Goal: Task Accomplishment & Management: Complete application form

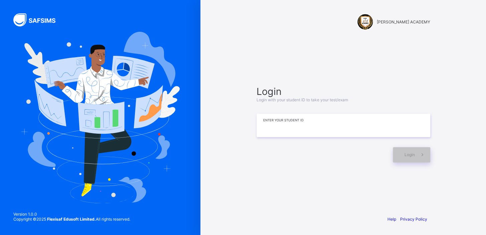
click at [331, 131] on input at bounding box center [344, 125] width 174 height 23
click at [326, 131] on input at bounding box center [344, 125] width 174 height 23
click at [321, 129] on input "***" at bounding box center [344, 125] width 174 height 23
type input "**********"
click at [420, 151] on span at bounding box center [422, 154] width 15 height 15
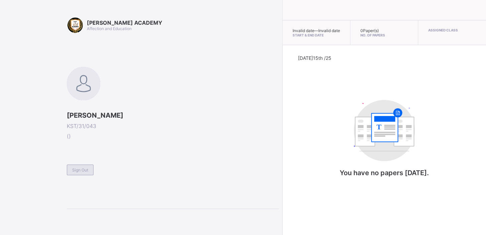
click at [82, 167] on span "Sign Out" at bounding box center [80, 169] width 16 height 5
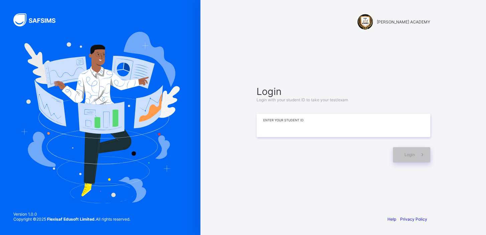
click at [299, 130] on input at bounding box center [344, 125] width 174 height 23
type input "**********"
click at [406, 151] on div "Login" at bounding box center [411, 154] width 37 height 15
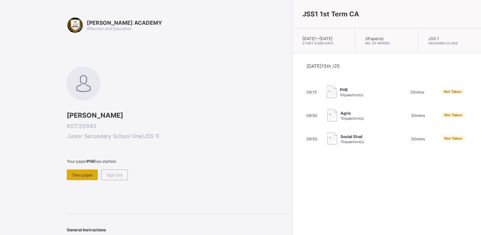
click at [90, 173] on span "Take paper" at bounding box center [82, 174] width 21 height 5
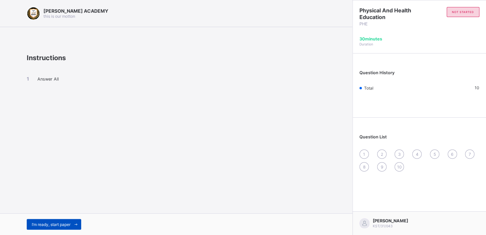
click at [47, 224] on span "I’m ready, start paper" at bounding box center [51, 224] width 39 height 5
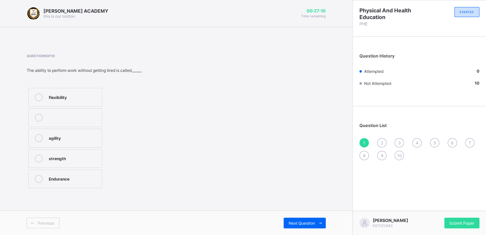
click at [75, 130] on label "agility" at bounding box center [65, 138] width 74 height 19
click at [53, 162] on label "strength" at bounding box center [65, 158] width 74 height 19
click at [416, 142] on span "4" at bounding box center [417, 142] width 3 height 5
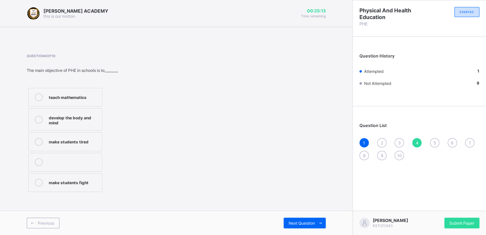
click at [417, 136] on div "Question List 1 2 3 4 5 6 7 8 9 10" at bounding box center [419, 138] width 133 height 57
click at [63, 117] on div "develop the body and mind" at bounding box center [74, 120] width 50 height 12
click at [379, 141] on div "2" at bounding box center [381, 142] width 9 height 9
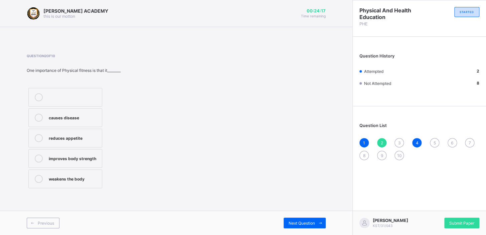
click at [66, 124] on label "causes disease" at bounding box center [65, 117] width 74 height 19
click at [382, 143] on span "2" at bounding box center [382, 142] width 2 height 5
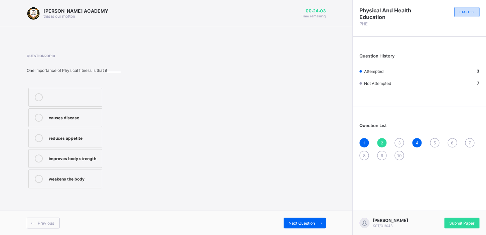
click at [382, 139] on div "2" at bounding box center [381, 142] width 9 height 9
click at [396, 138] on div "3" at bounding box center [399, 142] width 9 height 9
click at [62, 121] on div "good health habits" at bounding box center [74, 118] width 50 height 8
click at [434, 142] on span "5" at bounding box center [434, 142] width 2 height 5
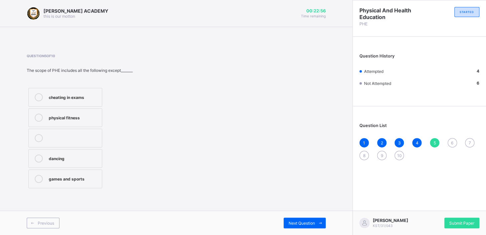
click at [77, 97] on div "cheating in exams" at bounding box center [74, 96] width 50 height 7
click at [434, 143] on span "5" at bounding box center [434, 142] width 2 height 5
click at [451, 141] on span "6" at bounding box center [452, 142] width 2 height 5
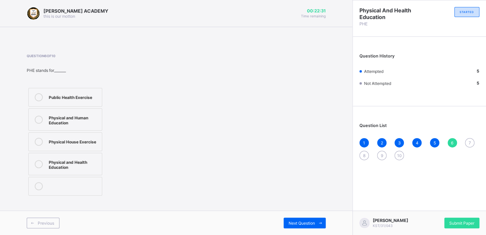
click at [58, 160] on div "Physical and Health Education" at bounding box center [74, 164] width 50 height 12
click at [469, 141] on span "7" at bounding box center [470, 142] width 2 height 5
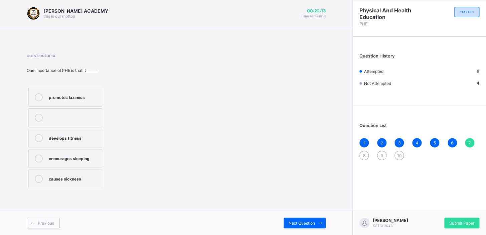
click at [95, 140] on div "develops fitness" at bounding box center [74, 137] width 50 height 7
click at [361, 151] on div "8" at bounding box center [364, 155] width 9 height 9
click at [68, 180] on div "cooperation and teamwork" at bounding box center [74, 181] width 50 height 12
click at [381, 156] on span "9" at bounding box center [382, 155] width 2 height 5
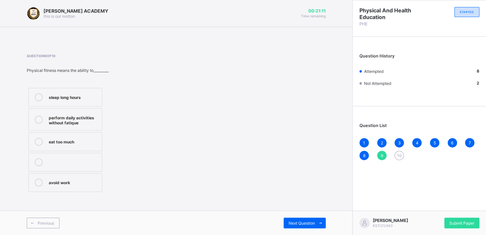
click at [80, 118] on div "perform daily activities without fatique" at bounding box center [74, 120] width 50 height 12
click at [398, 154] on span "10" at bounding box center [399, 155] width 5 height 5
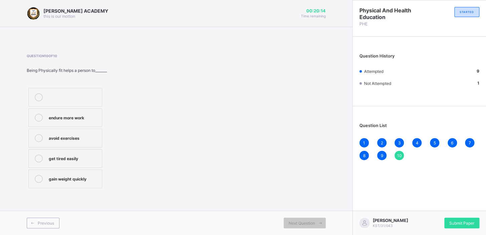
click at [68, 116] on div "endure more work" at bounding box center [74, 117] width 50 height 7
click at [79, 138] on div "avoid exercises" at bounding box center [74, 137] width 50 height 7
click at [65, 158] on div "get tired easily" at bounding box center [74, 157] width 50 height 7
click at [59, 181] on div "gain weight quickly" at bounding box center [74, 179] width 50 height 8
click at [63, 124] on label "endure more work" at bounding box center [65, 117] width 74 height 19
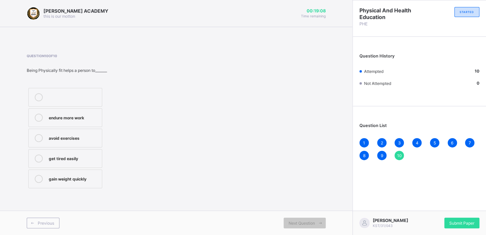
click at [398, 151] on div "10" at bounding box center [399, 155] width 9 height 9
click at [455, 218] on div "Submit Paper" at bounding box center [461, 223] width 35 height 11
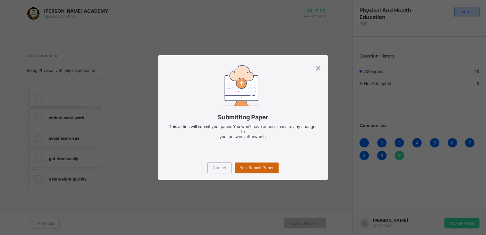
click at [254, 164] on div "Yes, Submit Paper" at bounding box center [257, 167] width 44 height 11
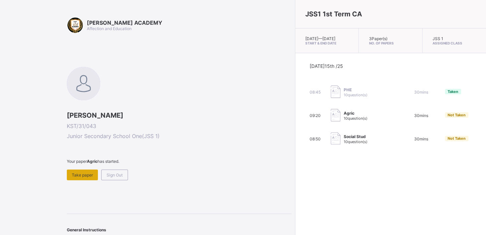
click at [84, 172] on span "Take paper" at bounding box center [82, 174] width 21 height 5
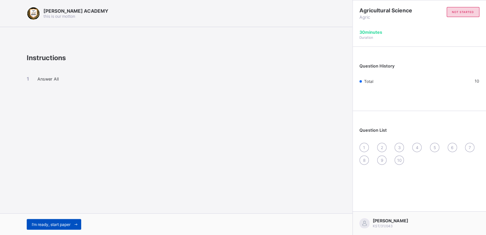
click at [68, 221] on div "I’m ready, start paper" at bounding box center [54, 224] width 54 height 11
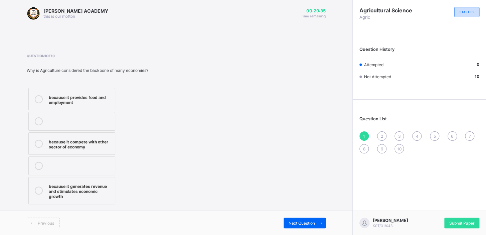
click at [67, 92] on label "because it provides food and employment" at bounding box center [71, 99] width 87 height 22
click at [382, 135] on span "2" at bounding box center [382, 136] width 2 height 5
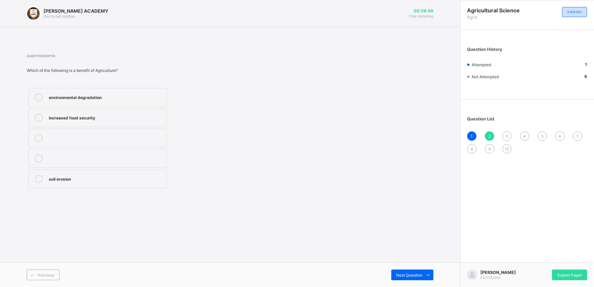
click at [107, 99] on div "environmental degradation" at bounding box center [106, 96] width 114 height 7
click at [486, 134] on span "3" at bounding box center [507, 136] width 3 height 5
click at [70, 92] on label "manufacturing" at bounding box center [97, 97] width 138 height 19
click at [486, 134] on div "4" at bounding box center [524, 135] width 9 height 9
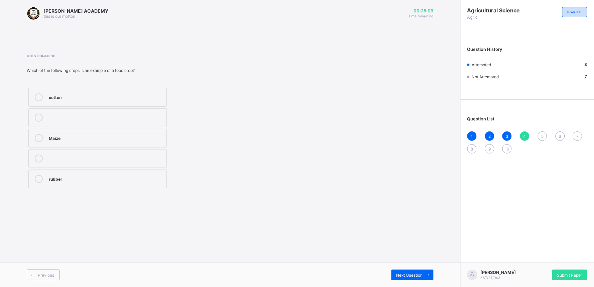
click at [117, 136] on div "Maize" at bounding box center [106, 137] width 114 height 7
click at [486, 134] on span "5" at bounding box center [542, 136] width 2 height 5
click at [106, 116] on div "providing raw materials for industries" at bounding box center [106, 117] width 114 height 7
click at [486, 136] on span "6" at bounding box center [560, 136] width 2 height 5
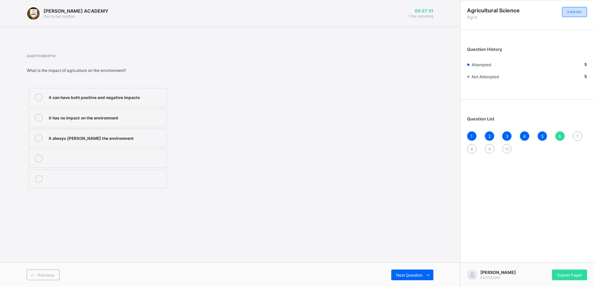
click at [102, 111] on label "it has no impact on the environment" at bounding box center [97, 117] width 138 height 19
click at [486, 134] on span "7" at bounding box center [577, 136] width 2 height 5
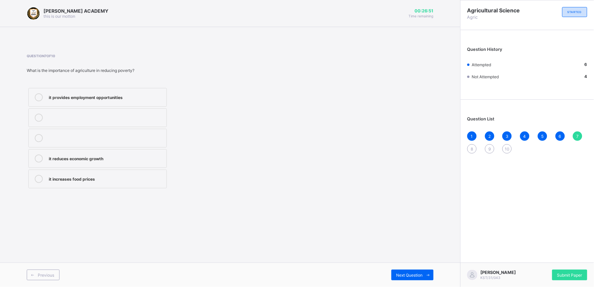
click at [63, 91] on label "it provides employment opportunities" at bounding box center [97, 97] width 138 height 19
click at [471, 148] on span "8" at bounding box center [472, 148] width 2 height 5
click at [109, 94] on div "generating revenue for the government" at bounding box center [106, 96] width 114 height 7
click at [67, 113] on label "providing food for the population" at bounding box center [97, 117] width 138 height 19
drag, startPoint x: 67, startPoint y: 113, endPoint x: 80, endPoint y: 163, distance: 51.6
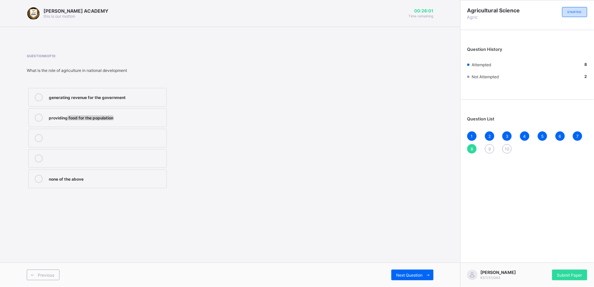
click at [80, 163] on div "generating revenue for the government providing food for the population none of…" at bounding box center [98, 138] width 142 height 104
click at [56, 118] on div "providing food for the population" at bounding box center [106, 117] width 114 height 7
click at [80, 105] on label "generating revenue for the government" at bounding box center [97, 97] width 138 height 19
click at [486, 145] on div "9" at bounding box center [489, 148] width 9 height 9
click at [98, 94] on div "Agriculture" at bounding box center [106, 96] width 114 height 7
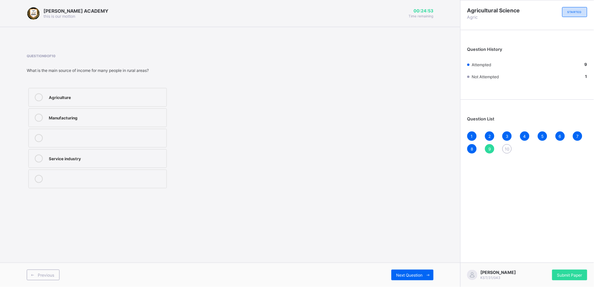
click at [486, 148] on span "10" at bounding box center [507, 148] width 5 height 5
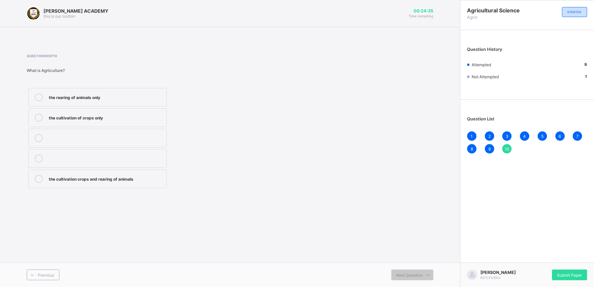
click at [94, 119] on div "the cultivation of crops only" at bounding box center [106, 117] width 114 height 7
click at [486, 235] on div "Submit Paper" at bounding box center [569, 274] width 35 height 11
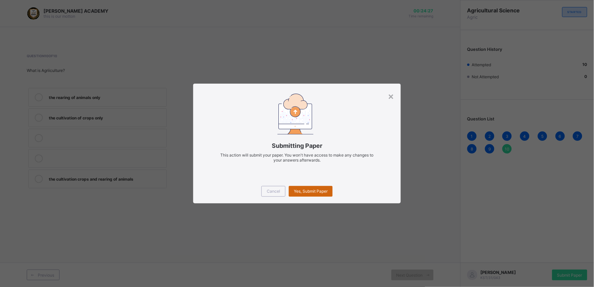
click at [325, 190] on span "Yes, Submit Paper" at bounding box center [311, 190] width 34 height 5
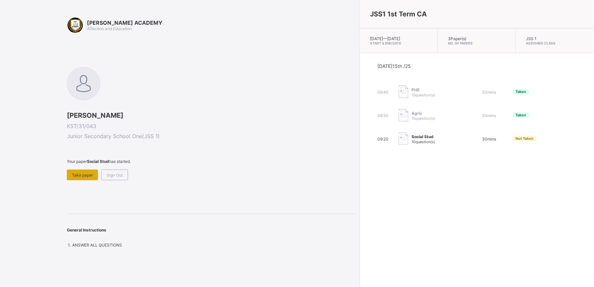
click at [87, 174] on span "Take paper" at bounding box center [82, 174] width 21 height 5
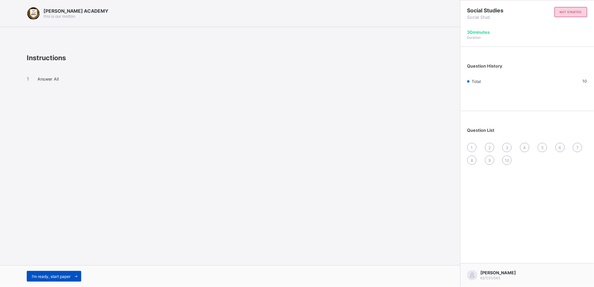
click at [58, 235] on span "I’m ready, start paper" at bounding box center [51, 276] width 39 height 5
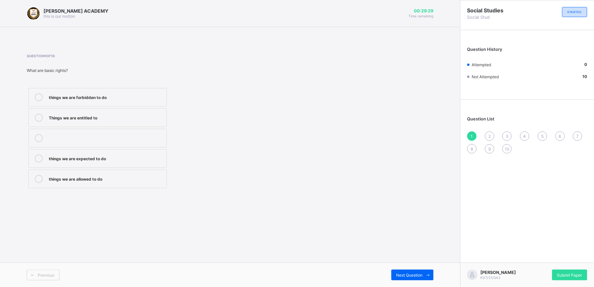
click at [80, 94] on div "things we are forbidden to do" at bounding box center [106, 96] width 114 height 7
click at [486, 135] on span "2" at bounding box center [489, 136] width 2 height 5
click at [89, 93] on label "taking care of our duties" at bounding box center [97, 97] width 138 height 19
click at [486, 134] on span "3" at bounding box center [507, 136] width 3 height 5
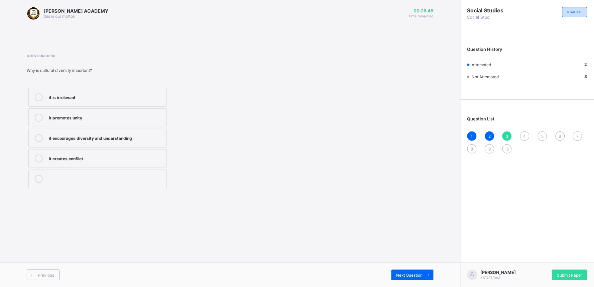
click at [74, 136] on div "it encourages diversity and understanding" at bounding box center [106, 137] width 114 height 7
click at [486, 134] on span "4" at bounding box center [524, 136] width 3 height 5
drag, startPoint x: 92, startPoint y: 97, endPoint x: 348, endPoint y: 99, distance: 256.0
click at [348, 99] on div "Question 4 of 10 What is community development? improving the quality of life o…" at bounding box center [230, 122] width 407 height 136
click at [59, 94] on div "improving the quality of life of community members" at bounding box center [106, 96] width 114 height 7
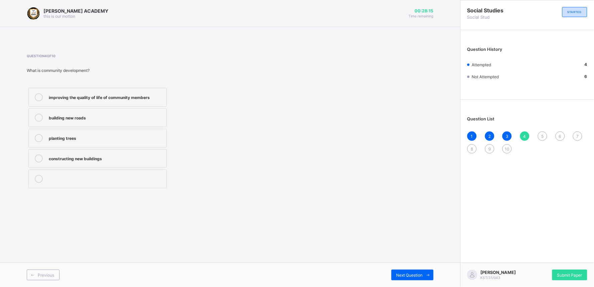
click at [486, 135] on span "5" at bounding box center [542, 136] width 2 height 5
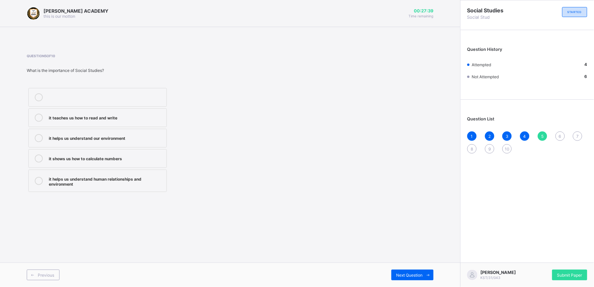
click at [68, 181] on div "it helps us understand human relationships and environment" at bounding box center [106, 181] width 114 height 12
click at [486, 134] on div "6" at bounding box center [559, 135] width 9 height 9
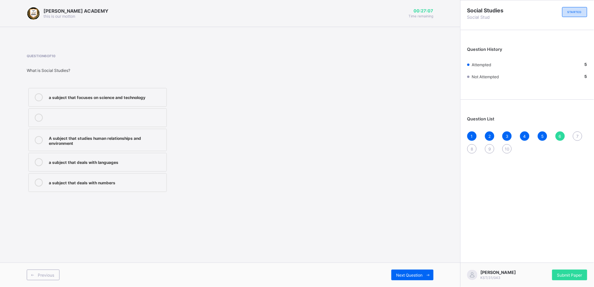
click at [91, 137] on div "A subject that studies human relationships and environment" at bounding box center [106, 140] width 114 height 12
click at [486, 134] on span "7" at bounding box center [577, 136] width 2 height 5
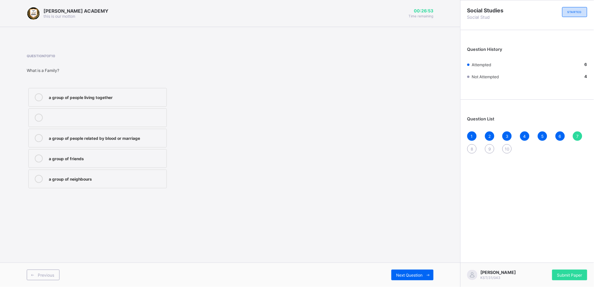
click at [126, 138] on div "a group of people related by blood or marriage" at bounding box center [106, 137] width 114 height 7
click at [471, 148] on span "8" at bounding box center [472, 148] width 2 height 5
click at [51, 115] on div "a way of life" at bounding box center [106, 117] width 114 height 7
click at [486, 147] on span "9" at bounding box center [489, 148] width 2 height 5
click at [69, 116] on div "cultural practices" at bounding box center [106, 117] width 114 height 7
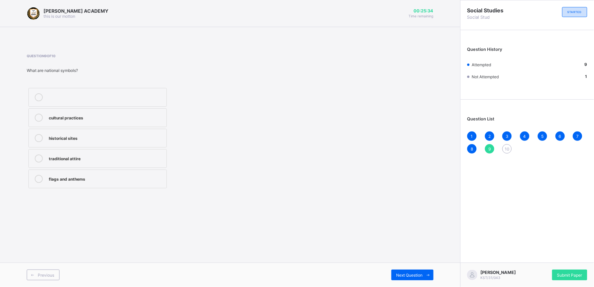
click at [100, 183] on label "flags and anthems" at bounding box center [97, 178] width 138 height 19
click at [84, 158] on div "traditional attire" at bounding box center [106, 157] width 114 height 7
click at [79, 115] on div "cultural practices" at bounding box center [106, 117] width 114 height 7
click at [486, 147] on span "10" at bounding box center [507, 148] width 5 height 5
click at [68, 92] on label "being in charge" at bounding box center [97, 97] width 138 height 19
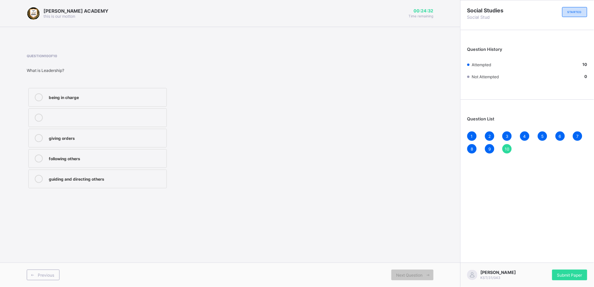
click at [486, 235] on div "[PERSON_NAME] KST/31/043 Submit Paper" at bounding box center [527, 274] width 134 height 24
click at [486, 235] on span "Submit Paper" at bounding box center [569, 274] width 25 height 5
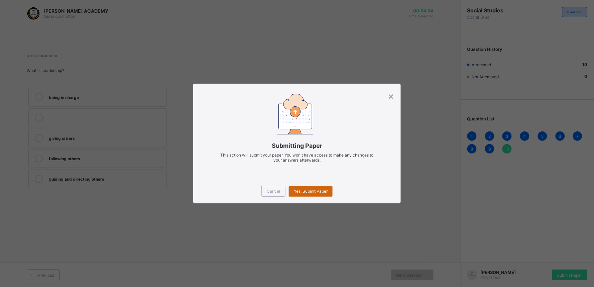
click at [307, 191] on span "Yes, Submit Paper" at bounding box center [311, 190] width 34 height 5
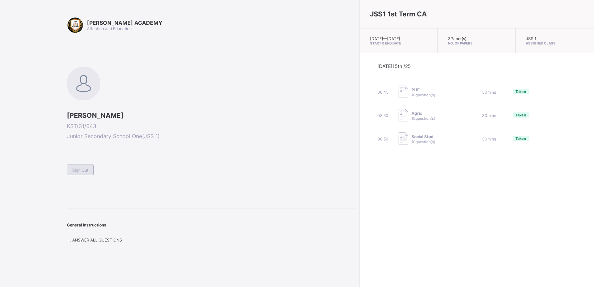
click at [74, 172] on div "Sign Out" at bounding box center [80, 169] width 27 height 11
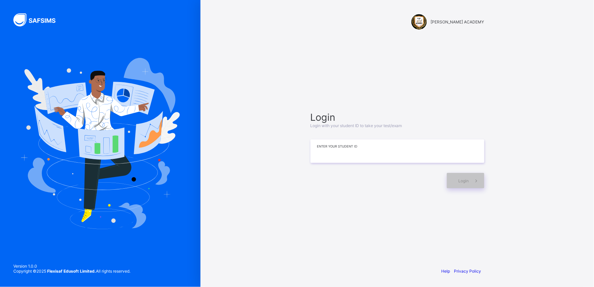
click at [383, 149] on input at bounding box center [397, 150] width 174 height 23
type input "**********"
click at [453, 182] on div "Login" at bounding box center [465, 180] width 37 height 15
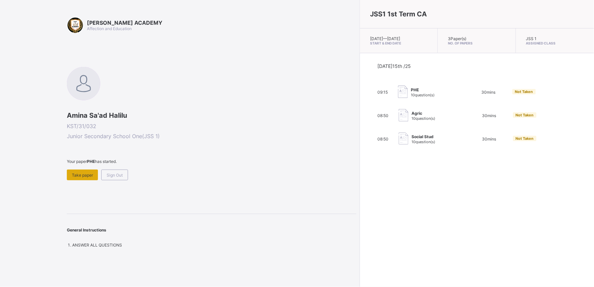
click at [81, 177] on div "Take paper" at bounding box center [82, 174] width 31 height 11
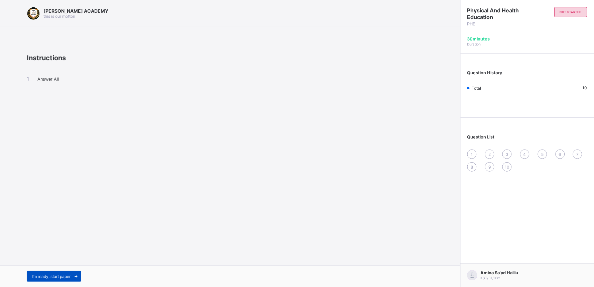
click at [52, 235] on div "I’m ready, start paper" at bounding box center [54, 276] width 54 height 11
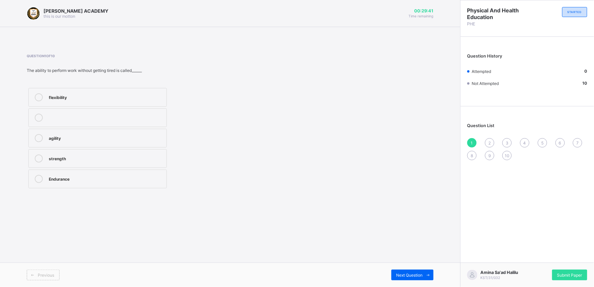
click at [101, 163] on label "strength" at bounding box center [97, 158] width 138 height 19
click at [410, 235] on span "Next Question" at bounding box center [409, 274] width 26 height 5
click at [55, 155] on div "improves body strength" at bounding box center [106, 157] width 114 height 7
click at [408, 235] on span "Next Question" at bounding box center [409, 274] width 26 height 5
click at [146, 114] on div "good health habits" at bounding box center [106, 117] width 114 height 7
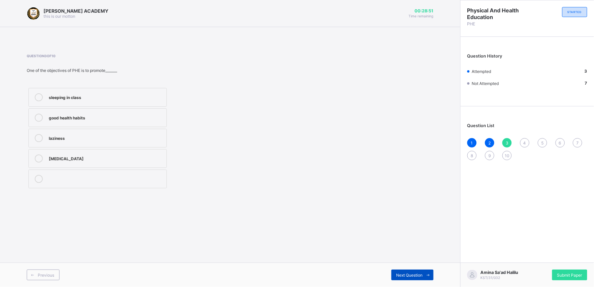
click at [405, 235] on span "Next Question" at bounding box center [409, 274] width 26 height 5
click at [105, 117] on div "develop the body and mind" at bounding box center [106, 117] width 114 height 7
click at [409, 235] on span "Next Question" at bounding box center [409, 274] width 26 height 5
click at [96, 157] on div "Physical and Health Education" at bounding box center [106, 157] width 114 height 7
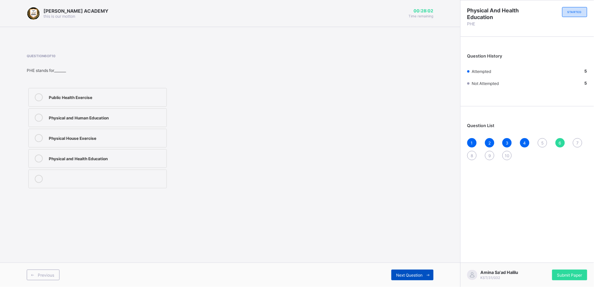
click at [409, 235] on span "Next Question" at bounding box center [409, 274] width 26 height 5
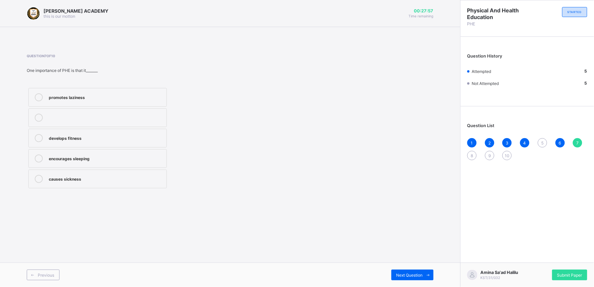
click at [486, 142] on div "5" at bounding box center [542, 142] width 9 height 9
click at [133, 96] on div "cheating in exams" at bounding box center [106, 96] width 114 height 7
click at [486, 141] on span "7" at bounding box center [577, 142] width 2 height 5
click at [81, 135] on div "develops fitness" at bounding box center [106, 137] width 114 height 7
click at [406, 235] on div "Next Question" at bounding box center [412, 274] width 42 height 11
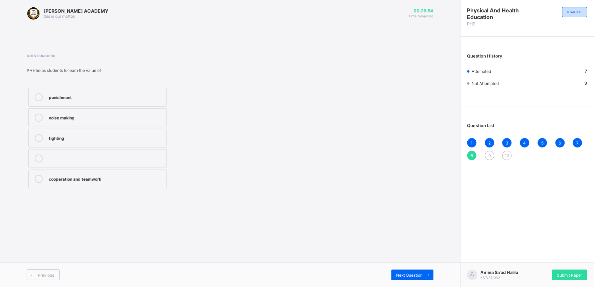
click at [139, 176] on div "cooperation and teamwork" at bounding box center [106, 178] width 114 height 7
click at [412, 235] on div "Next Question" at bounding box center [412, 274] width 42 height 11
click at [154, 118] on div "perform daily activities without fatique" at bounding box center [106, 117] width 114 height 7
click at [406, 235] on span "Next Question" at bounding box center [409, 274] width 26 height 5
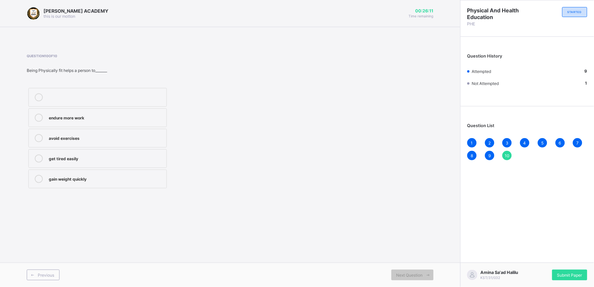
click at [140, 116] on div "endure more work" at bounding box center [106, 117] width 114 height 7
click at [486, 235] on div "Submit Paper" at bounding box center [569, 274] width 35 height 11
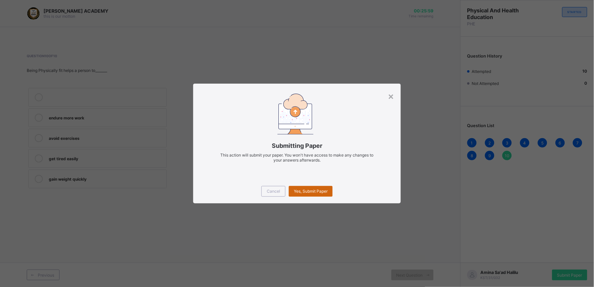
click at [314, 195] on div "Yes, Submit Paper" at bounding box center [311, 191] width 44 height 11
click at [312, 185] on div "Cancel Yes, Submit Paper" at bounding box center [297, 191] width 208 height 24
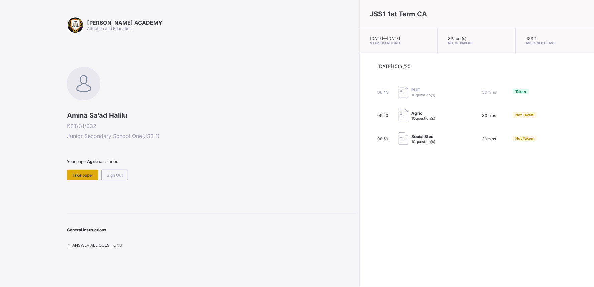
click at [82, 169] on div "Take paper" at bounding box center [82, 174] width 31 height 11
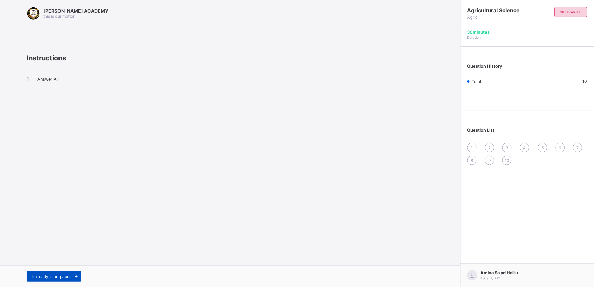
click at [56, 235] on div "I’m ready, start paper" at bounding box center [54, 276] width 54 height 11
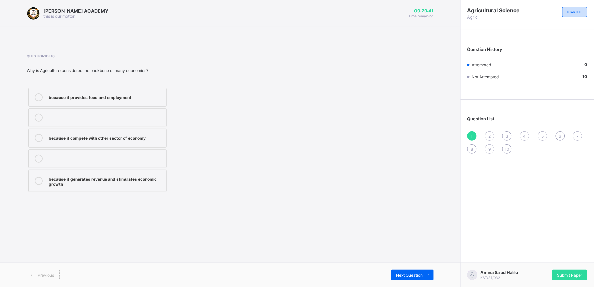
click at [86, 187] on label "because it generates revenue and stimulates economic growth" at bounding box center [97, 180] width 138 height 22
click at [407, 235] on div "Next Question" at bounding box center [412, 274] width 42 height 11
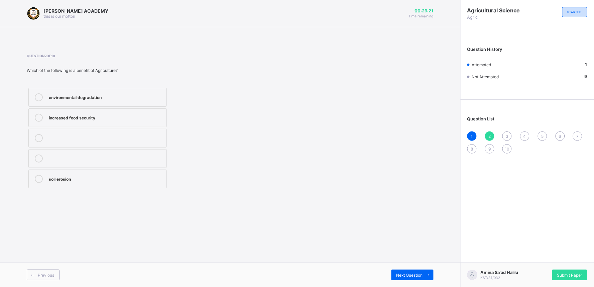
click at [111, 98] on div "environmental degradation" at bounding box center [106, 96] width 114 height 7
click at [400, 235] on span "Next Question" at bounding box center [409, 274] width 26 height 5
click at [97, 100] on div "manufacturing" at bounding box center [106, 97] width 114 height 8
click at [406, 235] on span "Next Question" at bounding box center [409, 274] width 26 height 5
drag, startPoint x: 151, startPoint y: 149, endPoint x: 147, endPoint y: 135, distance: 14.6
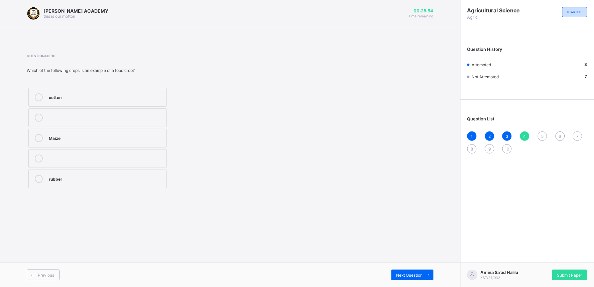
click at [147, 135] on div "cotton Maize rubber" at bounding box center [98, 138] width 142 height 104
click at [147, 136] on div "Maize" at bounding box center [106, 137] width 114 height 7
click at [410, 235] on span "Next Question" at bounding box center [409, 274] width 26 height 5
click at [138, 135] on div "providing of food" at bounding box center [106, 137] width 114 height 7
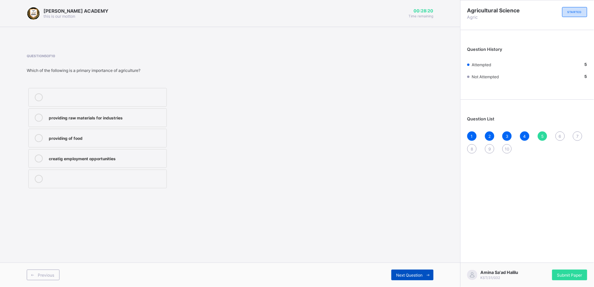
click at [402, 235] on div "Next Question" at bounding box center [412, 274] width 42 height 11
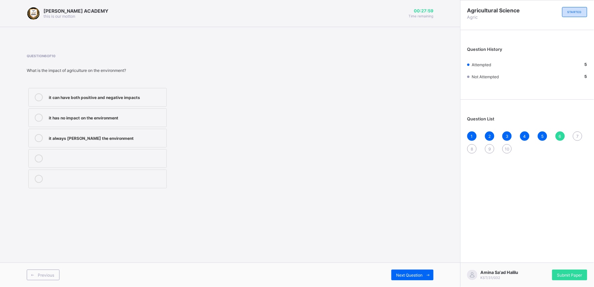
click at [141, 119] on div "it has no impact on the environment" at bounding box center [106, 117] width 114 height 7
click at [410, 235] on span "Next Question" at bounding box center [409, 274] width 26 height 5
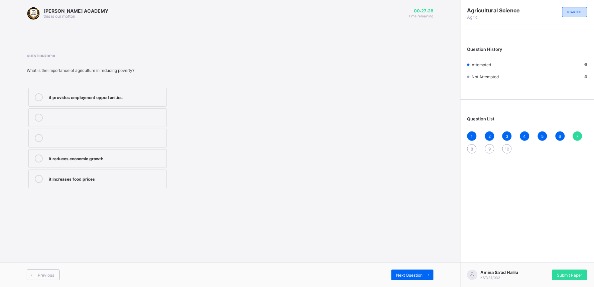
click at [108, 94] on div "it provides employment opportunities" at bounding box center [106, 96] width 114 height 7
click at [417, 235] on span "Next Question" at bounding box center [409, 274] width 26 height 5
click at [115, 182] on div "none of the above" at bounding box center [106, 179] width 114 height 8
click at [414, 235] on span "Next Question" at bounding box center [409, 274] width 26 height 5
click at [106, 94] on div "Agriculture" at bounding box center [106, 96] width 114 height 7
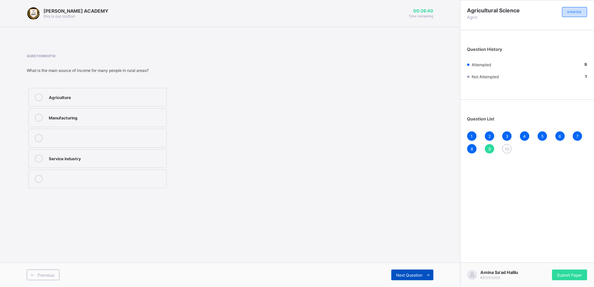
click at [410, 235] on div "Next Question" at bounding box center [412, 274] width 42 height 11
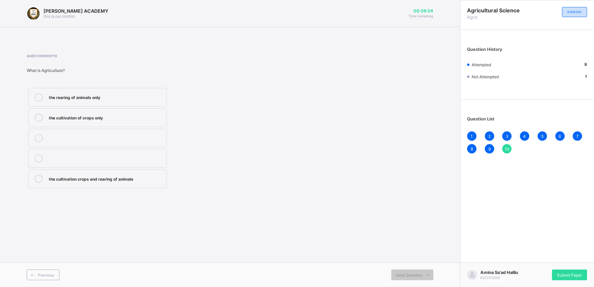
click at [127, 182] on div "the cultivation crops and rearing of animals" at bounding box center [106, 179] width 114 height 8
click at [486, 235] on span "Submit Paper" at bounding box center [569, 274] width 25 height 5
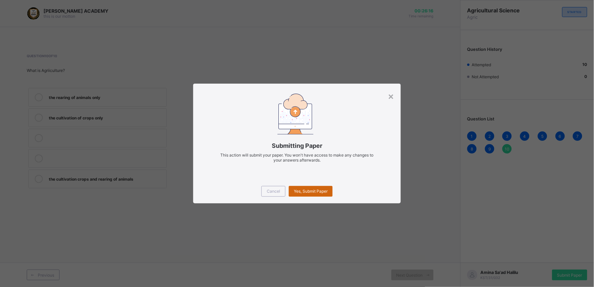
click at [310, 192] on span "Yes, Submit Paper" at bounding box center [311, 190] width 34 height 5
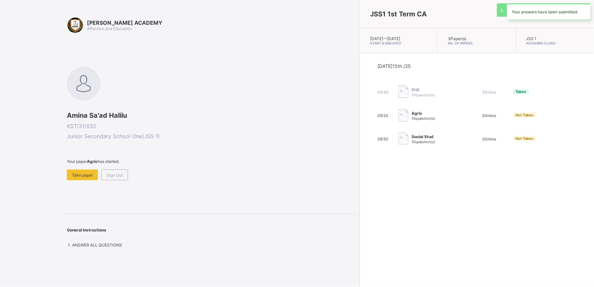
click at [360, 192] on div "JSS1 1st Term CA [DATE] — [DATE] Start & End Date 3 Paper(s) No. of Papers JSS …" at bounding box center [477, 143] width 234 height 287
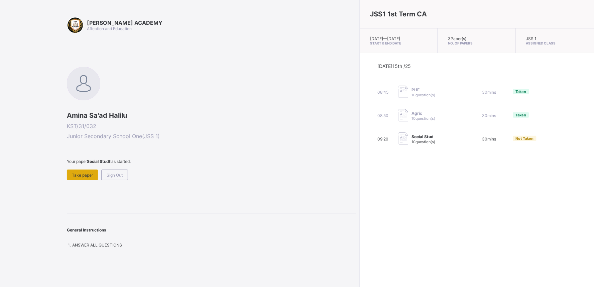
click at [85, 174] on span "Take paper" at bounding box center [82, 174] width 21 height 5
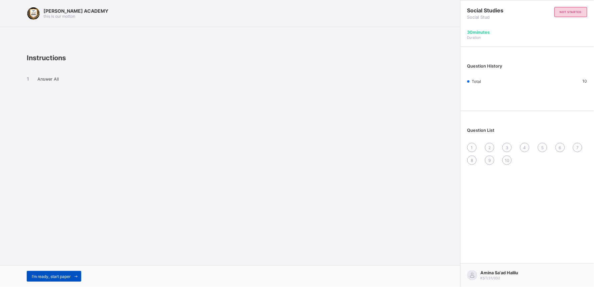
click at [59, 235] on div "I’m ready, start paper" at bounding box center [54, 276] width 54 height 11
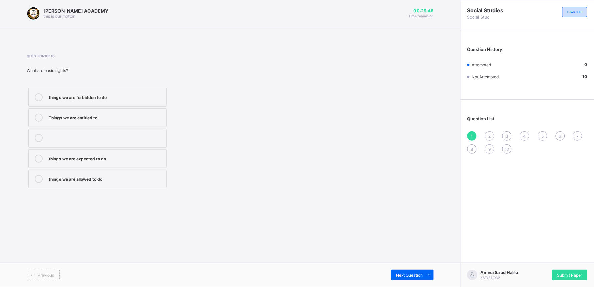
click at [134, 92] on label "things we are forbidden to do" at bounding box center [97, 97] width 138 height 19
click at [405, 235] on span "Next Question" at bounding box center [409, 274] width 26 height 5
click at [155, 99] on div "taking care of our duties" at bounding box center [106, 96] width 114 height 7
click at [403, 235] on div "Next Question" at bounding box center [412, 274] width 42 height 11
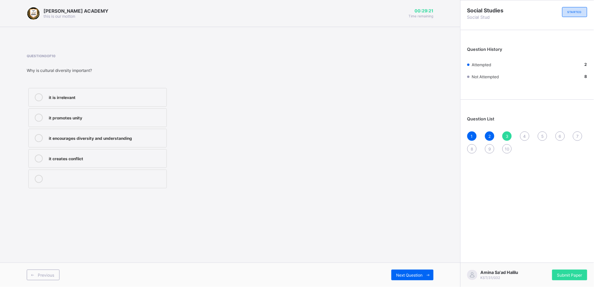
click at [131, 136] on div "it encourages diversity and understanding" at bounding box center [106, 137] width 114 height 7
click at [408, 235] on div "Next Question" at bounding box center [412, 274] width 42 height 11
click at [139, 96] on div "improving the quality of life of community members" at bounding box center [106, 96] width 114 height 7
click at [404, 235] on span "Next Question" at bounding box center [409, 274] width 26 height 5
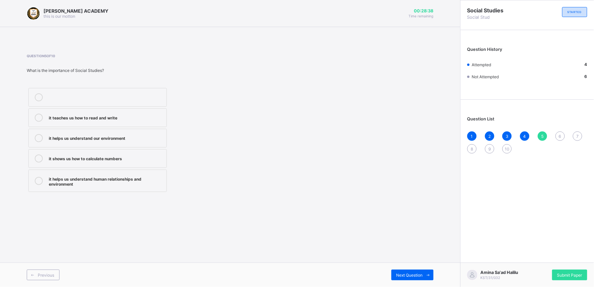
click at [99, 184] on div "it helps us understand human relationships and environment" at bounding box center [106, 181] width 114 height 12
click at [413, 235] on div "Next Question" at bounding box center [412, 274] width 42 height 11
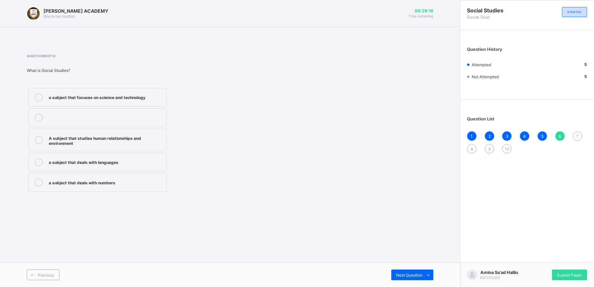
click at [135, 141] on div "A subject that studies human relationships and environment" at bounding box center [106, 140] width 114 height 12
click at [408, 235] on div "Next Question" at bounding box center [412, 274] width 42 height 11
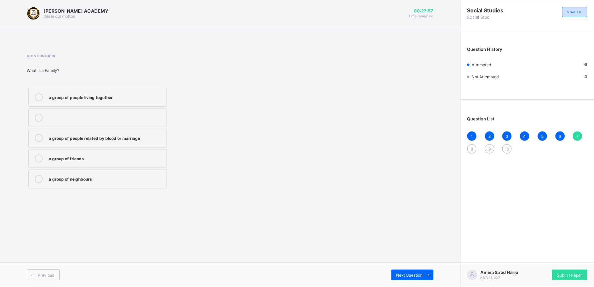
click at [141, 137] on div "a group of people related by blood or marriage" at bounding box center [106, 137] width 114 height 7
click at [410, 235] on span "Next Question" at bounding box center [409, 274] width 26 height 5
click at [96, 116] on div "a way of life" at bounding box center [106, 117] width 114 height 7
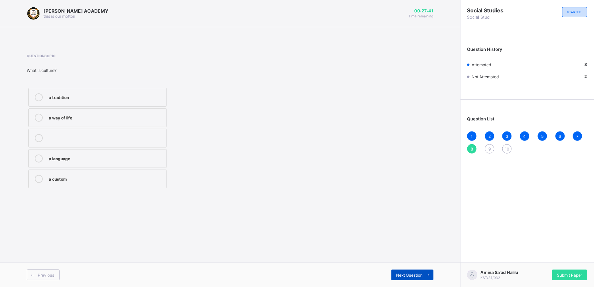
click at [402, 235] on div "Next Question" at bounding box center [412, 274] width 42 height 11
click at [98, 184] on label "flags and anthems" at bounding box center [97, 178] width 138 height 19
click at [413, 235] on span "Next Question" at bounding box center [409, 274] width 26 height 5
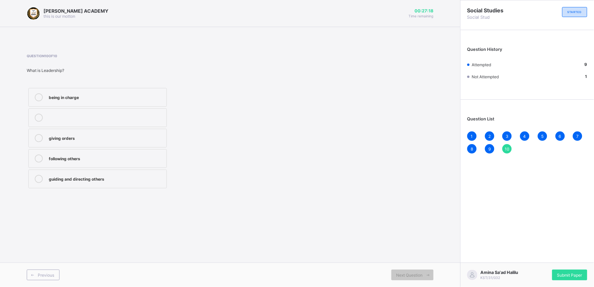
click at [152, 181] on div "guiding and directing others" at bounding box center [106, 178] width 114 height 7
click at [486, 235] on span "Submit Paper" at bounding box center [569, 274] width 25 height 5
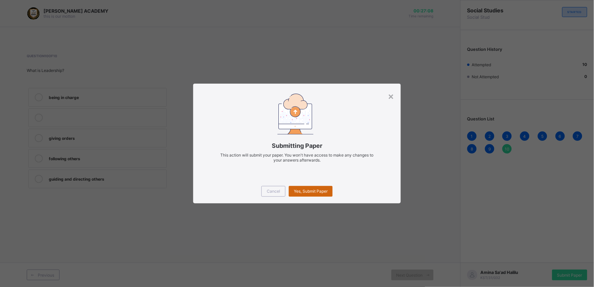
click at [303, 195] on div "Yes, Submit Paper" at bounding box center [311, 191] width 44 height 11
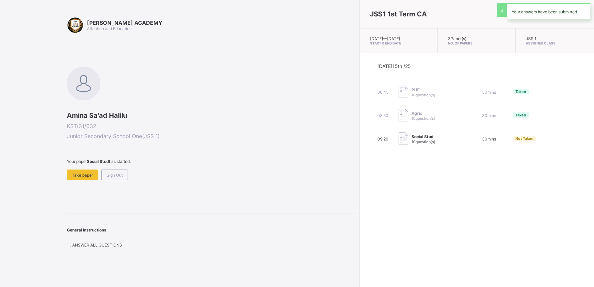
click at [360, 191] on div "JSS1 1st Term CA [DATE] — [DATE] Start & End Date 3 Paper(s) No. of Papers JSS …" at bounding box center [477, 143] width 234 height 287
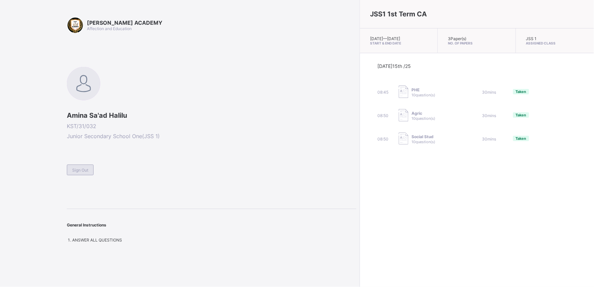
click at [84, 167] on span "Sign Out" at bounding box center [80, 169] width 16 height 5
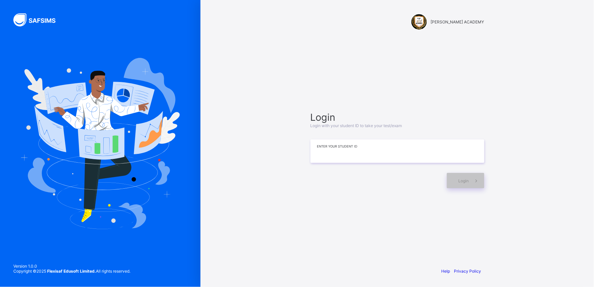
click at [371, 153] on input at bounding box center [397, 150] width 174 height 23
type input "*********"
click at [465, 178] on span "Login" at bounding box center [463, 180] width 10 height 5
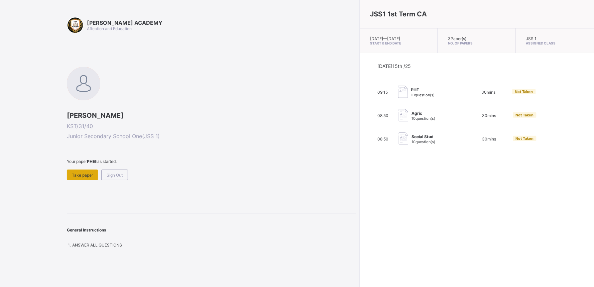
click at [89, 171] on div "Take paper" at bounding box center [82, 174] width 31 height 11
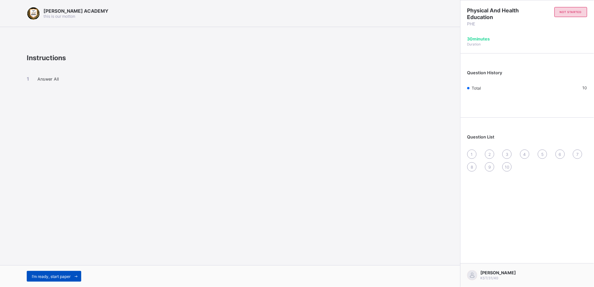
click at [40, 235] on span "I’m ready, start paper" at bounding box center [51, 276] width 39 height 5
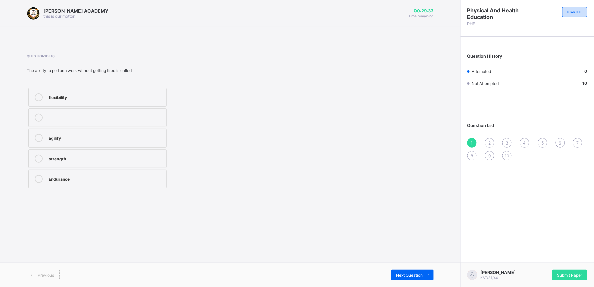
click at [130, 100] on div "flexibility" at bounding box center [106, 97] width 114 height 8
click at [402, 235] on span "Next Question" at bounding box center [409, 274] width 26 height 5
click at [142, 112] on label "causes disease" at bounding box center [97, 117] width 138 height 19
click at [413, 235] on div "Next Question" at bounding box center [412, 274] width 42 height 11
click at [95, 104] on label "sleeping in class" at bounding box center [97, 97] width 138 height 19
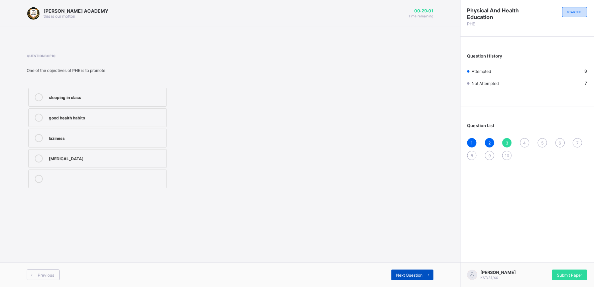
click at [418, 235] on div "Next Question" at bounding box center [412, 274] width 42 height 11
click at [103, 99] on div "teach mathematics" at bounding box center [106, 96] width 114 height 7
click at [411, 235] on span "Next Question" at bounding box center [409, 274] width 26 height 5
click at [58, 97] on div "cheating in exams" at bounding box center [106, 96] width 114 height 7
click at [401, 235] on span "Next Question" at bounding box center [409, 274] width 26 height 5
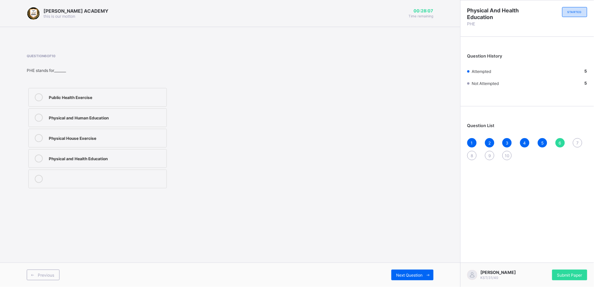
click at [115, 162] on label "Physical and Health Education" at bounding box center [97, 158] width 138 height 19
click at [403, 235] on span "Next Question" at bounding box center [409, 274] width 26 height 5
click at [72, 138] on div "develops fitness" at bounding box center [106, 137] width 114 height 7
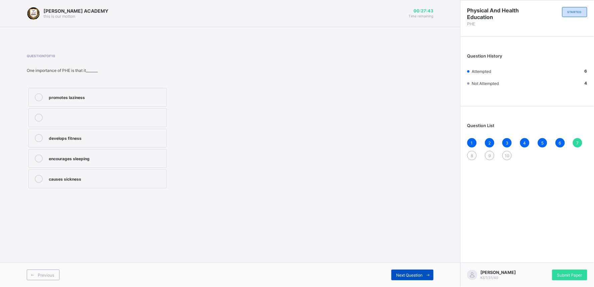
click at [403, 235] on span "Next Question" at bounding box center [409, 274] width 26 height 5
click at [82, 106] on label "punishment" at bounding box center [97, 97] width 138 height 19
click at [400, 235] on div "Previous Next Question" at bounding box center [230, 274] width 460 height 24
click at [401, 235] on div "Next Question" at bounding box center [412, 274] width 42 height 11
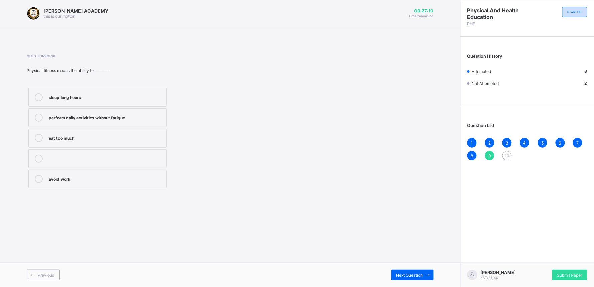
click at [146, 104] on label "sleep long hours" at bounding box center [97, 97] width 138 height 19
click at [398, 235] on div "Next Question" at bounding box center [412, 274] width 42 height 11
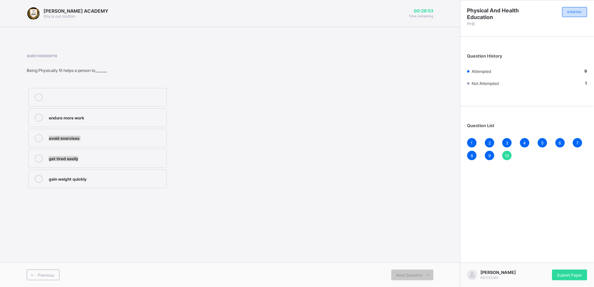
drag, startPoint x: 227, startPoint y: 152, endPoint x: 172, endPoint y: 118, distance: 65.3
click at [172, 118] on div "endure more work avoid exercises get tired easily gain weight quickly" at bounding box center [145, 138] width 236 height 104
click at [94, 122] on label "endure more work" at bounding box center [97, 117] width 138 height 19
click at [486, 235] on span "Submit Paper" at bounding box center [569, 274] width 25 height 5
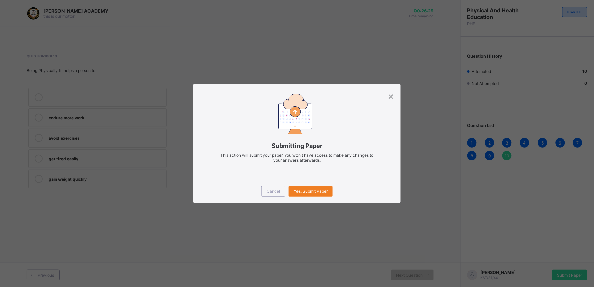
click at [313, 185] on div "Cancel Yes, Submit Paper" at bounding box center [297, 191] width 208 height 24
click at [312, 192] on span "Yes, Submit Paper" at bounding box center [311, 190] width 34 height 5
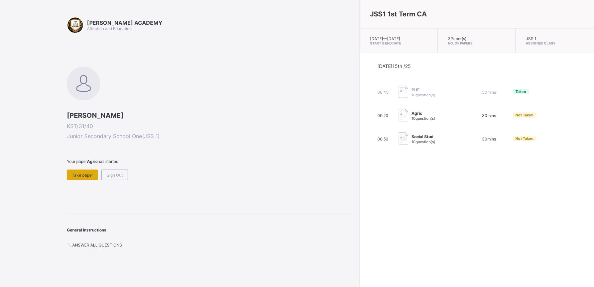
click at [81, 172] on span "Take paper" at bounding box center [82, 174] width 21 height 5
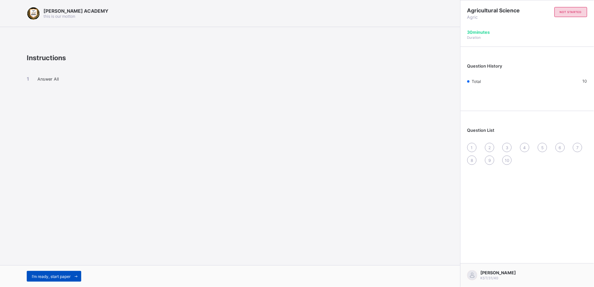
click at [50, 235] on span "I’m ready, start paper" at bounding box center [51, 276] width 39 height 5
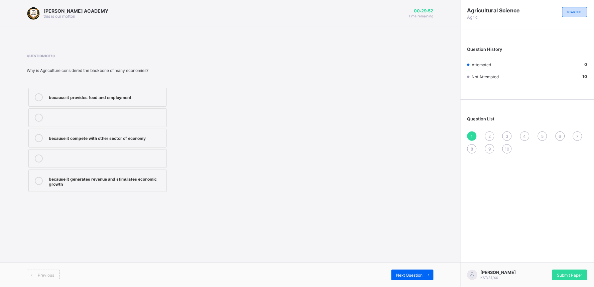
click at [95, 97] on div "because it provides food and employment" at bounding box center [106, 96] width 114 height 7
click at [422, 235] on span "Next Question" at bounding box center [409, 274] width 26 height 5
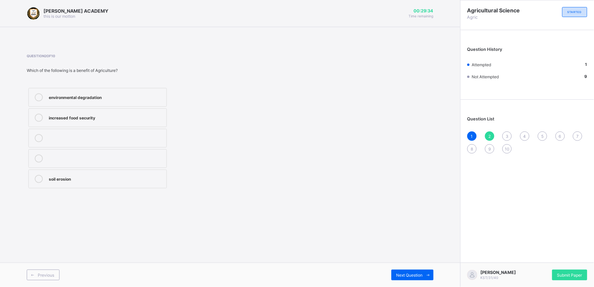
click at [76, 173] on label "soil erosion" at bounding box center [97, 178] width 138 height 19
click at [410, 235] on div "Next Question" at bounding box center [412, 274] width 42 height 11
click at [162, 148] on div "manufacturing irrigation construction" at bounding box center [98, 138] width 142 height 104
click at [162, 139] on div "irrigation" at bounding box center [106, 137] width 114 height 7
click at [413, 235] on span "Next Question" at bounding box center [409, 274] width 26 height 5
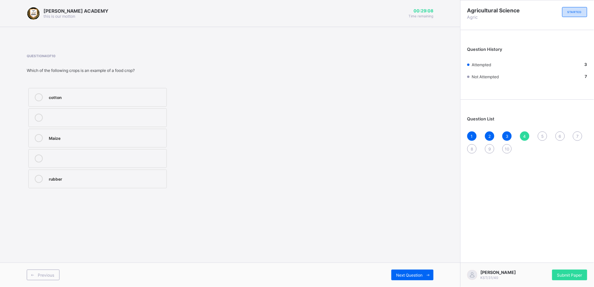
click at [105, 105] on label "cotton" at bounding box center [97, 97] width 138 height 19
click at [426, 235] on icon at bounding box center [428, 275] width 5 height 4
click at [155, 154] on label "creatig employment opportunities" at bounding box center [97, 158] width 138 height 19
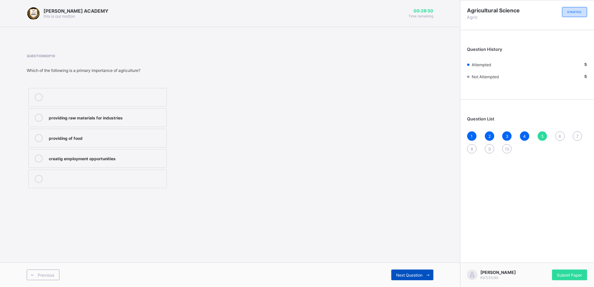
click at [418, 235] on div "Next Question" at bounding box center [412, 274] width 42 height 11
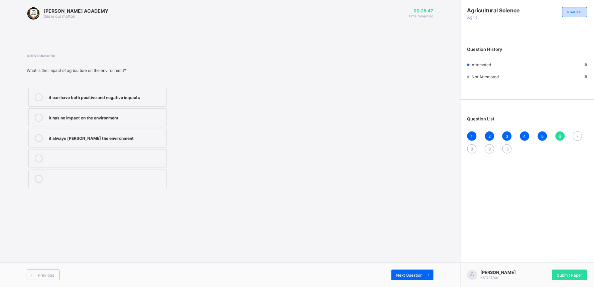
click at [153, 95] on div "it can have both positive and negative impacts" at bounding box center [106, 96] width 114 height 7
click at [417, 235] on span "Next Question" at bounding box center [409, 274] width 26 height 5
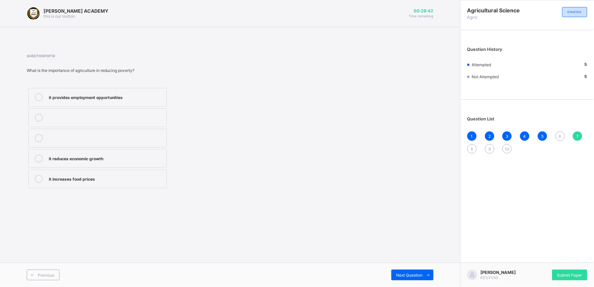
click at [125, 160] on div "it reduces economic growth" at bounding box center [106, 157] width 114 height 7
click at [406, 235] on div "Next Question" at bounding box center [412, 274] width 42 height 11
click at [94, 98] on div "generating revenue for the government" at bounding box center [106, 96] width 114 height 7
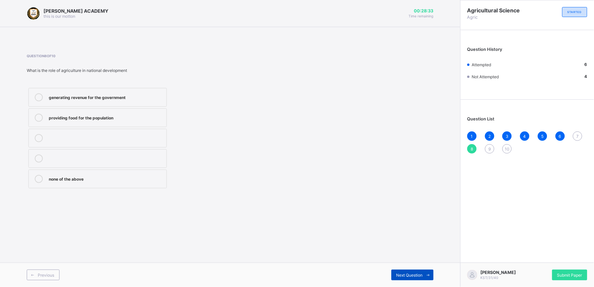
click at [420, 235] on span "Next Question" at bounding box center [409, 274] width 26 height 5
click at [134, 114] on div "Manufacturing" at bounding box center [106, 117] width 114 height 7
click at [415, 235] on div "Next Question" at bounding box center [412, 274] width 42 height 11
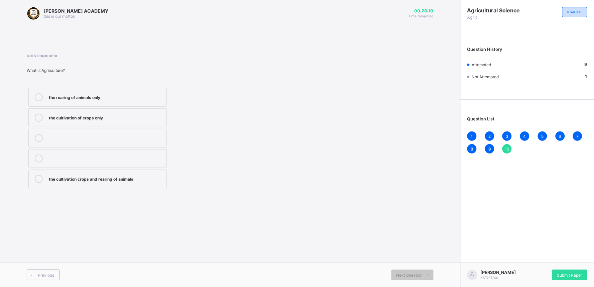
click at [125, 103] on label "the rearing of animals only" at bounding box center [97, 97] width 138 height 19
click at [486, 235] on span "Submit Paper" at bounding box center [569, 274] width 25 height 5
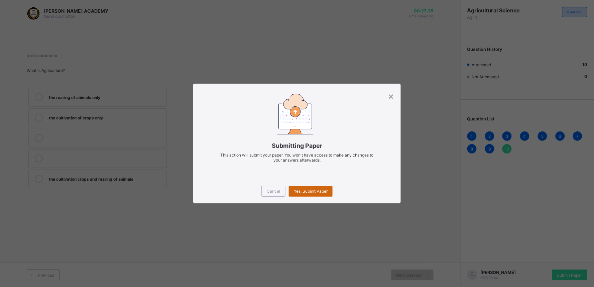
click at [318, 191] on span "Yes, Submit Paper" at bounding box center [311, 190] width 34 height 5
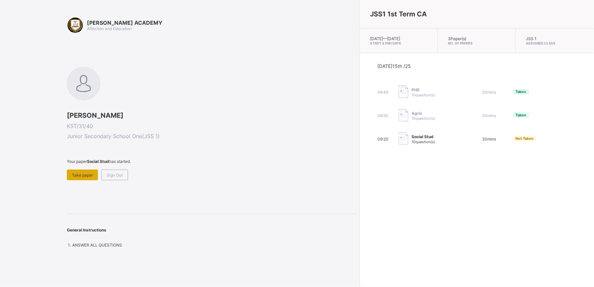
click at [84, 175] on span "Take paper" at bounding box center [82, 174] width 21 height 5
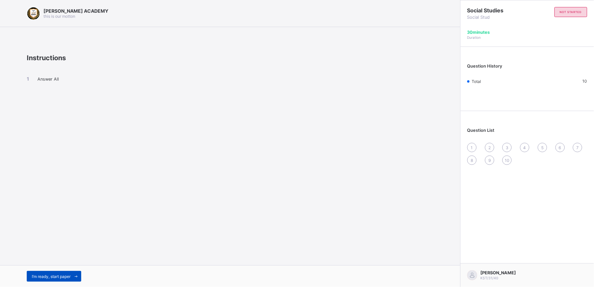
click at [71, 235] on span "I’m ready, start paper" at bounding box center [51, 276] width 39 height 5
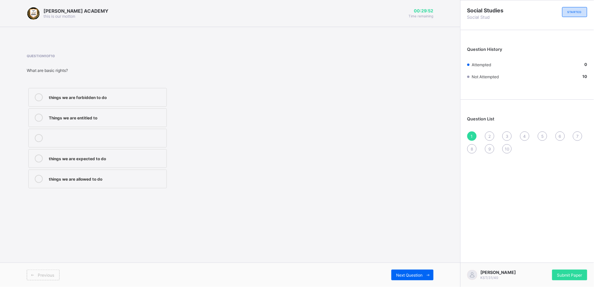
click at [135, 95] on div "things we are forbidden to do" at bounding box center [106, 96] width 114 height 7
click at [408, 235] on span "Next Question" at bounding box center [409, 274] width 26 height 5
click at [135, 96] on div "taking care of our duties" at bounding box center [106, 96] width 114 height 7
click at [416, 235] on span "Next Question" at bounding box center [409, 274] width 26 height 5
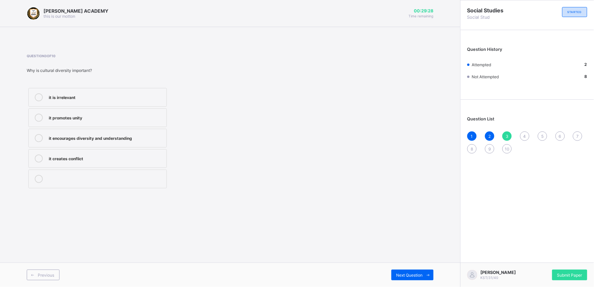
drag, startPoint x: 98, startPoint y: 105, endPoint x: 85, endPoint y: 85, distance: 23.3
click at [85, 85] on div "Question 3 of 10 Why is cultural diversity important? it is irrelevant it promo…" at bounding box center [145, 122] width 236 height 136
click at [81, 98] on div "it is irrelevant" at bounding box center [106, 96] width 114 height 7
drag, startPoint x: 81, startPoint y: 98, endPoint x: 172, endPoint y: 200, distance: 136.6
click at [172, 200] on div "[PERSON_NAME] ACADEMY this is our [PERSON_NAME] 00:29:26 Time remaining Questio…" at bounding box center [230, 143] width 460 height 287
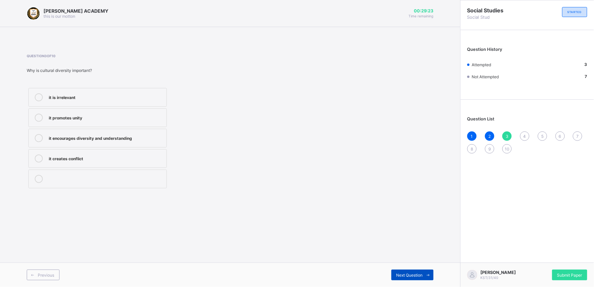
click at [403, 235] on div "Next Question" at bounding box center [412, 274] width 42 height 11
click at [149, 94] on div "improving the quality of life of community members" at bounding box center [106, 96] width 114 height 7
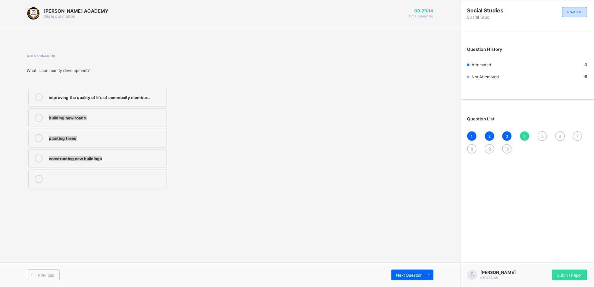
drag, startPoint x: 149, startPoint y: 94, endPoint x: 307, endPoint y: 201, distance: 191.2
click at [307, 201] on div "[PERSON_NAME] ACADEMY this is our [PERSON_NAME] 00:29:14 Time remaining Questio…" at bounding box center [230, 143] width 460 height 287
click at [423, 235] on span at bounding box center [428, 274] width 11 height 11
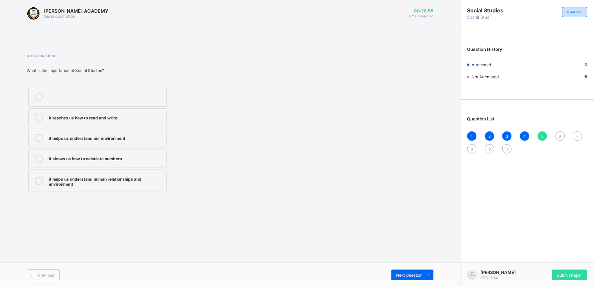
click at [88, 115] on div "it teaches us how to read and write" at bounding box center [106, 117] width 114 height 7
click at [408, 235] on div "Next Question" at bounding box center [412, 274] width 42 height 11
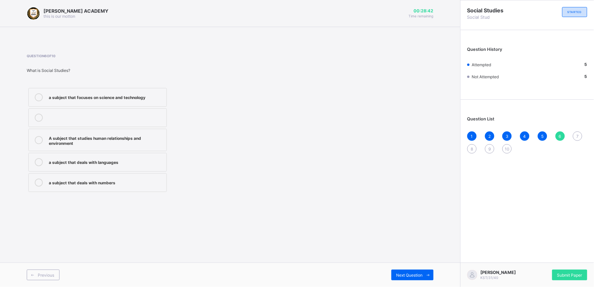
click at [112, 91] on label "a subject that focuses on science and technology" at bounding box center [97, 97] width 138 height 19
click at [409, 235] on span "Next Question" at bounding box center [409, 274] width 26 height 5
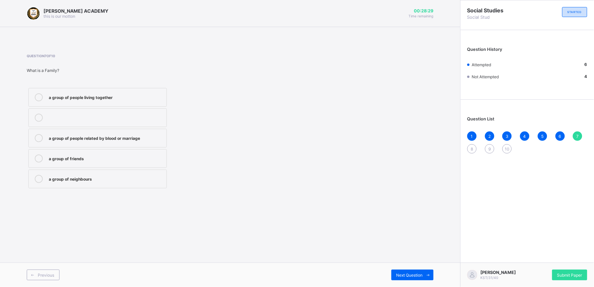
click at [148, 137] on div "a group of people related by blood or marriage" at bounding box center [106, 137] width 114 height 7
click at [399, 235] on span "Next Question" at bounding box center [409, 274] width 26 height 5
click at [115, 113] on label "a way of life" at bounding box center [97, 117] width 138 height 19
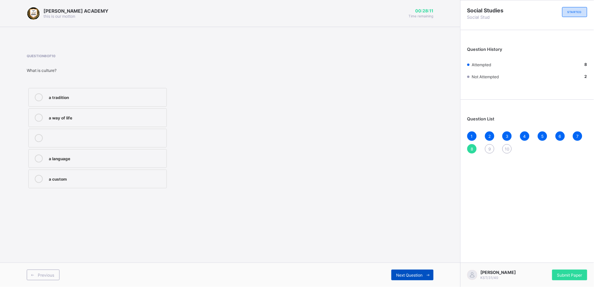
click at [406, 235] on span "Next Question" at bounding box center [409, 274] width 26 height 5
click at [113, 108] on label "cultural practices" at bounding box center [97, 117] width 138 height 19
click at [410, 235] on div "Next Question" at bounding box center [412, 274] width 42 height 11
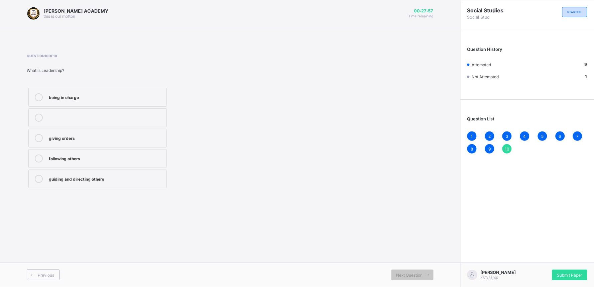
click at [135, 104] on label "being in charge" at bounding box center [97, 97] width 138 height 19
drag, startPoint x: 501, startPoint y: 260, endPoint x: 576, endPoint y: 271, distance: 75.7
click at [486, 235] on div "[PERSON_NAME] KST/31/40 Submit Paper" at bounding box center [527, 274] width 134 height 24
click at [486, 235] on span "Submit Paper" at bounding box center [569, 274] width 25 height 5
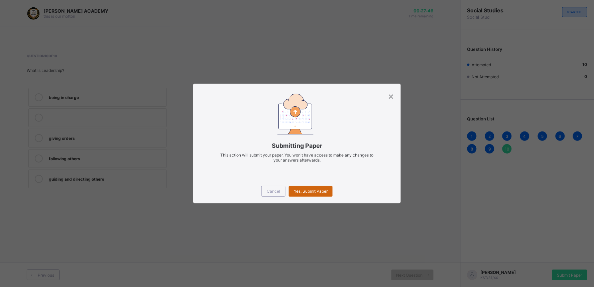
click at [319, 190] on span "Yes, Submit Paper" at bounding box center [311, 190] width 34 height 5
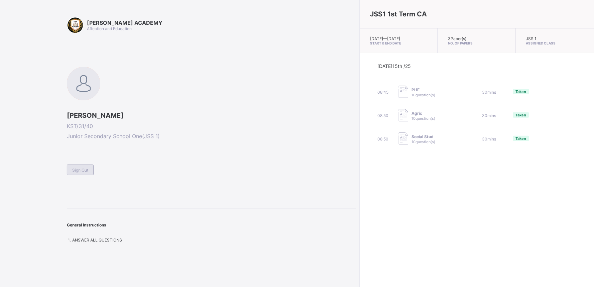
click at [72, 170] on span "Sign Out" at bounding box center [80, 169] width 16 height 5
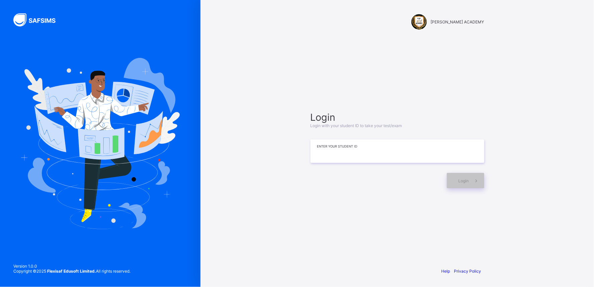
click at [335, 150] on input at bounding box center [397, 150] width 174 height 23
type input "**********"
click at [474, 182] on icon at bounding box center [476, 180] width 7 height 6
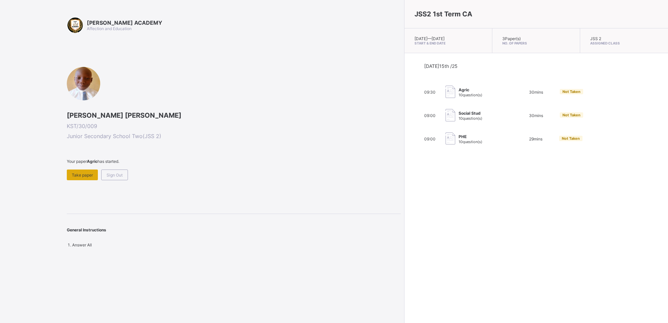
click at [79, 174] on span "Take paper" at bounding box center [82, 174] width 21 height 5
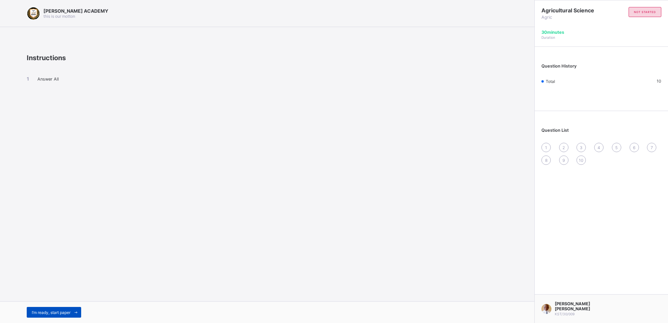
click at [64, 235] on span "I’m ready, start paper" at bounding box center [51, 312] width 39 height 5
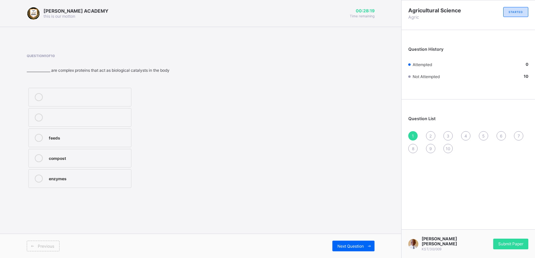
click at [345, 124] on div "Question 1 of 10 ______________ are complex proteins that act as biological cat…" at bounding box center [201, 122] width 348 height 136
click at [75, 140] on div "feeds" at bounding box center [88, 137] width 79 height 7
click at [367, 235] on icon at bounding box center [369, 246] width 5 height 4
click at [76, 182] on div "coal tar" at bounding box center [88, 179] width 79 height 8
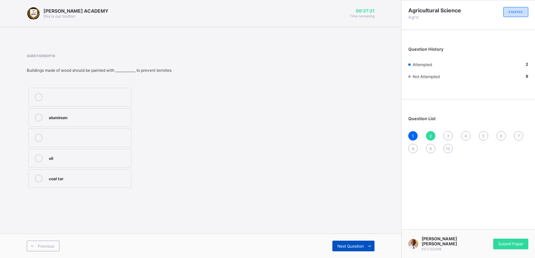
click at [352, 235] on span "Next Question" at bounding box center [350, 246] width 26 height 5
click at [117, 139] on div at bounding box center [88, 138] width 79 height 8
click at [134, 162] on div "pipes canal tanks" at bounding box center [115, 138] width 177 height 104
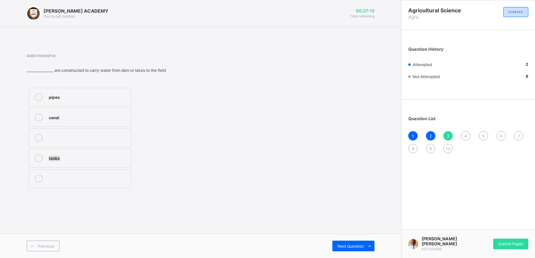
click at [134, 162] on div "pipes canal tanks" at bounding box center [115, 138] width 177 height 104
click at [120, 165] on label "tanks" at bounding box center [79, 158] width 103 height 19
click at [346, 235] on div "Next Question" at bounding box center [353, 246] width 42 height 11
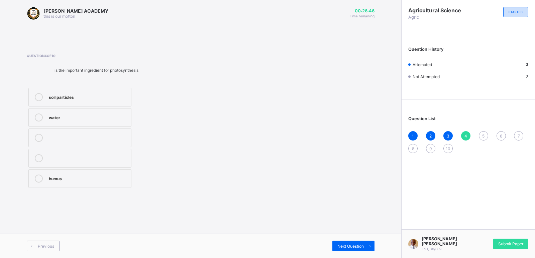
drag, startPoint x: 177, startPoint y: 207, endPoint x: 152, endPoint y: 187, distance: 31.6
click at [152, 187] on div "[PERSON_NAME] ACADEMY this is our [PERSON_NAME] 00:26:46 Time remaining Questio…" at bounding box center [200, 129] width 401 height 258
click at [90, 138] on div at bounding box center [88, 138] width 79 height 8
click at [93, 187] on label "humus" at bounding box center [79, 178] width 103 height 19
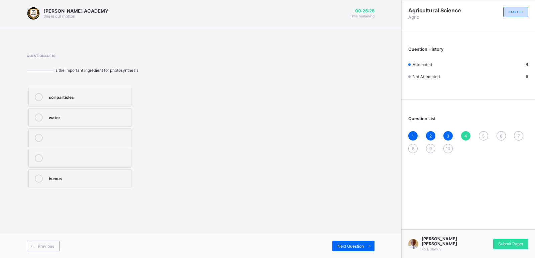
click at [93, 187] on label "humus" at bounding box center [79, 178] width 103 height 19
click at [91, 155] on div at bounding box center [88, 155] width 79 height 2
click at [91, 174] on label "humus" at bounding box center [79, 178] width 103 height 19
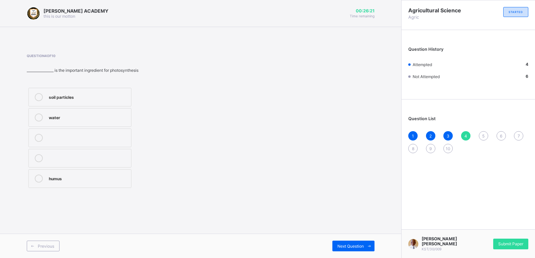
click at [91, 174] on label "humus" at bounding box center [79, 178] width 103 height 19
click at [368, 235] on icon at bounding box center [369, 246] width 5 height 4
click at [132, 122] on div at bounding box center [93, 118] width 89 height 8
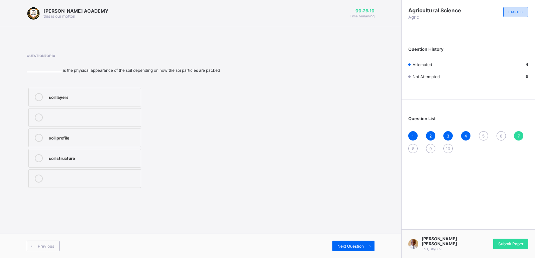
click at [132, 122] on div at bounding box center [93, 118] width 89 height 8
click at [121, 147] on label "soil profile" at bounding box center [84, 138] width 113 height 19
drag, startPoint x: 121, startPoint y: 148, endPoint x: 269, endPoint y: 89, distance: 159.3
click at [269, 89] on div "Question 7 of 10 _____________________ is the physical appearance of the soil d…" at bounding box center [201, 122] width 348 height 136
click at [483, 134] on span "5" at bounding box center [483, 136] width 2 height 5
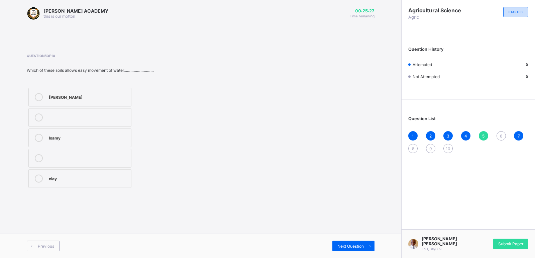
click at [483, 134] on span "5" at bounding box center [483, 136] width 2 height 5
click at [57, 180] on div "clay" at bounding box center [88, 178] width 79 height 7
click at [53, 152] on label at bounding box center [79, 158] width 103 height 19
click at [51, 182] on div "clay" at bounding box center [88, 179] width 79 height 8
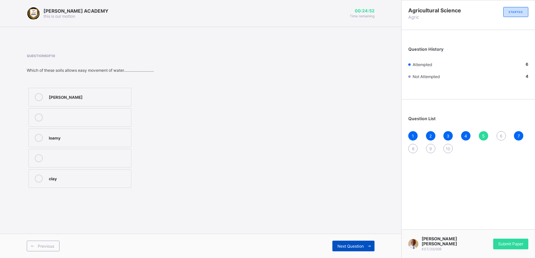
click at [352, 235] on span "Next Question" at bounding box center [350, 246] width 26 height 5
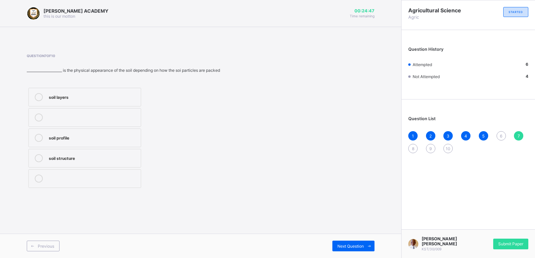
click at [486, 136] on div "6" at bounding box center [500, 135] width 9 height 9
click at [486, 136] on span "6" at bounding box center [501, 136] width 2 height 5
click at [88, 111] on label at bounding box center [84, 102] width 112 height 19
click at [86, 124] on div "soil" at bounding box center [93, 122] width 88 height 7
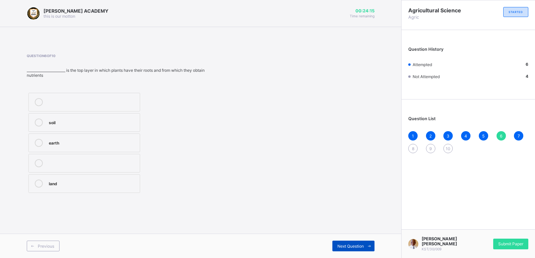
click at [346, 235] on div "Next Question" at bounding box center [353, 246] width 42 height 11
click at [486, 134] on span "6" at bounding box center [501, 136] width 2 height 5
click at [119, 119] on div "soil" at bounding box center [93, 122] width 88 height 7
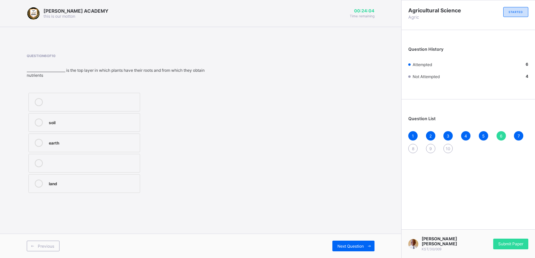
drag, startPoint x: 119, startPoint y: 119, endPoint x: 181, endPoint y: 171, distance: 81.3
click at [181, 171] on div "soil earth land" at bounding box center [122, 143] width 191 height 104
click at [362, 235] on span "Next Question" at bounding box center [350, 246] width 26 height 5
click at [361, 235] on span "Next Question" at bounding box center [350, 246] width 26 height 5
drag, startPoint x: 87, startPoint y: 100, endPoint x: 131, endPoint y: 157, distance: 72.2
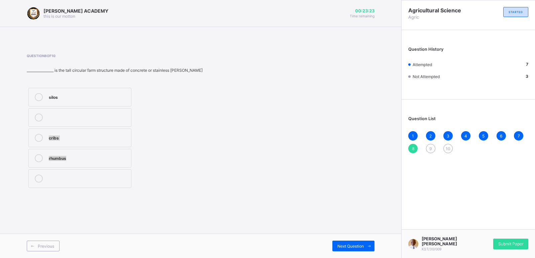
click at [131, 157] on div "silos cribs rhumbus" at bounding box center [80, 138] width 106 height 104
click at [109, 112] on label at bounding box center [79, 117] width 103 height 19
click at [108, 100] on div "silos" at bounding box center [88, 97] width 79 height 8
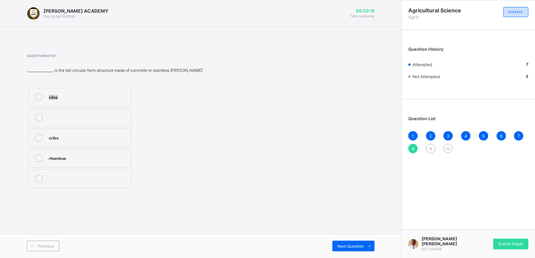
click at [108, 100] on div "silos" at bounding box center [88, 97] width 79 height 8
click at [355, 235] on span "Next Question" at bounding box center [350, 246] width 26 height 5
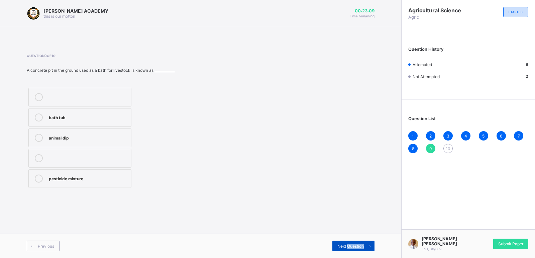
click at [355, 235] on span "Next Question" at bounding box center [350, 246] width 26 height 5
click at [98, 126] on label "water supply" at bounding box center [79, 117] width 103 height 19
click at [430, 146] on span "9" at bounding box center [430, 148] width 2 height 5
click at [63, 152] on label at bounding box center [79, 158] width 103 height 19
click at [80, 135] on div "animal dip" at bounding box center [88, 137] width 79 height 7
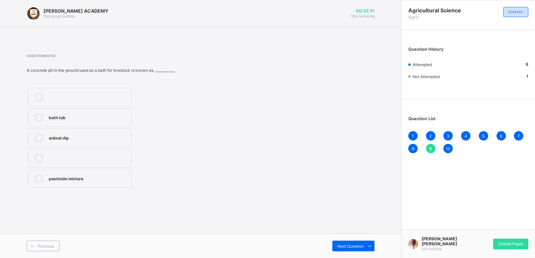
click at [80, 136] on div "animal dip" at bounding box center [88, 137] width 79 height 7
click at [362, 235] on div "Next Question" at bounding box center [353, 246] width 42 height 11
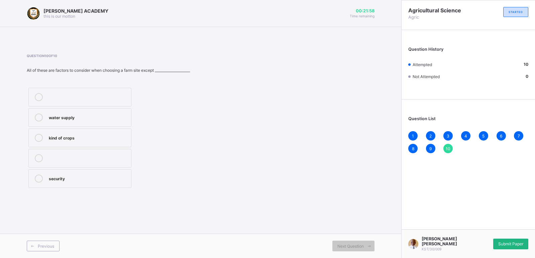
click at [486, 235] on span "Submit Paper" at bounding box center [510, 244] width 25 height 5
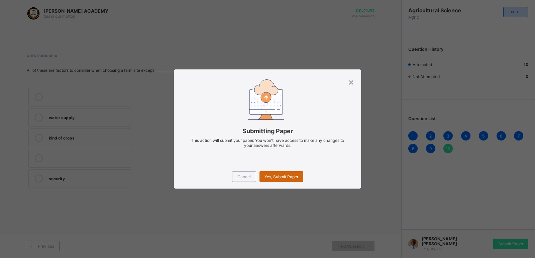
click at [271, 175] on span "Yes, Submit Paper" at bounding box center [281, 176] width 34 height 5
click at [271, 175] on div "Yes, Submit Paper" at bounding box center [281, 176] width 44 height 11
click at [271, 175] on span "Yes, Submit Paper" at bounding box center [281, 176] width 34 height 5
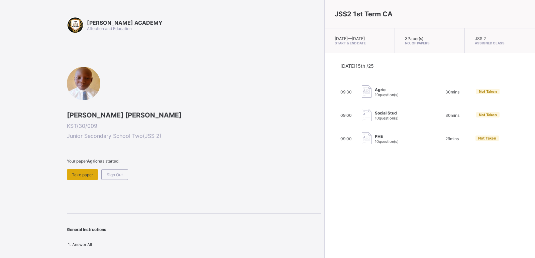
click at [83, 175] on span "Take paper" at bounding box center [82, 174] width 21 height 5
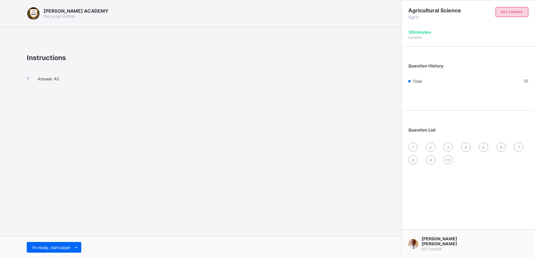
click at [414, 150] on div "1" at bounding box center [412, 147] width 9 height 9
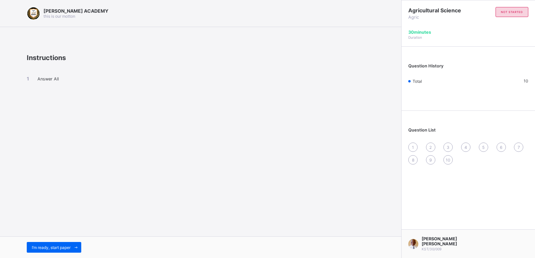
click at [433, 148] on div "2" at bounding box center [430, 147] width 9 height 9
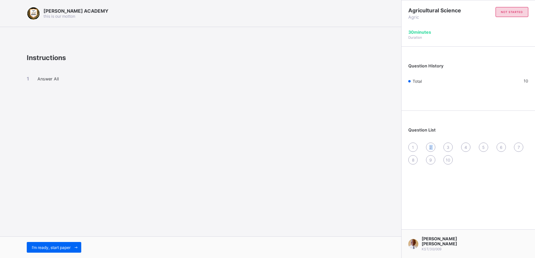
click at [433, 148] on div "2" at bounding box center [430, 147] width 9 height 9
click at [51, 235] on span "I’m ready, start paper" at bounding box center [51, 247] width 39 height 5
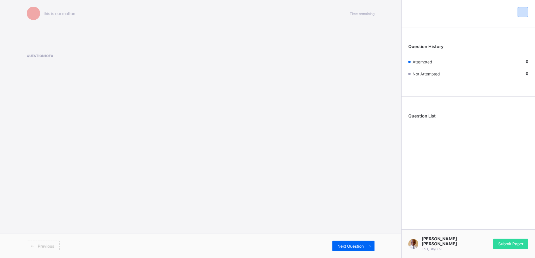
click at [51, 235] on span "Previous" at bounding box center [46, 246] width 16 height 5
drag, startPoint x: 367, startPoint y: 251, endPoint x: 366, endPoint y: 247, distance: 3.7
click at [366, 235] on span at bounding box center [369, 246] width 11 height 11
click at [367, 235] on icon at bounding box center [369, 246] width 5 height 4
click at [365, 235] on span at bounding box center [369, 246] width 11 height 11
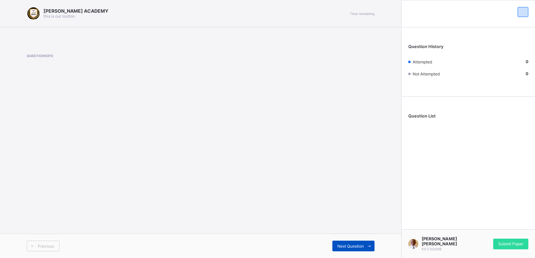
click at [365, 235] on span at bounding box center [369, 246] width 11 height 11
click at [364, 235] on span at bounding box center [369, 246] width 11 height 11
click at [424, 114] on span "Question List" at bounding box center [421, 116] width 27 height 5
click at [486, 235] on div "Submit Paper" at bounding box center [510, 244] width 35 height 11
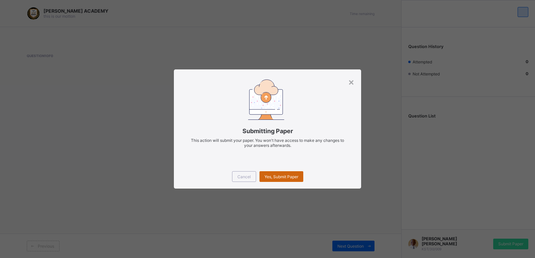
click at [285, 178] on span "Yes, Submit Paper" at bounding box center [281, 176] width 34 height 5
click at [285, 178] on div "Yes, Submit Paper" at bounding box center [281, 176] width 44 height 11
click at [352, 80] on div "×" at bounding box center [351, 81] width 6 height 11
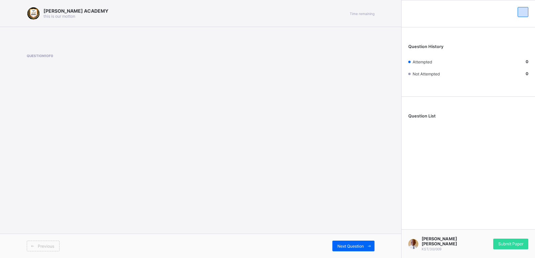
click at [43, 235] on span "Previous" at bounding box center [46, 246] width 16 height 5
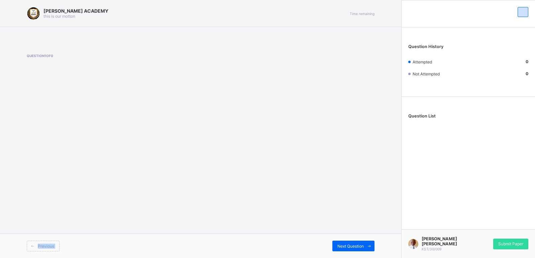
click at [43, 235] on span "Previous" at bounding box center [46, 246] width 16 height 5
click at [40, 235] on span "Previous" at bounding box center [46, 246] width 16 height 5
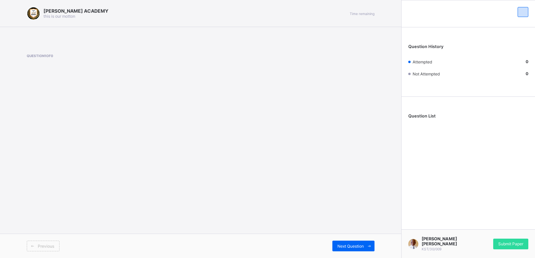
click at [40, 235] on span "Previous" at bounding box center [46, 246] width 16 height 5
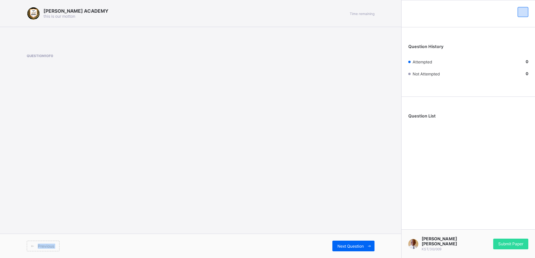
click at [40, 235] on span "Previous" at bounding box center [46, 246] width 16 height 5
drag, startPoint x: 40, startPoint y: 245, endPoint x: 215, endPoint y: 241, distance: 174.8
click at [215, 235] on div "Previous Next Question" at bounding box center [200, 246] width 401 height 24
click at [433, 47] on span "Question History" at bounding box center [425, 46] width 35 height 5
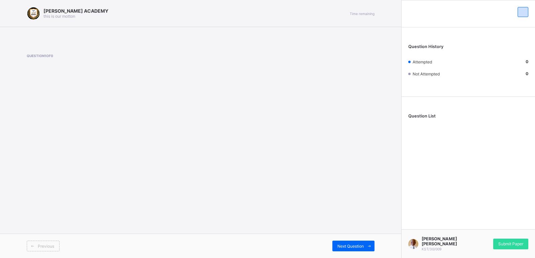
click at [431, 61] on span "Attempted" at bounding box center [421, 61] width 19 height 5
click at [430, 63] on span "Attempted" at bounding box center [421, 61] width 19 height 5
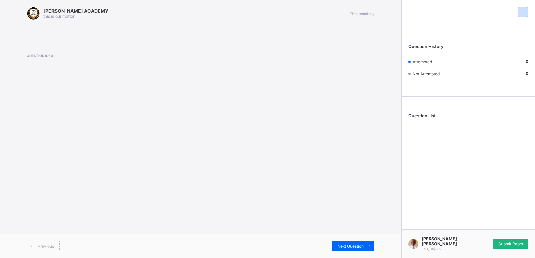
click at [486, 235] on div "Submit Paper" at bounding box center [510, 244] width 35 height 11
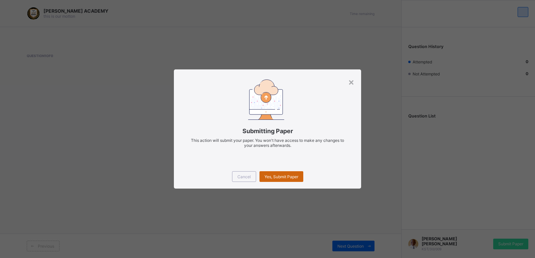
click at [283, 180] on div "Yes, Submit Paper" at bounding box center [281, 176] width 44 height 11
click at [283, 179] on div "Yes, Submit Paper" at bounding box center [281, 176] width 44 height 11
click at [283, 179] on span "Yes, Submit Paper" at bounding box center [281, 176] width 34 height 5
click at [281, 171] on div "Yes, Submit Paper" at bounding box center [281, 176] width 44 height 11
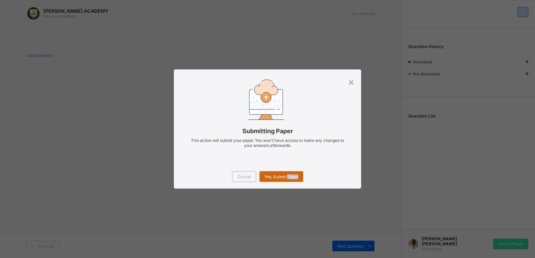
click at [281, 171] on div "Yes, Submit Paper" at bounding box center [281, 176] width 44 height 11
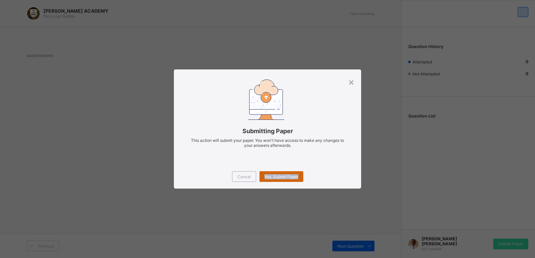
click at [281, 171] on div "Yes, Submit Paper" at bounding box center [281, 176] width 44 height 11
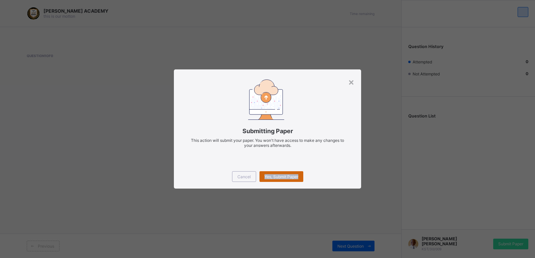
click at [281, 171] on div "Yes, Submit Paper" at bounding box center [281, 176] width 44 height 11
click at [351, 82] on div "×" at bounding box center [351, 81] width 6 height 11
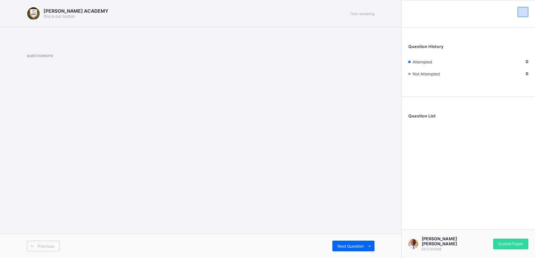
click at [351, 82] on div "Question 1 of 0" at bounding box center [201, 67] width 348 height 47
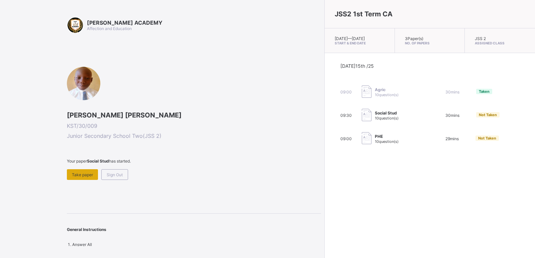
click at [81, 178] on div "Take paper" at bounding box center [82, 174] width 31 height 11
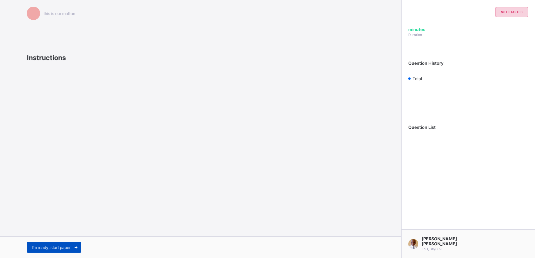
click at [53, 235] on span "I’m ready, start paper" at bounding box center [51, 247] width 39 height 5
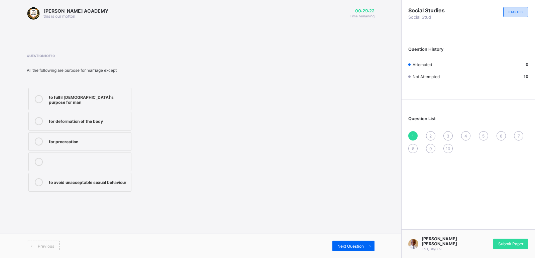
click at [123, 101] on div "to fulfil [DEMOGRAPHIC_DATA]'s purpose for man" at bounding box center [88, 99] width 79 height 12
click at [346, 235] on span "Next Question" at bounding box center [350, 246] width 26 height 5
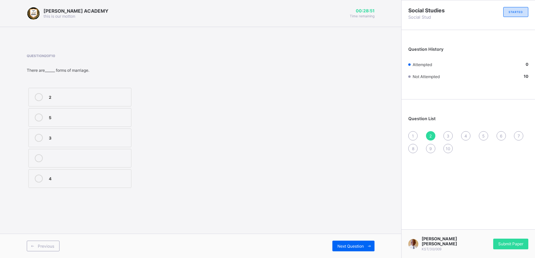
click at [412, 137] on span "1" at bounding box center [413, 136] width 2 height 5
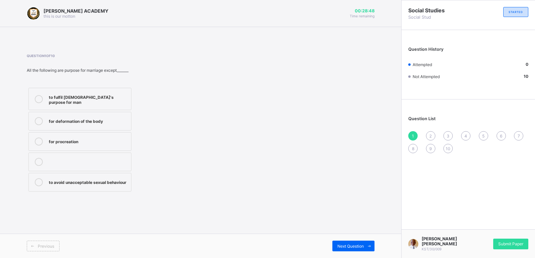
click at [116, 91] on label "to fulfil [DEMOGRAPHIC_DATA]'s purpose for man" at bounding box center [79, 99] width 103 height 22
click at [115, 90] on label "to fulfil [DEMOGRAPHIC_DATA]'s purpose for man" at bounding box center [79, 99] width 103 height 22
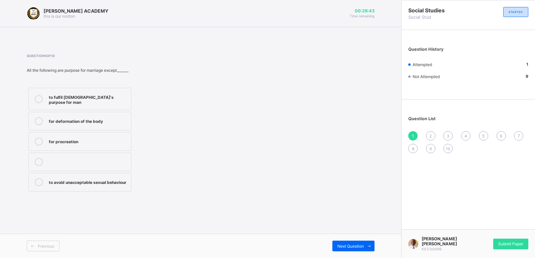
click at [431, 134] on span "2" at bounding box center [430, 136] width 2 height 5
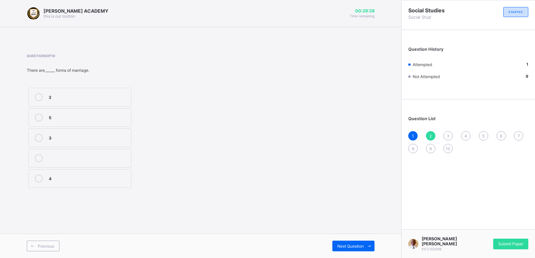
click at [99, 179] on div "4" at bounding box center [88, 178] width 79 height 7
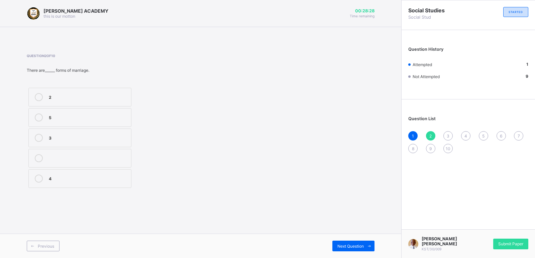
click at [99, 179] on div "4" at bounding box center [88, 178] width 79 height 7
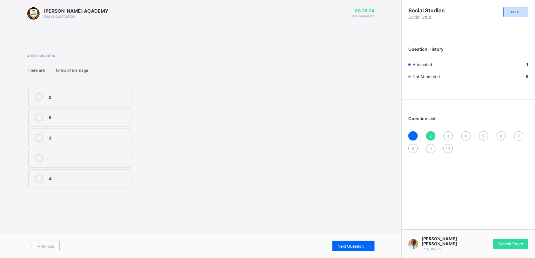
click at [448, 132] on div "3" at bounding box center [447, 135] width 9 height 9
click at [431, 136] on span "2" at bounding box center [430, 136] width 2 height 5
click at [57, 155] on div at bounding box center [88, 155] width 79 height 2
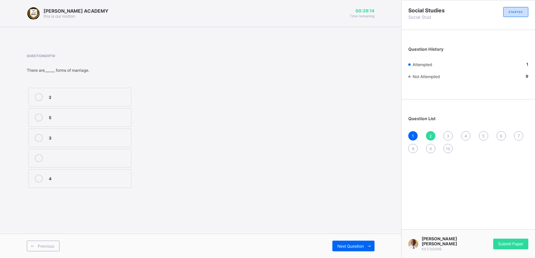
click at [57, 154] on label at bounding box center [79, 158] width 103 height 19
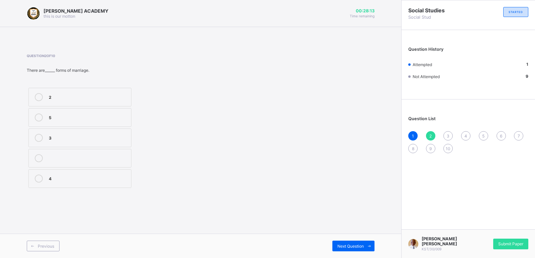
click at [57, 154] on label at bounding box center [79, 158] width 103 height 19
drag, startPoint x: 57, startPoint y: 154, endPoint x: 172, endPoint y: 182, distance: 118.3
drag, startPoint x: 172, startPoint y: 182, endPoint x: 108, endPoint y: 183, distance: 63.8
click at [108, 183] on label "4" at bounding box center [79, 178] width 103 height 19
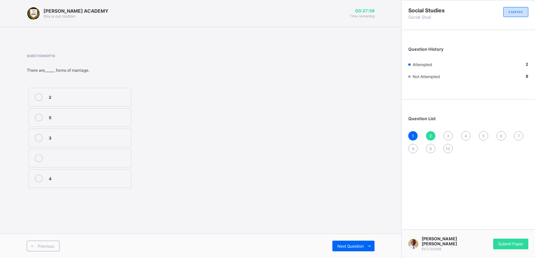
click at [108, 183] on label "4" at bounding box center [79, 178] width 103 height 19
click at [344, 235] on span "Next Question" at bounding box center [350, 246] width 26 height 5
click at [100, 90] on label "greek" at bounding box center [79, 97] width 103 height 19
click at [352, 235] on span "Next Question" at bounding box center [350, 246] width 26 height 5
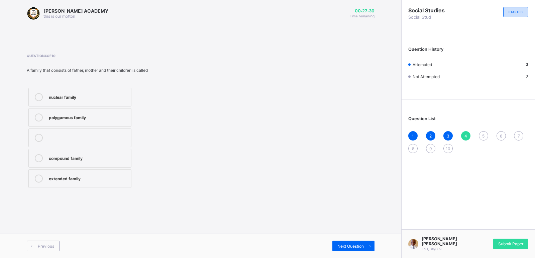
click at [80, 103] on label "nuclear family" at bounding box center [79, 97] width 103 height 19
click at [447, 136] on span "3" at bounding box center [447, 136] width 3 height 5
click at [428, 134] on div "2" at bounding box center [430, 135] width 9 height 9
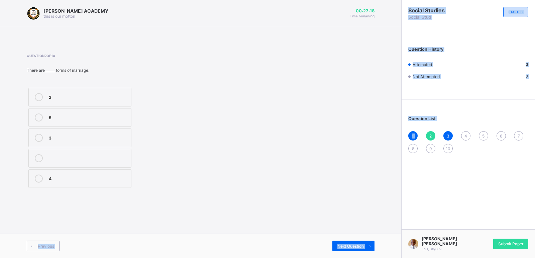
drag, startPoint x: 428, startPoint y: 134, endPoint x: 253, endPoint y: 191, distance: 184.1
click at [253, 191] on div "[PERSON_NAME] ACADEMY this is our [PERSON_NAME] 00:27:18 Time remaining Questio…" at bounding box center [267, 129] width 535 height 258
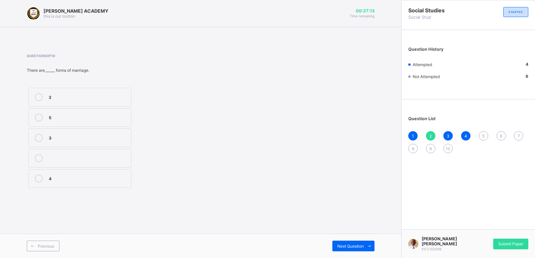
click at [67, 97] on div "2" at bounding box center [88, 96] width 79 height 7
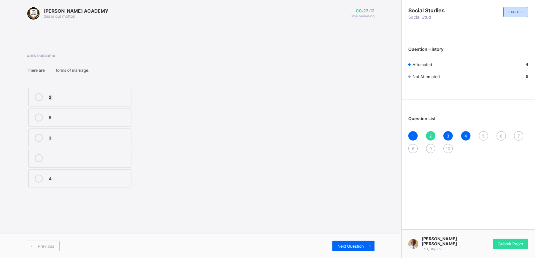
click at [67, 97] on div "2" at bounding box center [88, 96] width 79 height 7
click at [483, 136] on span "5" at bounding box center [483, 136] width 2 height 5
click at [466, 133] on div "4" at bounding box center [465, 135] width 9 height 9
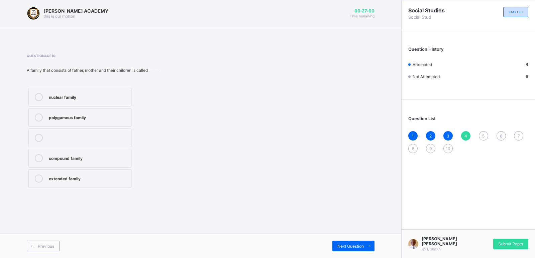
click at [485, 133] on div "5" at bounding box center [482, 135] width 9 height 9
click at [84, 142] on label "society" at bounding box center [79, 138] width 103 height 19
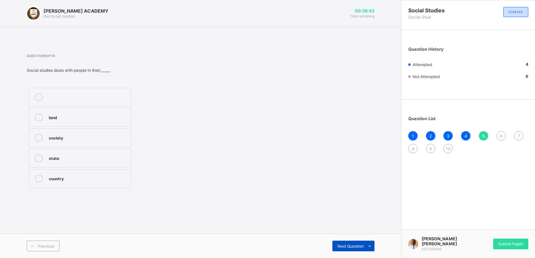
click at [350, 235] on span "Next Question" at bounding box center [350, 246] width 26 height 5
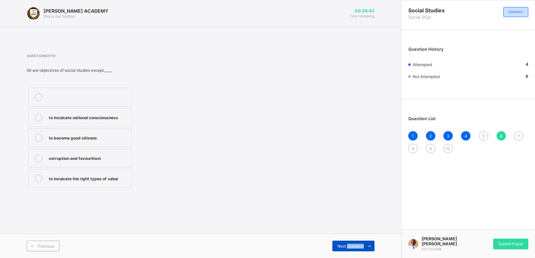
click at [350, 235] on span "Next Question" at bounding box center [350, 246] width 26 height 5
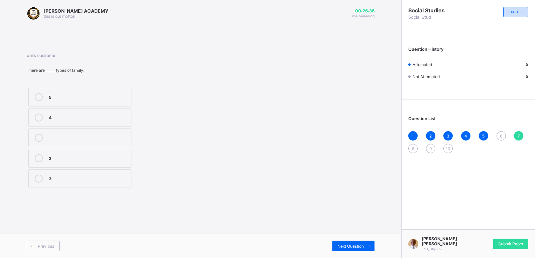
click at [486, 135] on span "6" at bounding box center [501, 136] width 2 height 5
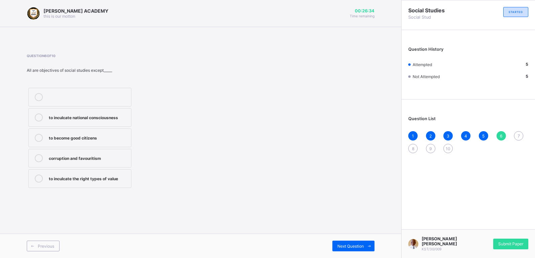
click at [415, 183] on div "Social Studies Social Stud STARTED Question History Attempted 5 Not Attempted 5…" at bounding box center [468, 129] width 134 height 258
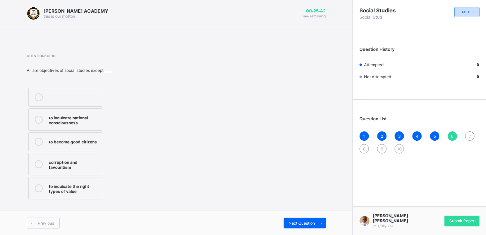
drag, startPoint x: 356, startPoint y: 207, endPoint x: 323, endPoint y: 188, distance: 37.6
click at [323, 188] on div "Question 6 of 10 All are objectives of social studies except_____ to inculcate …" at bounding box center [176, 127] width 299 height 147
click at [68, 169] on label "corruption and favouritism" at bounding box center [65, 164] width 74 height 22
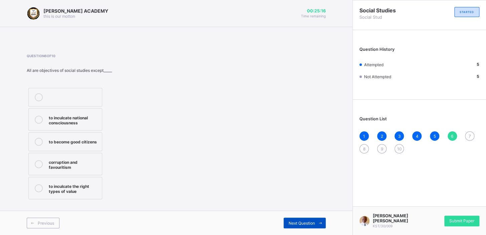
click at [296, 222] on span "Next Question" at bounding box center [302, 223] width 26 height 5
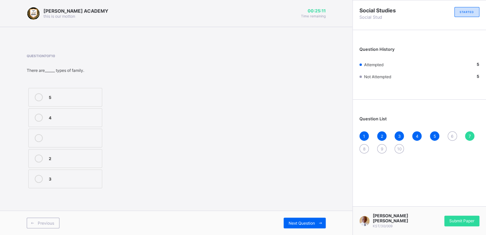
click at [451, 136] on span "6" at bounding box center [452, 136] width 2 height 5
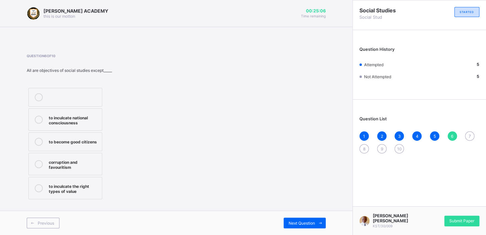
click at [76, 166] on div "corruption and favouritism" at bounding box center [74, 164] width 50 height 12
click at [76, 167] on div "corruption and favouritism" at bounding box center [74, 164] width 50 height 12
click at [469, 135] on span "7" at bounding box center [470, 136] width 2 height 5
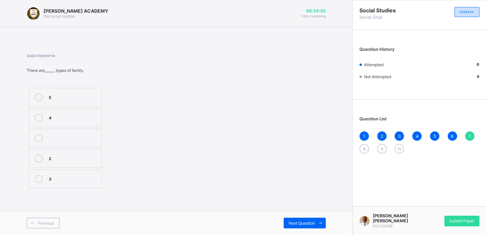
click at [61, 175] on div "3" at bounding box center [74, 178] width 50 height 7
click at [301, 222] on span "Next Question" at bounding box center [302, 223] width 26 height 5
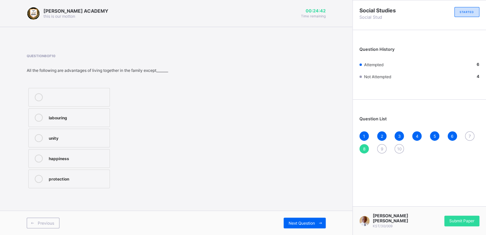
click at [470, 134] on span "7" at bounding box center [470, 136] width 2 height 5
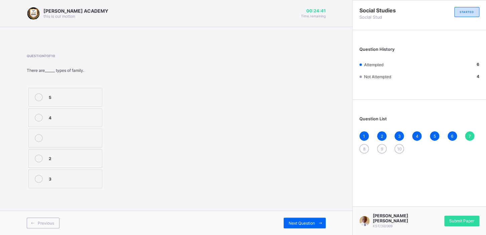
click at [470, 134] on span "7" at bounding box center [470, 136] width 2 height 5
click at [62, 180] on div "3" at bounding box center [74, 178] width 50 height 7
drag, startPoint x: 62, startPoint y: 180, endPoint x: 288, endPoint y: 242, distance: 234.0
click at [288, 235] on html "[PERSON_NAME] ACADEMY this is our [PERSON_NAME] 00:24:35 Time remaining Questio…" at bounding box center [243, 117] width 486 height 235
click at [314, 223] on span "Next Question" at bounding box center [302, 223] width 26 height 5
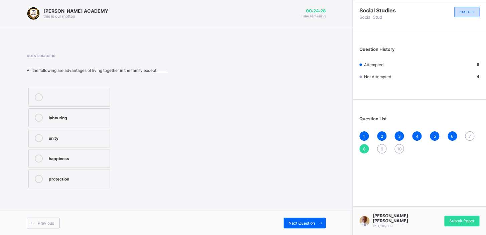
click at [469, 137] on span "7" at bounding box center [470, 136] width 2 height 5
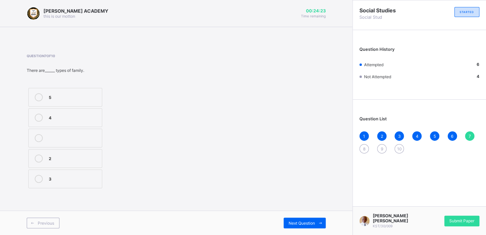
click at [469, 137] on span "7" at bounding box center [470, 136] width 2 height 5
click at [71, 177] on div "3" at bounding box center [74, 178] width 50 height 7
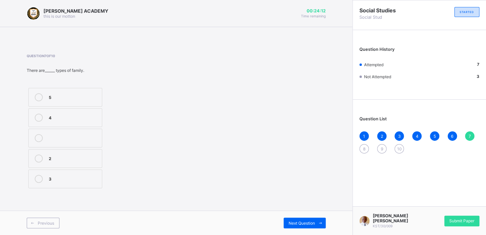
drag, startPoint x: 71, startPoint y: 177, endPoint x: 361, endPoint y: 148, distance: 291.1
click at [361, 148] on div "8" at bounding box center [364, 148] width 9 height 9
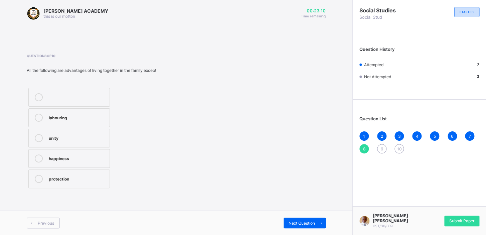
click at [67, 115] on div "labouring" at bounding box center [77, 117] width 57 height 7
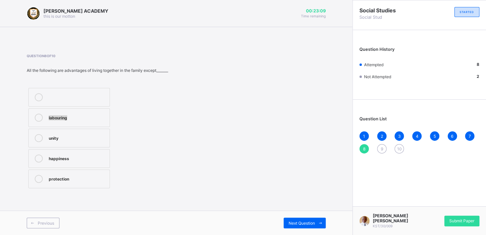
click at [67, 115] on div "labouring" at bounding box center [77, 117] width 57 height 7
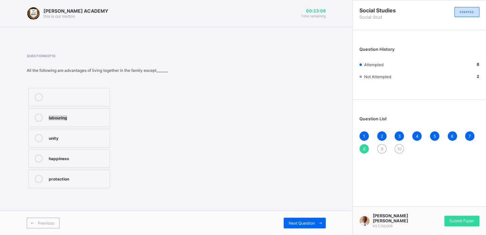
click at [67, 115] on div "labouring" at bounding box center [77, 117] width 57 height 7
click at [312, 224] on span "Next Question" at bounding box center [302, 223] width 26 height 5
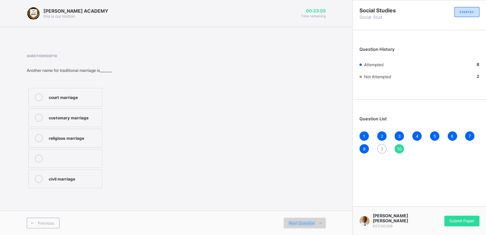
click at [312, 224] on span "Next Question" at bounding box center [302, 223] width 26 height 5
click at [382, 149] on span "9" at bounding box center [382, 148] width 2 height 5
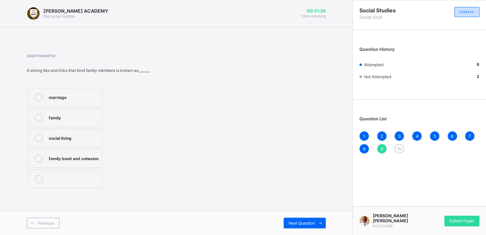
click at [88, 159] on div "family bond and cohesion" at bounding box center [74, 157] width 50 height 7
click at [319, 225] on icon at bounding box center [320, 223] width 5 height 4
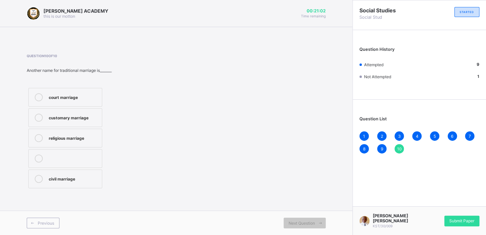
click at [71, 118] on div "customary marriage" at bounding box center [74, 117] width 50 height 7
click at [463, 221] on span "Submit Paper" at bounding box center [461, 220] width 25 height 5
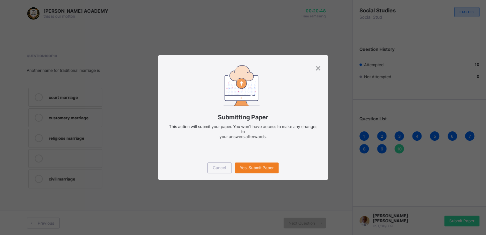
click at [253, 182] on div "× Submitting Paper This action will submit your paper. You won't have access to…" at bounding box center [243, 117] width 486 height 235
click at [259, 166] on span "Yes, Submit Paper" at bounding box center [257, 167] width 34 height 5
click at [259, 166] on div "Yes, Submit Paper" at bounding box center [257, 167] width 44 height 11
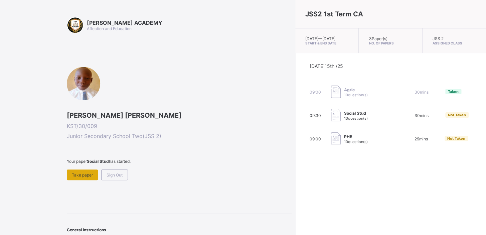
click at [92, 172] on span "Take paper" at bounding box center [82, 174] width 21 height 5
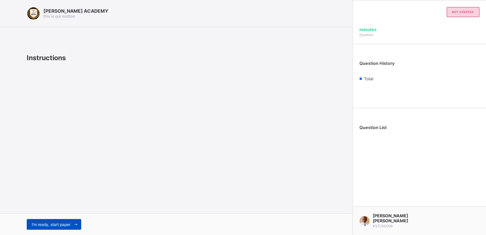
click at [46, 224] on span "I’m ready, start paper" at bounding box center [51, 224] width 39 height 5
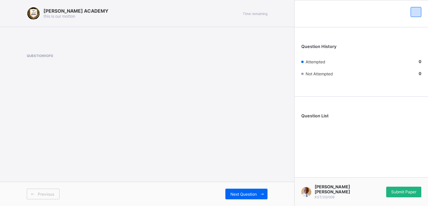
click at [411, 194] on span "Submit Paper" at bounding box center [403, 192] width 25 height 5
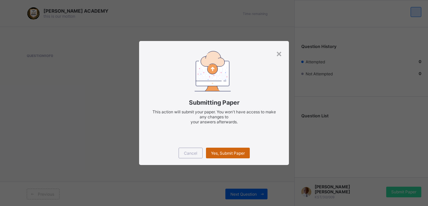
click at [226, 148] on div "Yes, Submit Paper" at bounding box center [228, 153] width 44 height 11
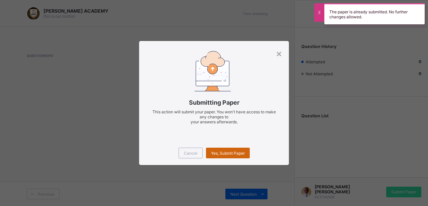
click at [227, 152] on span "Yes, Submit Paper" at bounding box center [228, 153] width 34 height 5
click at [227, 152] on div "Yes, Submit Paper" at bounding box center [228, 153] width 44 height 11
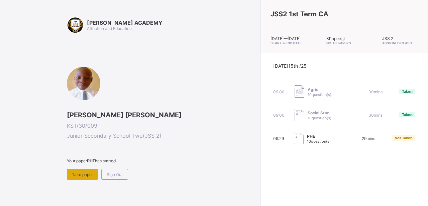
click at [83, 174] on span "Take paper" at bounding box center [82, 174] width 21 height 5
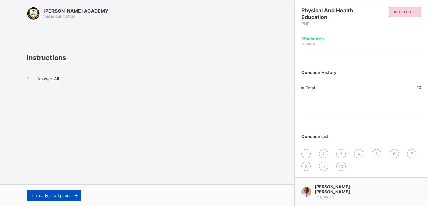
click at [60, 195] on span "I’m ready, start paper" at bounding box center [51, 195] width 39 height 5
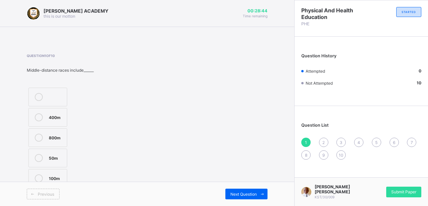
click at [396, 61] on div "Question History Attempted 0 Not Attempted 10" at bounding box center [360, 73] width 133 height 66
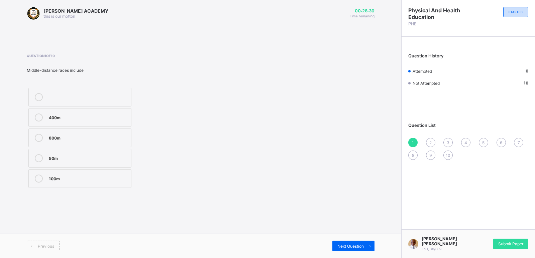
click at [73, 141] on div "800m" at bounding box center [88, 138] width 79 height 8
click at [68, 117] on div "400m" at bounding box center [88, 117] width 79 height 7
click at [357, 235] on span "Next Question" at bounding box center [350, 246] width 26 height 5
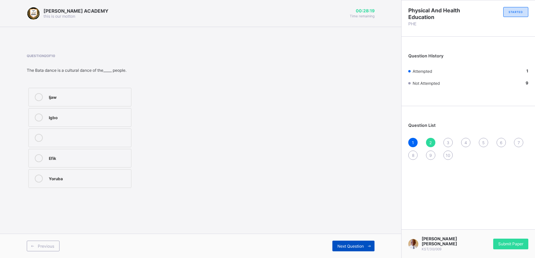
click at [357, 235] on span "Next Question" at bounding box center [350, 246] width 26 height 5
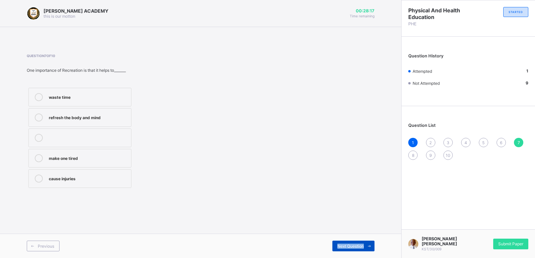
click at [357, 235] on span "Next Question" at bounding box center [350, 246] width 26 height 5
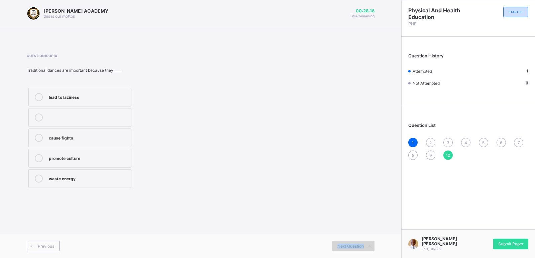
click at [357, 235] on span "Next Question" at bounding box center [350, 246] width 26 height 5
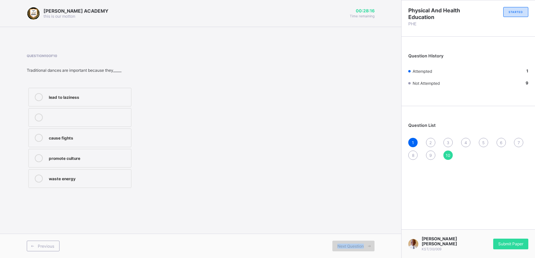
click at [357, 235] on span "Next Question" at bounding box center [350, 246] width 26 height 5
click at [432, 144] on div "2" at bounding box center [430, 142] width 9 height 9
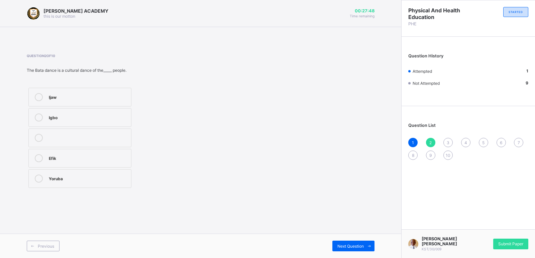
click at [432, 143] on div "2" at bounding box center [430, 142] width 9 height 9
click at [48, 99] on label "Ijaw" at bounding box center [79, 97] width 103 height 19
click at [348, 235] on span "Next Question" at bounding box center [350, 246] width 26 height 5
click at [71, 121] on div at bounding box center [88, 118] width 79 height 8
click at [120, 173] on label "Indoor" at bounding box center [79, 178] width 103 height 19
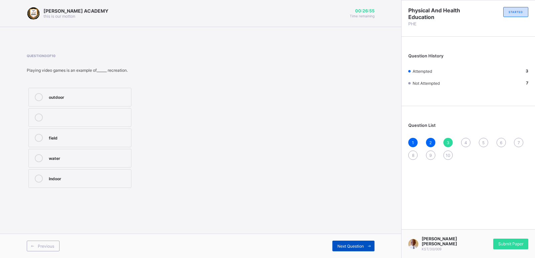
click at [340, 235] on span "Next Question" at bounding box center [350, 246] width 26 height 5
click at [73, 179] on div "field" at bounding box center [88, 178] width 79 height 7
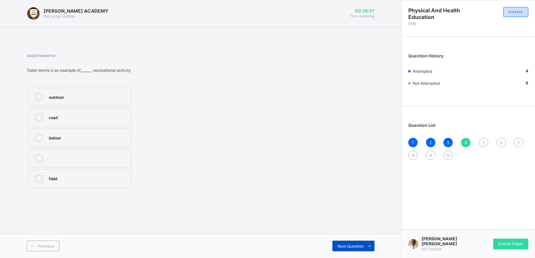
click at [358, 235] on span "Next Question" at bounding box center [350, 246] width 26 height 5
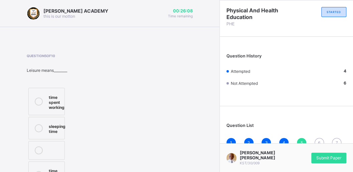
drag, startPoint x: 134, startPoint y: 132, endPoint x: 125, endPoint y: 94, distance: 39.5
click at [125, 94] on div "Question 5 of 10 Leisure means________ time spent working sleeping time time fo…" at bounding box center [110, 139] width 166 height 171
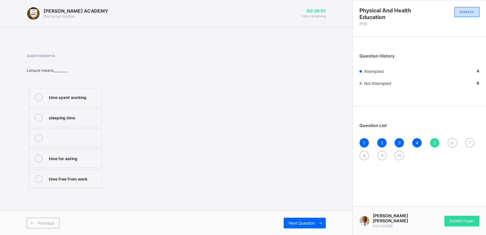
click at [161, 150] on div "Question 5 of 10 Leisure means________ time spent working sleeping time time fo…" at bounding box center [176, 122] width 299 height 136
click at [57, 180] on div "time free from work" at bounding box center [74, 178] width 50 height 7
click at [301, 222] on span "Next Question" at bounding box center [302, 223] width 26 height 5
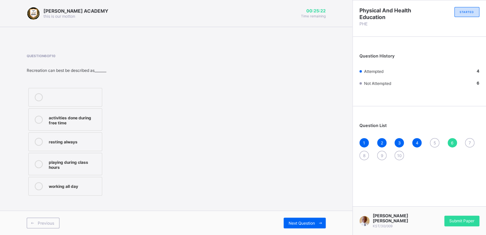
click at [433, 140] on span "5" at bounding box center [434, 142] width 2 height 5
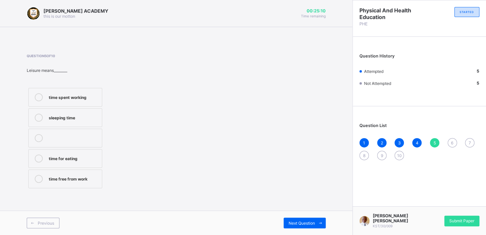
click at [78, 175] on div "time free from work" at bounding box center [74, 178] width 50 height 7
click at [290, 228] on div "Next Question" at bounding box center [305, 223] width 42 height 11
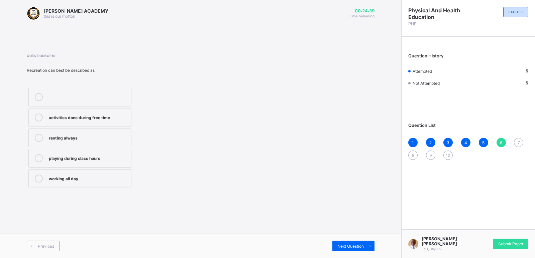
click at [95, 124] on label "activities done during free time" at bounding box center [79, 117] width 103 height 19
click at [359, 235] on span "Next Question" at bounding box center [350, 246] width 26 height 5
click at [486, 144] on span "6" at bounding box center [501, 142] width 2 height 5
click at [88, 117] on div "activities done during free time" at bounding box center [88, 117] width 79 height 7
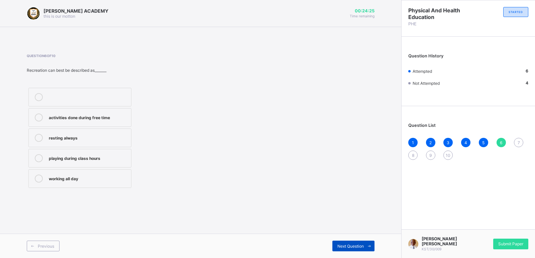
click at [360, 235] on span "Next Question" at bounding box center [350, 246] width 26 height 5
click at [123, 112] on label "refresh the body and mind" at bounding box center [79, 117] width 103 height 19
click at [355, 235] on div "Next Question" at bounding box center [353, 246] width 42 height 11
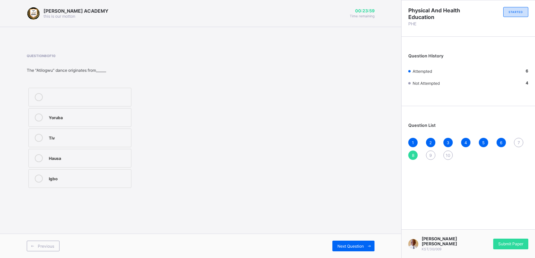
click at [486, 143] on span "7" at bounding box center [518, 142] width 2 height 5
click at [95, 119] on div "refresh the body and mind" at bounding box center [88, 117] width 79 height 7
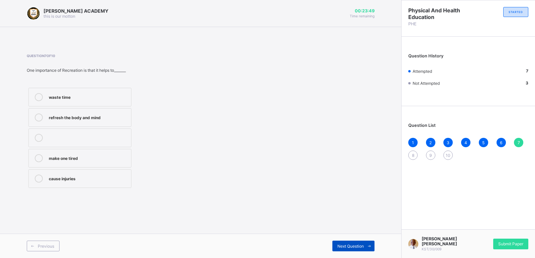
click at [360, 235] on span "Next Question" at bounding box center [350, 246] width 26 height 5
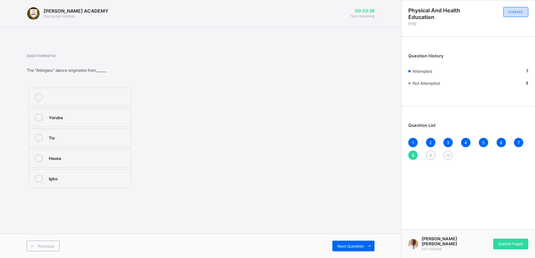
click at [64, 163] on label "Hausa" at bounding box center [79, 158] width 103 height 19
click at [360, 235] on span "Next Question" at bounding box center [350, 246] width 26 height 5
click at [85, 153] on label "swimming" at bounding box center [79, 158] width 103 height 19
click at [359, 235] on span "Next Question" at bounding box center [350, 246] width 26 height 5
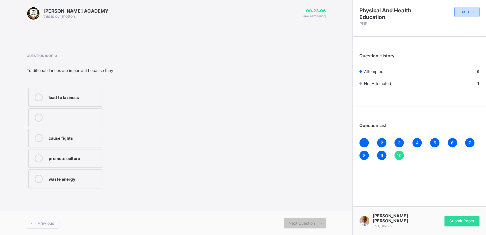
click at [93, 177] on div "waste energy" at bounding box center [74, 178] width 50 height 7
click at [63, 96] on div "lead to laziness" at bounding box center [74, 96] width 50 height 7
click at [73, 164] on label "promote culture" at bounding box center [65, 158] width 74 height 19
click at [472, 220] on div "Submit Paper" at bounding box center [461, 221] width 35 height 11
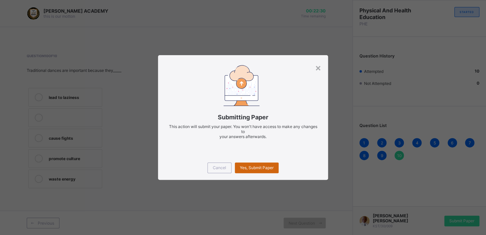
click at [265, 162] on div "Yes, Submit Paper" at bounding box center [257, 167] width 44 height 11
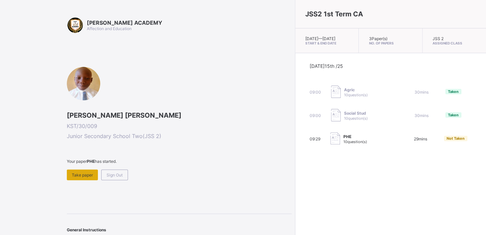
click at [94, 172] on div "Take paper" at bounding box center [82, 174] width 31 height 11
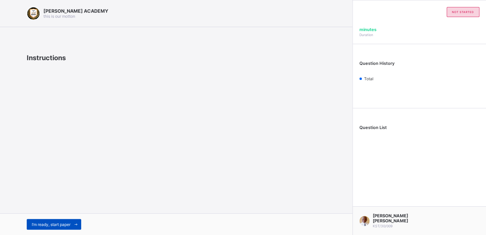
click at [60, 225] on span "I’m ready, start paper" at bounding box center [51, 224] width 39 height 5
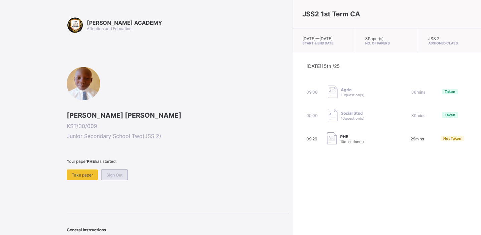
click at [114, 174] on span "Sign Out" at bounding box center [115, 174] width 16 height 5
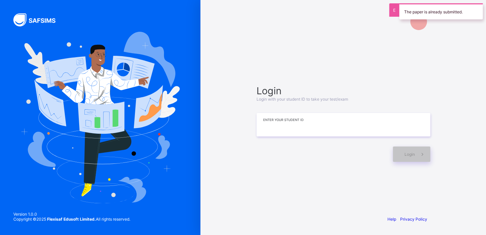
click at [270, 127] on input at bounding box center [344, 124] width 174 height 23
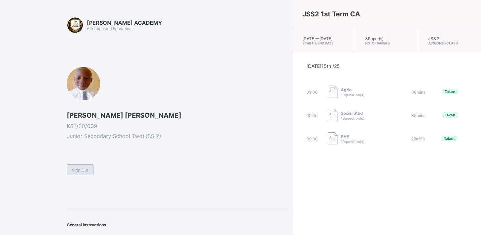
click at [83, 166] on div "Sign Out" at bounding box center [80, 169] width 27 height 11
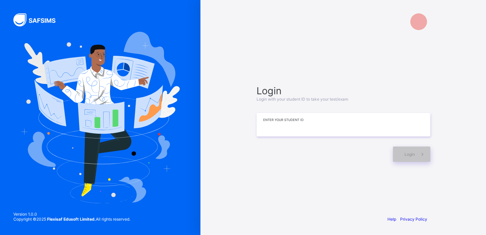
click at [270, 121] on input at bounding box center [344, 124] width 174 height 23
click at [400, 156] on div "Login" at bounding box center [411, 153] width 37 height 15
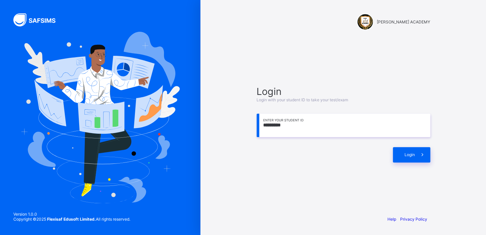
click at [274, 125] on input "*********" at bounding box center [344, 125] width 174 height 23
type input "**********"
click at [427, 151] on span at bounding box center [422, 154] width 15 height 15
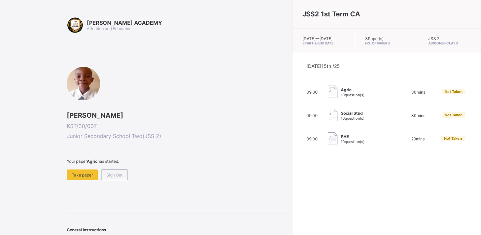
click at [344, 99] on div "09:30 Agric 10 question(s) 30 mins Not Taken" at bounding box center [387, 92] width 161 height 13
drag, startPoint x: 250, startPoint y: 107, endPoint x: 266, endPoint y: 101, distance: 17.0
click at [293, 101] on div "[DATE] 15th /25 09:30 Agric 10 question(s) 30 mins Not Taken 09:00 Social Stud …" at bounding box center [387, 104] width 189 height 102
click at [70, 175] on div "Take paper" at bounding box center [82, 174] width 31 height 11
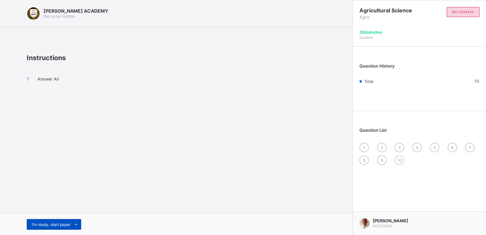
click at [34, 225] on span "I’m ready, start paper" at bounding box center [51, 224] width 39 height 5
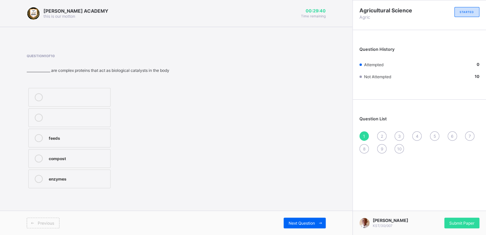
click at [71, 171] on label "enzymes" at bounding box center [69, 178] width 82 height 19
click at [323, 221] on span at bounding box center [320, 223] width 11 height 11
click at [97, 178] on div "coal tar" at bounding box center [78, 178] width 59 height 7
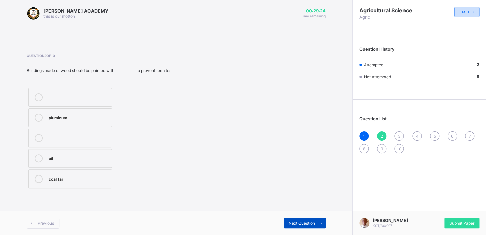
click at [307, 219] on div "Next Question" at bounding box center [305, 223] width 42 height 11
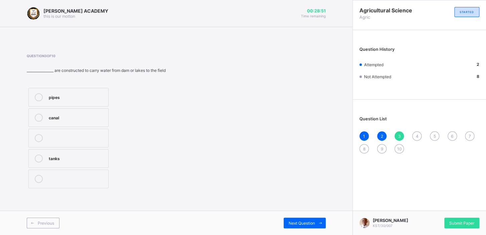
click at [91, 152] on label "tanks" at bounding box center [68, 158] width 80 height 19
click at [319, 224] on icon at bounding box center [320, 223] width 5 height 4
click at [80, 183] on label "humus" at bounding box center [65, 178] width 74 height 19
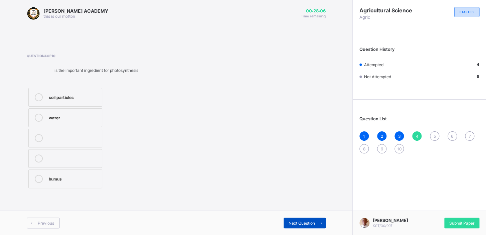
click at [285, 221] on div "Next Question" at bounding box center [305, 223] width 42 height 11
click at [96, 93] on label "[PERSON_NAME]" at bounding box center [65, 97] width 74 height 19
click at [303, 218] on div "Next Question" at bounding box center [305, 223] width 42 height 11
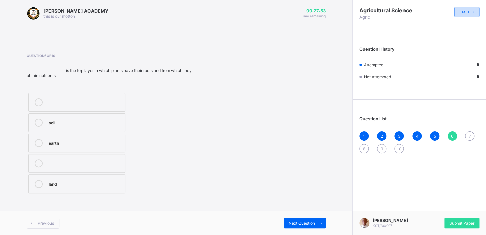
click at [72, 129] on label "soil" at bounding box center [76, 122] width 97 height 19
click at [286, 225] on div "Next Question" at bounding box center [305, 223] width 42 height 11
click at [119, 143] on div "soil profile" at bounding box center [86, 142] width 75 height 7
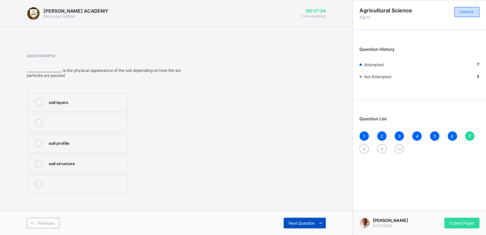
click at [310, 224] on span "Next Question" at bounding box center [302, 223] width 26 height 5
click at [90, 159] on div "rhumbus" at bounding box center [86, 162] width 75 height 7
click at [286, 223] on div "Next Question" at bounding box center [305, 223] width 42 height 11
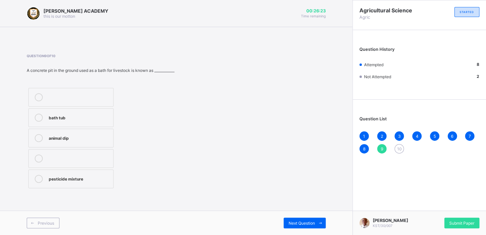
click at [78, 134] on div "animal dip" at bounding box center [79, 137] width 61 height 7
click at [287, 224] on div "Next Question" at bounding box center [305, 223] width 42 height 11
click at [110, 130] on label "kind of crops" at bounding box center [75, 138] width 95 height 19
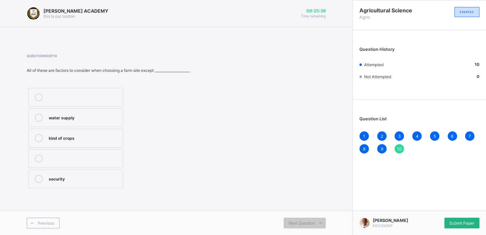
click at [448, 220] on div "Submit Paper" at bounding box center [461, 223] width 35 height 11
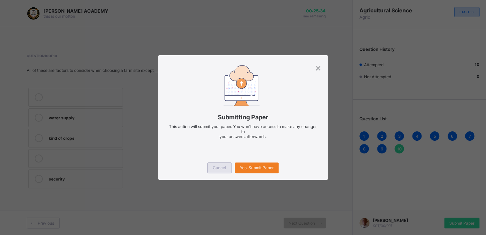
click at [224, 167] on span "Cancel" at bounding box center [219, 167] width 13 height 5
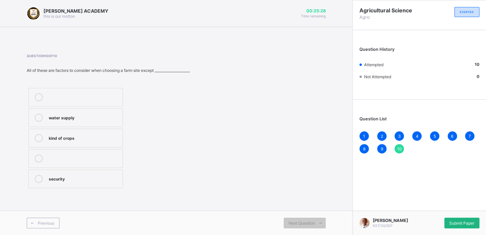
click at [473, 226] on div "Submit Paper" at bounding box center [461, 223] width 35 height 11
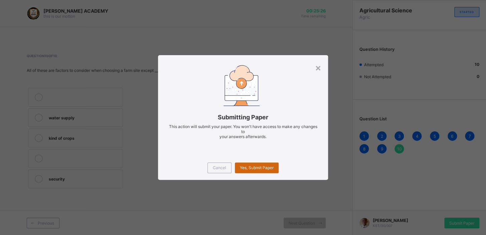
click at [252, 165] on span "Yes, Submit Paper" at bounding box center [257, 167] width 34 height 5
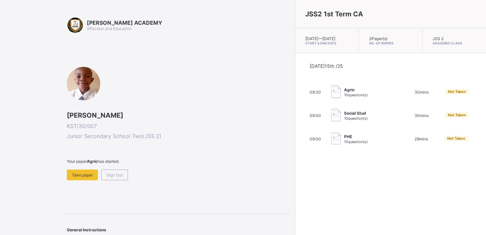
click at [336, 118] on div "Social Stud 10 question(s)" at bounding box center [364, 115] width 67 height 13
click at [331, 119] on div "Social Stud 10 question(s)" at bounding box center [364, 115] width 67 height 13
click at [77, 173] on span "Take paper" at bounding box center [82, 174] width 21 height 5
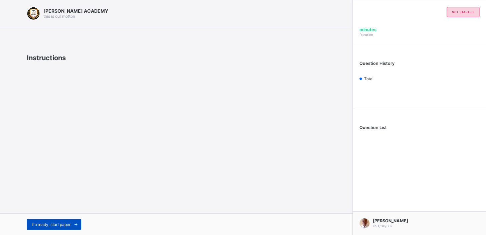
click at [63, 222] on span "I’m ready, start paper" at bounding box center [51, 224] width 39 height 5
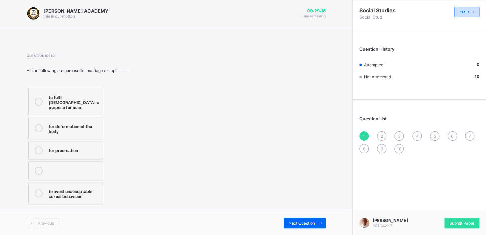
click at [74, 182] on label "to avoid unacceptable sexual behaviour" at bounding box center [65, 193] width 74 height 22
click at [299, 225] on span "Next Question" at bounding box center [302, 223] width 26 height 5
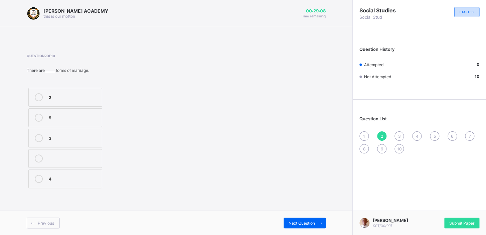
click at [56, 133] on label "3" at bounding box center [65, 138] width 74 height 19
click at [296, 219] on div "Next Question" at bounding box center [305, 223] width 42 height 11
click at [89, 160] on div "german" at bounding box center [74, 157] width 50 height 7
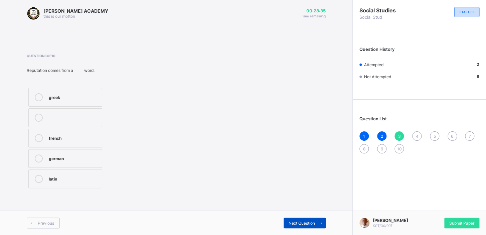
click at [291, 226] on div "Next Question" at bounding box center [305, 223] width 42 height 11
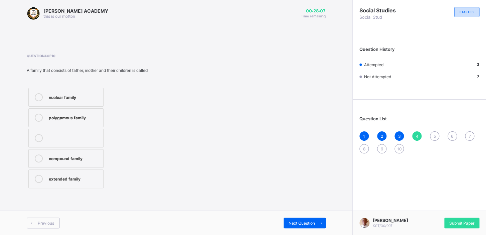
click at [396, 139] on div "3" at bounding box center [399, 135] width 9 height 9
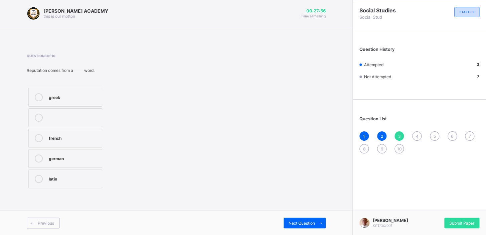
click at [403, 136] on div "3" at bounding box center [399, 135] width 9 height 9
click at [418, 136] on div "4" at bounding box center [416, 135] width 9 height 9
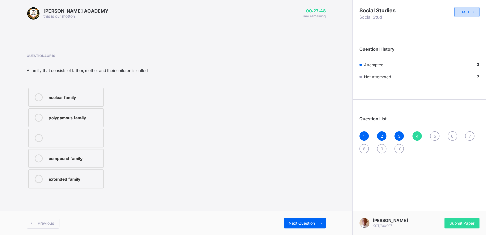
click at [97, 95] on div "nuclear family" at bounding box center [74, 96] width 51 height 7
click at [309, 221] on span "Next Question" at bounding box center [302, 223] width 26 height 5
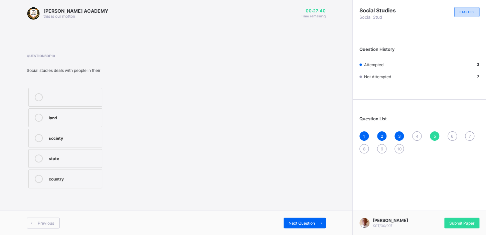
click at [74, 135] on div "society" at bounding box center [74, 137] width 50 height 7
click at [306, 226] on div "Next Question" at bounding box center [305, 223] width 42 height 11
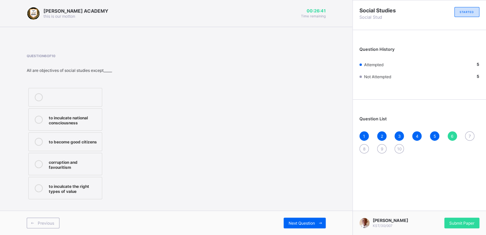
click at [98, 169] on div "corruption and favouritism" at bounding box center [74, 164] width 50 height 12
click at [318, 219] on span at bounding box center [320, 223] width 11 height 11
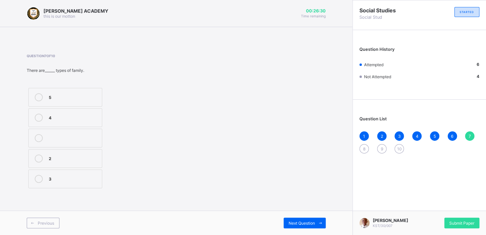
click at [46, 174] on label "3" at bounding box center [65, 178] width 74 height 19
click at [294, 221] on span "Next Question" at bounding box center [302, 223] width 26 height 5
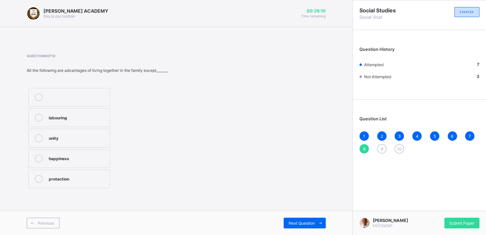
drag, startPoint x: 82, startPoint y: 123, endPoint x: 77, endPoint y: 115, distance: 9.5
click at [77, 115] on label "labouring" at bounding box center [69, 117] width 82 height 19
click at [77, 115] on div "labouring" at bounding box center [77, 117] width 57 height 7
click at [287, 222] on div "Next Question" at bounding box center [305, 223] width 42 height 11
click at [75, 137] on div "social living" at bounding box center [74, 137] width 50 height 7
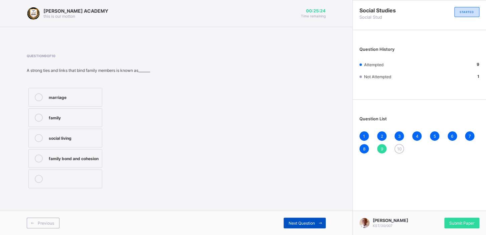
click at [293, 224] on span "Next Question" at bounding box center [302, 223] width 26 height 5
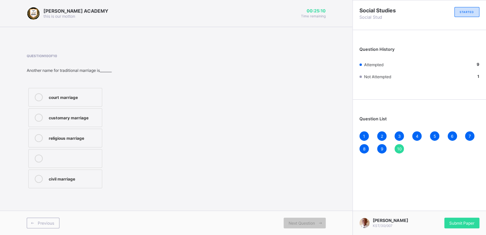
drag, startPoint x: 91, startPoint y: 118, endPoint x: 97, endPoint y: 116, distance: 6.3
click at [97, 116] on div "customary marriage" at bounding box center [74, 117] width 50 height 7
click at [468, 224] on span "Submit Paper" at bounding box center [461, 223] width 25 height 5
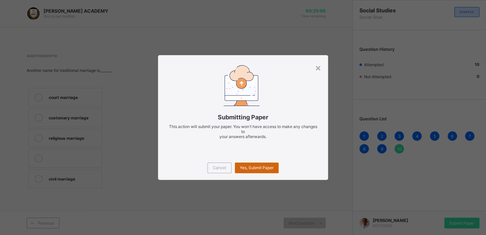
click at [264, 167] on span "Yes, Submit Paper" at bounding box center [257, 167] width 34 height 5
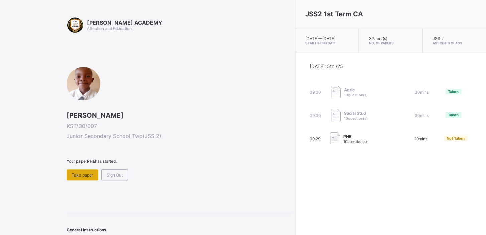
click at [91, 175] on span "Take paper" at bounding box center [82, 174] width 21 height 5
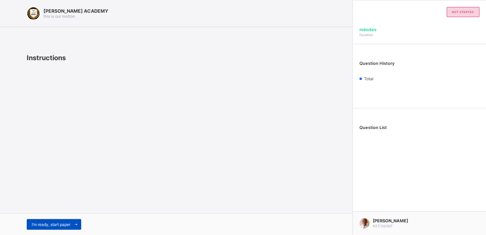
click at [61, 223] on span "I’m ready, start paper" at bounding box center [51, 224] width 39 height 5
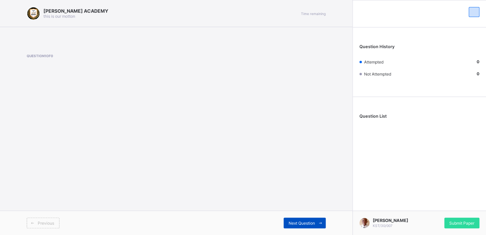
click at [293, 221] on span "Next Question" at bounding box center [302, 223] width 26 height 5
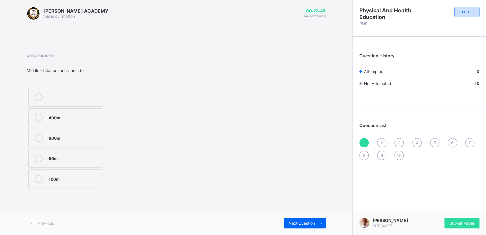
click at [62, 174] on label "100m" at bounding box center [65, 178] width 74 height 19
click at [70, 134] on div "800m" at bounding box center [74, 137] width 50 height 7
click at [75, 120] on div "400m" at bounding box center [74, 117] width 50 height 7
click at [294, 219] on div "Next Question" at bounding box center [305, 223] width 42 height 11
click at [53, 112] on label "Igbo" at bounding box center [65, 117] width 74 height 19
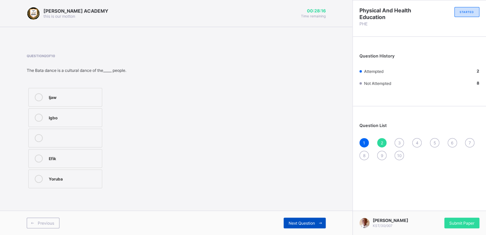
click at [302, 222] on span "Next Question" at bounding box center [302, 223] width 26 height 5
click at [74, 176] on div "Indoor" at bounding box center [74, 178] width 50 height 7
click at [297, 224] on span "Next Question" at bounding box center [302, 223] width 26 height 5
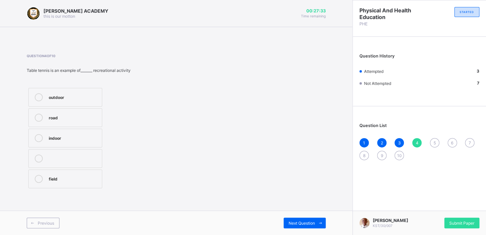
click at [90, 133] on label "indoor" at bounding box center [65, 138] width 74 height 19
click at [49, 100] on div "outdoor" at bounding box center [74, 97] width 50 height 8
click at [397, 139] on div "3" at bounding box center [399, 142] width 9 height 9
click at [414, 142] on div "4" at bounding box center [416, 142] width 9 height 9
click at [90, 101] on div "outdoor" at bounding box center [74, 97] width 50 height 8
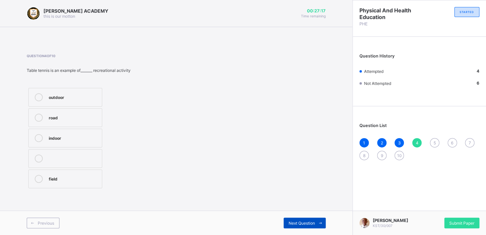
click at [286, 221] on div "Next Question" at bounding box center [305, 223] width 42 height 11
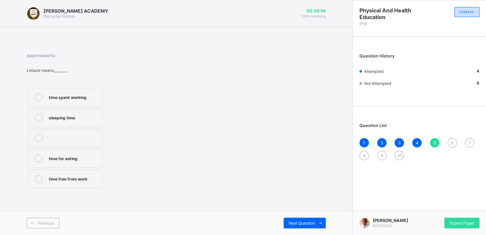
click at [52, 182] on div "time free from work" at bounding box center [74, 179] width 50 height 8
click at [298, 225] on div "Next Question" at bounding box center [305, 223] width 42 height 11
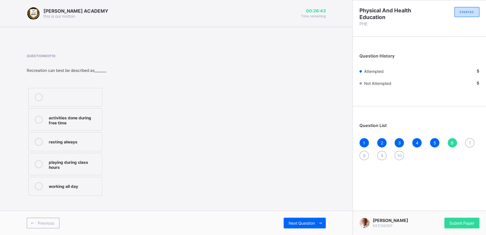
click at [82, 120] on div "activities done during free time" at bounding box center [74, 120] width 50 height 12
click at [303, 227] on div "Next Question" at bounding box center [305, 223] width 42 height 11
click at [94, 136] on label at bounding box center [65, 141] width 74 height 19
click at [94, 119] on div "refresh the body and mind" at bounding box center [74, 120] width 50 height 12
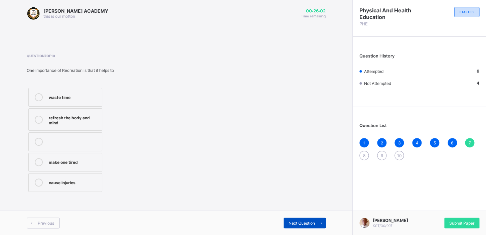
click at [298, 222] on span "Next Question" at bounding box center [302, 223] width 26 height 5
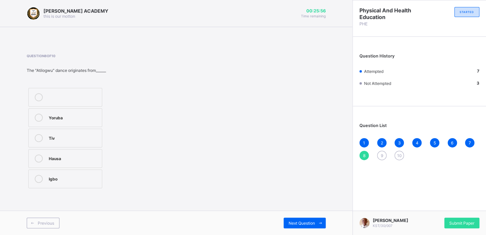
click at [364, 141] on span "1" at bounding box center [364, 142] width 2 height 5
click at [381, 141] on span "2" at bounding box center [382, 142] width 2 height 5
click at [364, 156] on span "8" at bounding box center [364, 155] width 2 height 5
click at [379, 144] on div "2" at bounding box center [381, 142] width 9 height 9
click at [366, 153] on div "8" at bounding box center [364, 155] width 9 height 9
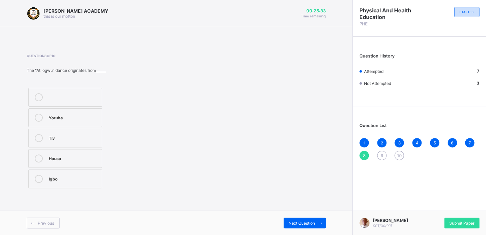
click at [91, 121] on div "Yoruba" at bounding box center [74, 118] width 50 height 8
click at [318, 222] on icon at bounding box center [320, 223] width 5 height 4
click at [50, 163] on label "swimming" at bounding box center [65, 158] width 74 height 19
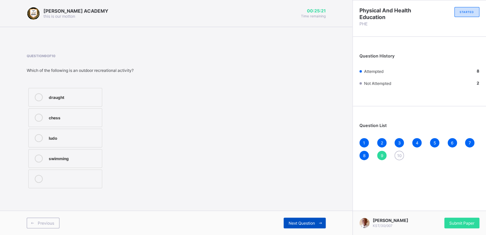
click at [295, 221] on span "Next Question" at bounding box center [302, 223] width 26 height 5
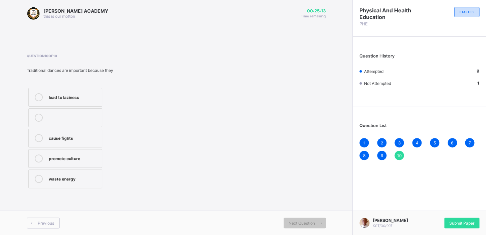
click at [90, 164] on label "promote culture" at bounding box center [65, 158] width 74 height 19
click at [449, 223] on span "Submit Paper" at bounding box center [461, 223] width 25 height 5
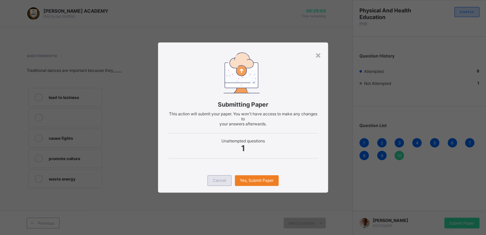
click at [213, 179] on span "Cancel" at bounding box center [219, 180] width 13 height 5
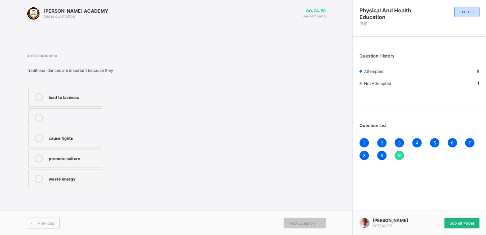
click at [460, 224] on span "Submit Paper" at bounding box center [461, 223] width 25 height 5
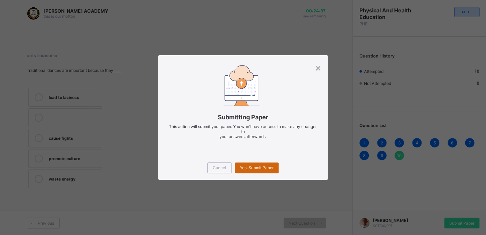
click at [263, 168] on span "Yes, Submit Paper" at bounding box center [257, 167] width 34 height 5
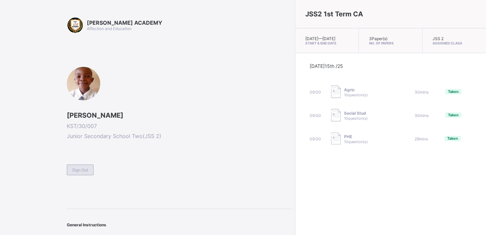
click at [79, 170] on span "Sign Out" at bounding box center [80, 169] width 16 height 5
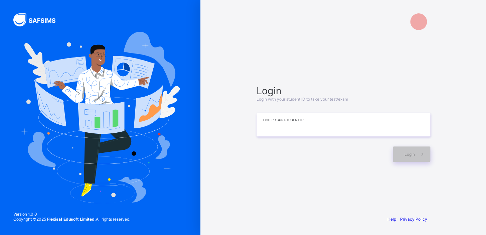
click at [329, 118] on input at bounding box center [344, 124] width 174 height 23
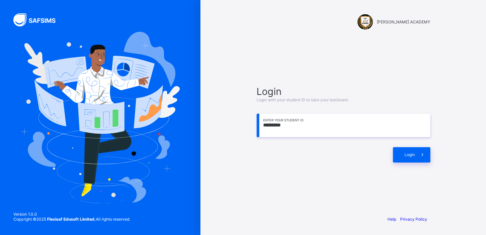
click at [274, 125] on input "*********" at bounding box center [344, 125] width 174 height 23
type input "**********"
click at [405, 149] on div "Login" at bounding box center [411, 154] width 37 height 15
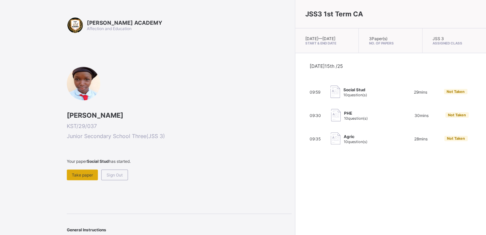
click at [81, 173] on span "Take paper" at bounding box center [82, 174] width 21 height 5
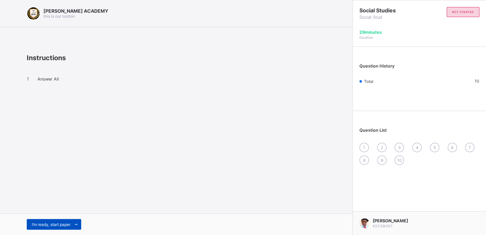
click at [65, 223] on span "I’m ready, start paper" at bounding box center [51, 224] width 39 height 5
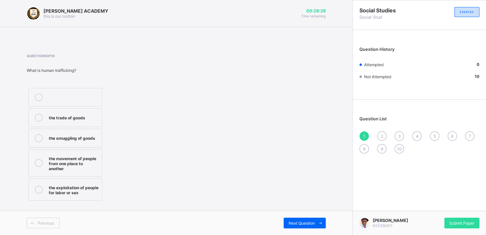
click at [65, 159] on div "the movement of people from one place to another" at bounding box center [74, 162] width 50 height 17
click at [296, 223] on span "Next Question" at bounding box center [302, 223] width 26 height 5
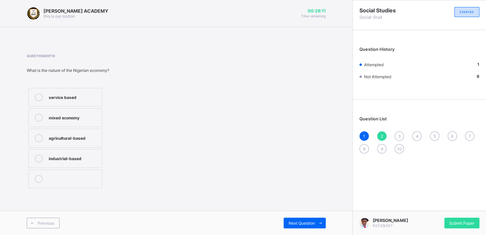
click at [82, 121] on div "mixed economy" at bounding box center [74, 118] width 50 height 8
click at [303, 224] on span "Next Question" at bounding box center [302, 223] width 26 height 5
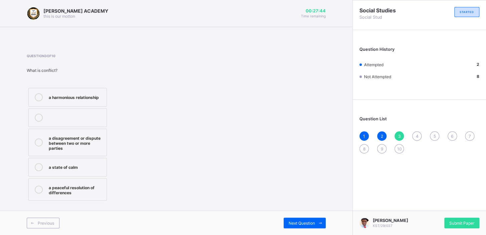
click at [83, 189] on div "a peaceful resolution of differences" at bounding box center [76, 189] width 54 height 12
click at [307, 224] on span "Next Question" at bounding box center [302, 223] width 26 height 5
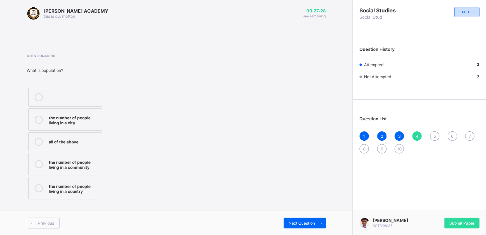
click at [79, 135] on label "all of the above" at bounding box center [65, 141] width 74 height 19
click at [293, 225] on span "Next Question" at bounding box center [302, 223] width 26 height 5
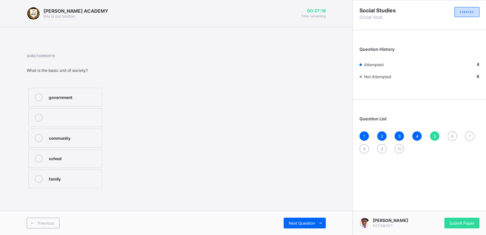
click at [82, 175] on div "family" at bounding box center [74, 178] width 50 height 7
click at [314, 224] on span "Next Question" at bounding box center [302, 223] width 26 height 5
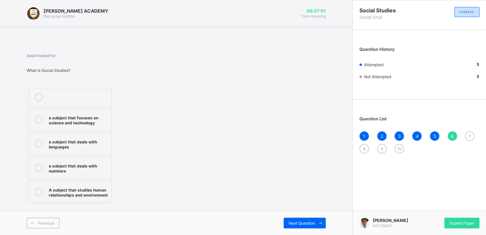
click at [102, 186] on div "A subject that studies human relationships and environment" at bounding box center [78, 192] width 59 height 12
click at [310, 224] on span "Next Question" at bounding box center [302, 223] width 26 height 5
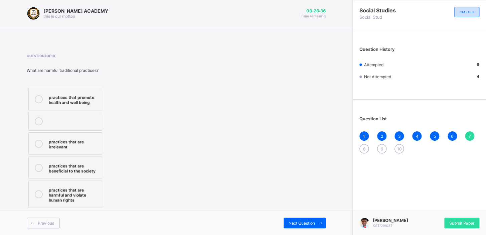
click at [72, 99] on div "practices that promote health and well being" at bounding box center [74, 99] width 50 height 12
click at [302, 224] on span "Next Question" at bounding box center [302, 223] width 26 height 5
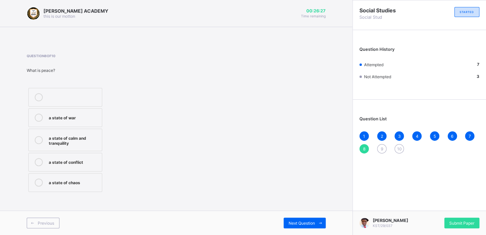
click at [81, 138] on div "a state of calm and tranquility" at bounding box center [74, 140] width 50 height 12
click at [313, 221] on span "Next Question" at bounding box center [302, 223] width 26 height 5
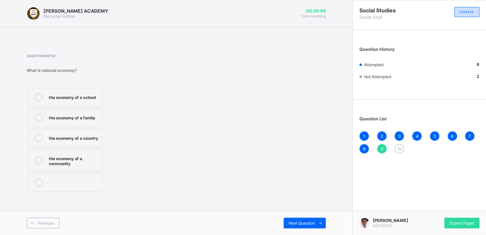
click at [72, 158] on div "the economy of a community" at bounding box center [74, 160] width 50 height 12
click at [302, 224] on span "Next Question" at bounding box center [302, 223] width 26 height 5
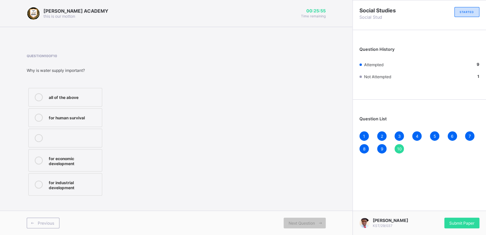
click at [69, 122] on label "for human survival" at bounding box center [65, 117] width 74 height 19
click at [459, 224] on span "Submit Paper" at bounding box center [461, 223] width 25 height 5
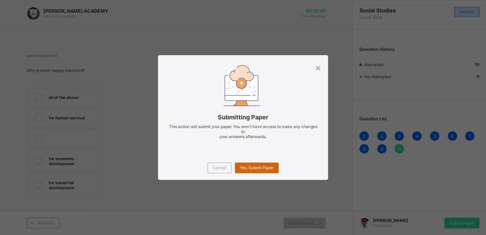
click at [253, 164] on div "Yes, Submit Paper" at bounding box center [257, 167] width 44 height 11
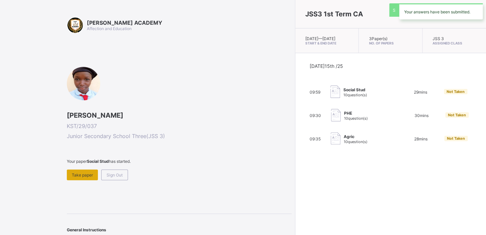
click at [76, 174] on span "Take paper" at bounding box center [82, 174] width 21 height 5
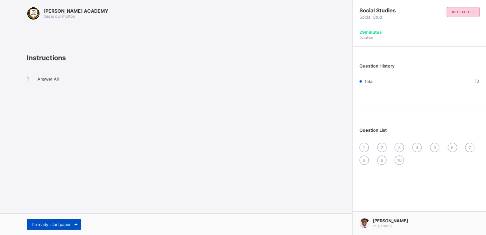
click at [57, 224] on span "I’m ready, start paper" at bounding box center [51, 224] width 39 height 5
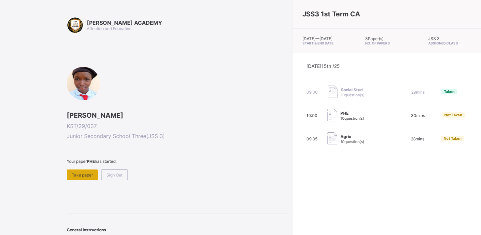
click at [79, 176] on span "Take paper" at bounding box center [82, 174] width 21 height 5
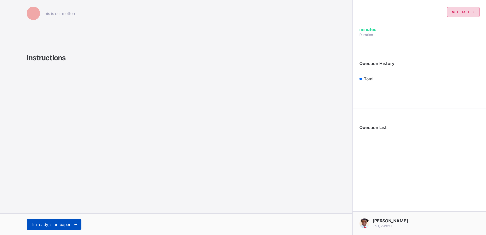
click at [52, 224] on span "I’m ready, start paper" at bounding box center [51, 224] width 39 height 5
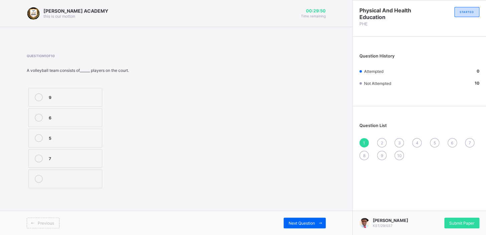
click at [95, 114] on div "6" at bounding box center [74, 117] width 50 height 7
click at [304, 225] on span "Next Question" at bounding box center [302, 223] width 26 height 5
click at [83, 99] on div "tail" at bounding box center [74, 96] width 50 height 7
click at [297, 223] on span "Next Question" at bounding box center [302, 223] width 26 height 5
click at [83, 156] on div "spin" at bounding box center [76, 157] width 55 height 7
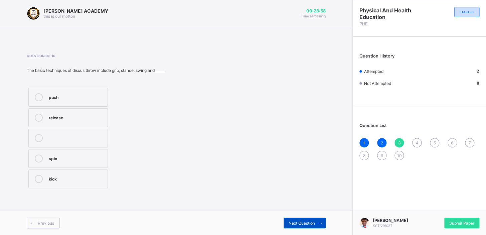
click at [311, 224] on span "Next Question" at bounding box center [302, 223] width 26 height 5
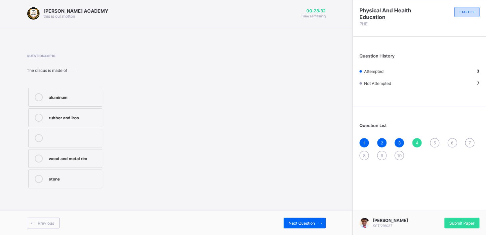
click at [97, 97] on div "aluminum" at bounding box center [74, 96] width 50 height 7
click at [296, 228] on div "Previous Next Question" at bounding box center [176, 223] width 353 height 24
click at [295, 226] on div "Next Question" at bounding box center [305, 223] width 42 height 11
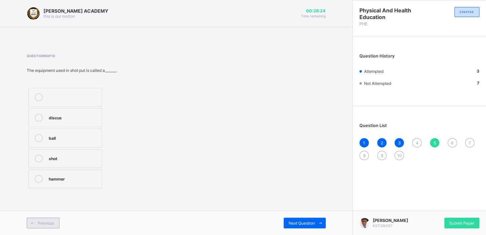
click at [47, 224] on span "Previous" at bounding box center [46, 223] width 16 height 5
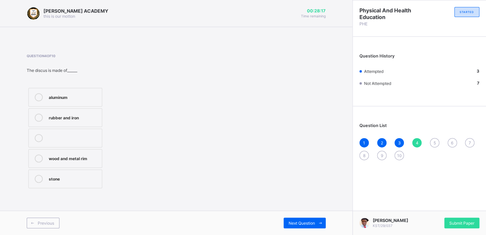
click at [74, 94] on div "aluminum" at bounding box center [74, 96] width 50 height 7
click at [304, 224] on span "Next Question" at bounding box center [302, 223] width 26 height 5
click at [81, 121] on div "discus" at bounding box center [74, 118] width 50 height 8
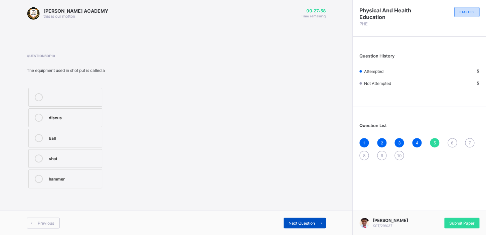
click at [300, 224] on span "Next Question" at bounding box center [302, 223] width 26 height 5
click at [97, 118] on div "jump-up" at bounding box center [74, 117] width 50 height 7
click at [300, 221] on span "Next Question" at bounding box center [302, 223] width 26 height 5
click at [64, 164] on label "one hand" at bounding box center [65, 158] width 74 height 19
click at [303, 223] on span "Next Question" at bounding box center [302, 223] width 26 height 5
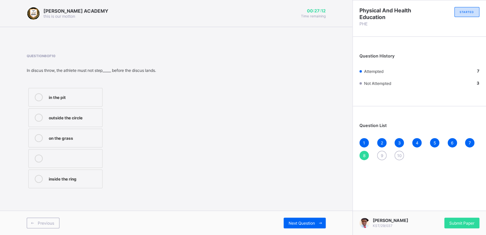
click at [66, 92] on label "in the pit" at bounding box center [65, 97] width 74 height 19
click at [300, 221] on span "Next Question" at bounding box center [302, 223] width 26 height 5
click at [87, 134] on div "2.5" at bounding box center [74, 137] width 50 height 7
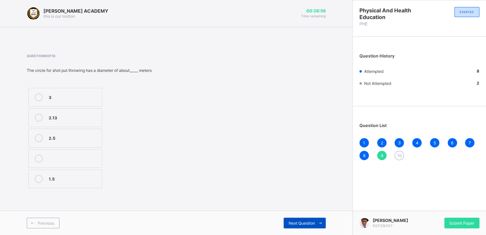
click at [312, 224] on span "Next Question" at bounding box center [302, 223] width 26 height 5
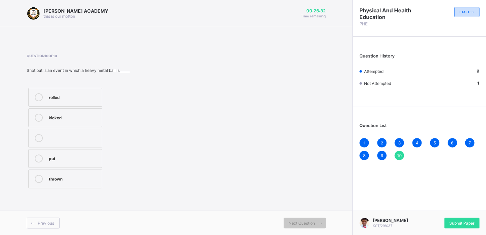
click at [76, 174] on label "thrown" at bounding box center [65, 178] width 74 height 19
click at [457, 226] on div "Submit Paper" at bounding box center [461, 223] width 35 height 11
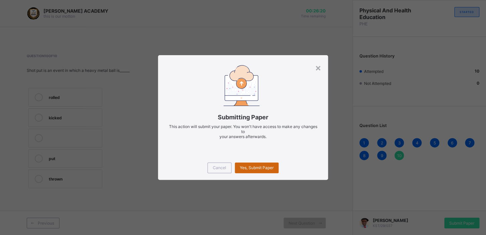
click at [242, 167] on span "Yes, Submit Paper" at bounding box center [257, 167] width 34 height 5
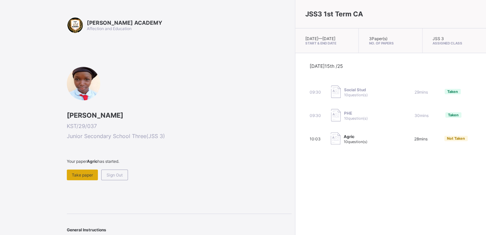
click at [84, 176] on span "Take paper" at bounding box center [82, 174] width 21 height 5
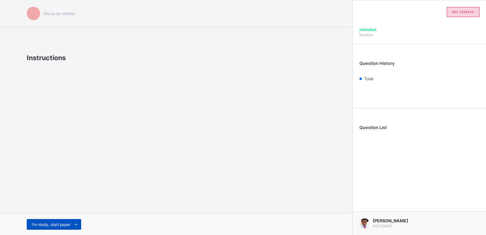
click at [69, 222] on span "I’m ready, start paper" at bounding box center [51, 224] width 39 height 5
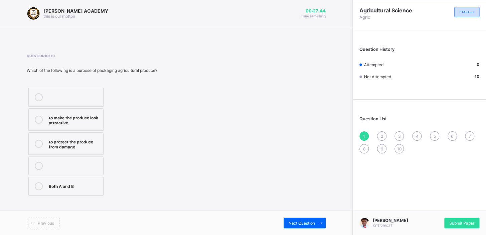
click at [96, 182] on div "Both A and B" at bounding box center [74, 185] width 51 height 7
click at [305, 221] on span "Next Question" at bounding box center [302, 223] width 26 height 5
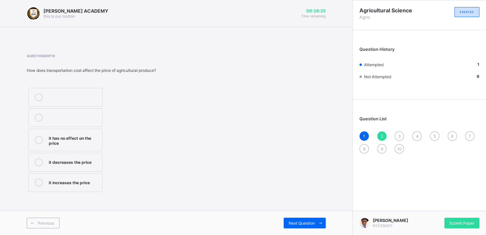
click at [86, 175] on label "it increases the price" at bounding box center [65, 182] width 74 height 19
click at [298, 222] on span "Next Question" at bounding box center [302, 223] width 26 height 5
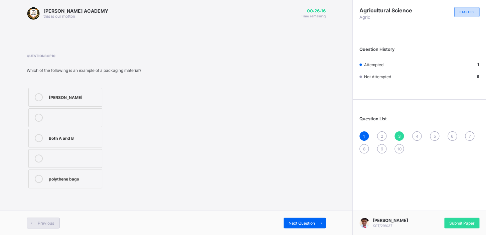
click at [40, 222] on span "Previous" at bounding box center [46, 223] width 16 height 5
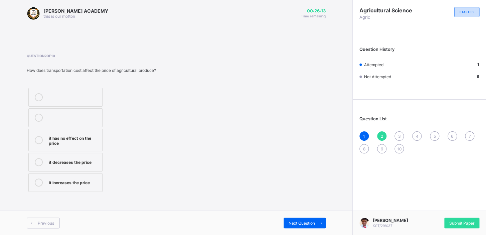
click at [50, 188] on label "it increases the price" at bounding box center [65, 182] width 74 height 19
click at [292, 225] on span "Next Question" at bounding box center [302, 223] width 26 height 5
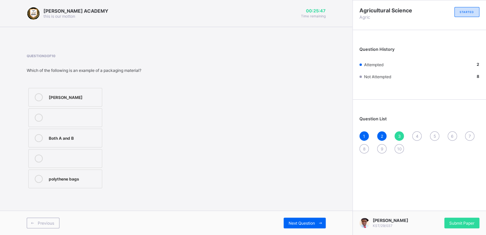
click at [71, 177] on div "polythene bags" at bounding box center [74, 178] width 50 height 7
click at [300, 226] on div "Next Question" at bounding box center [305, 223] width 42 height 11
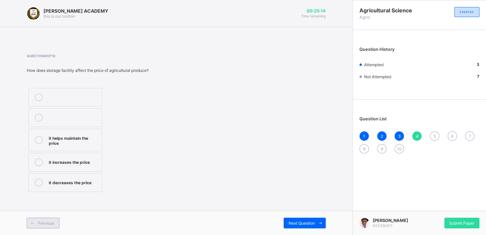
click at [50, 221] on span "Previous" at bounding box center [46, 223] width 16 height 5
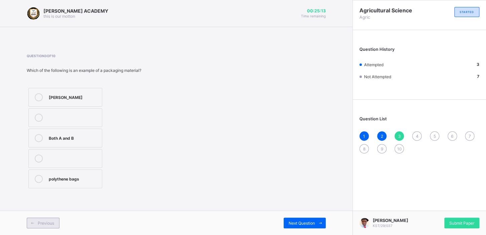
click at [50, 221] on span "Previous" at bounding box center [46, 223] width 16 height 5
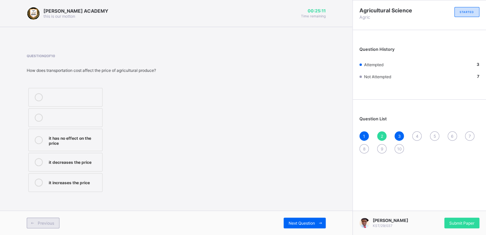
click at [50, 221] on span "Previous" at bounding box center [46, 223] width 16 height 5
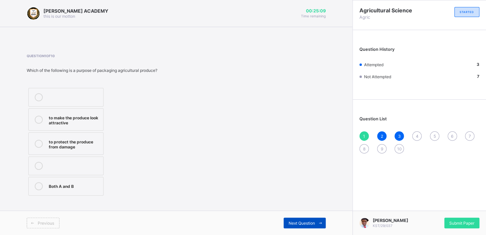
click at [297, 222] on span "Next Question" at bounding box center [302, 223] width 26 height 5
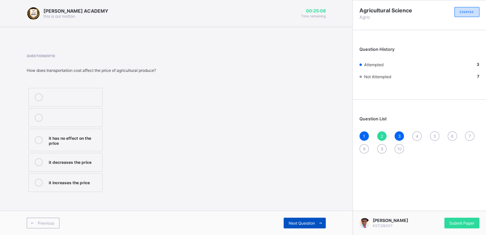
click at [297, 222] on span "Next Question" at bounding box center [302, 223] width 26 height 5
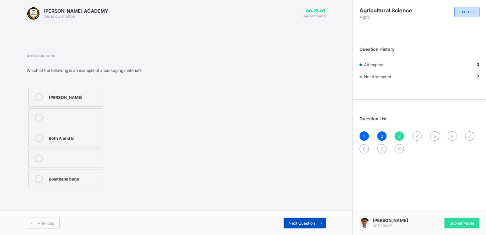
click at [297, 222] on span "Next Question" at bounding box center [302, 223] width 26 height 5
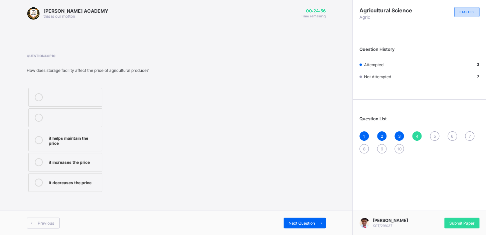
click at [83, 164] on div "it increases the price" at bounding box center [74, 161] width 50 height 7
click at [299, 221] on span "Next Question" at bounding box center [302, 223] width 26 height 5
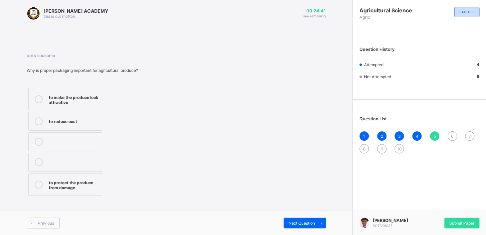
click at [85, 97] on div "to make the produce look attractive" at bounding box center [74, 99] width 50 height 12
click at [304, 224] on span "Next Question" at bounding box center [302, 223] width 26 height 5
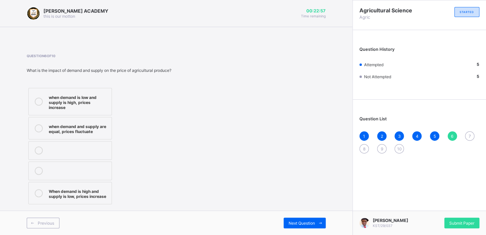
click at [104, 126] on div "when demand and supply are equal, prices fluctuate" at bounding box center [78, 128] width 59 height 12
click at [101, 105] on label "when demand is low and supply is high, prices increase" at bounding box center [70, 101] width 84 height 27
click at [101, 117] on label "when demand and supply are equal, prices fluctuate" at bounding box center [70, 128] width 84 height 22
click at [296, 224] on span "Next Question" at bounding box center [302, 223] width 26 height 5
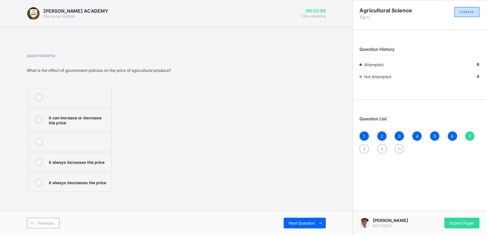
click at [107, 157] on label "it always increases the price" at bounding box center [69, 162] width 83 height 19
click at [299, 228] on div "Next Question" at bounding box center [305, 223] width 42 height 11
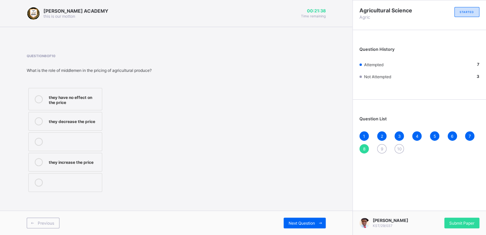
click at [100, 99] on label "they have no effect on the price" at bounding box center [65, 99] width 74 height 22
click at [310, 222] on span "Next Question" at bounding box center [302, 223] width 26 height 5
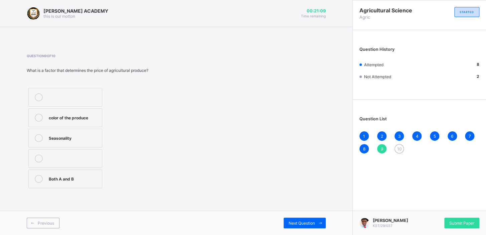
click at [87, 129] on label "Seasonality" at bounding box center [65, 138] width 74 height 19
click at [301, 222] on span "Next Question" at bounding box center [302, 223] width 26 height 5
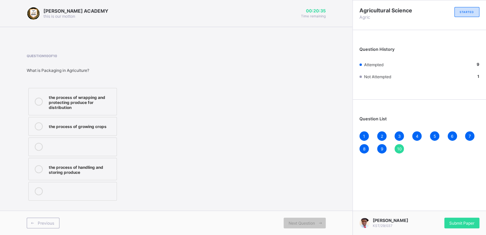
click at [105, 108] on div "the process of wrapping and protecting produce for distribution" at bounding box center [81, 101] width 64 height 17
click at [322, 223] on icon at bounding box center [320, 223] width 5 height 4
click at [464, 221] on span "Submit Paper" at bounding box center [461, 223] width 25 height 5
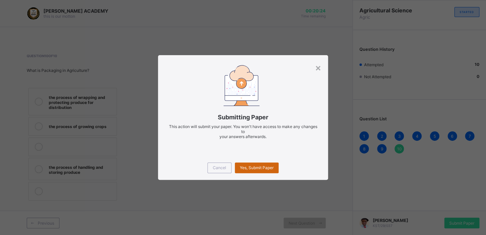
click at [261, 171] on div "Yes, Submit Paper" at bounding box center [257, 167] width 44 height 11
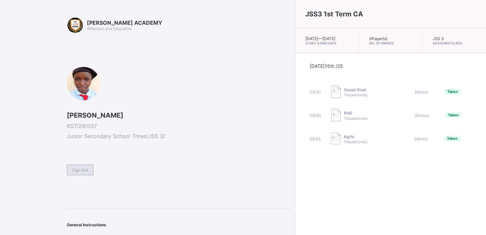
click at [76, 169] on span "Sign Out" at bounding box center [80, 169] width 16 height 5
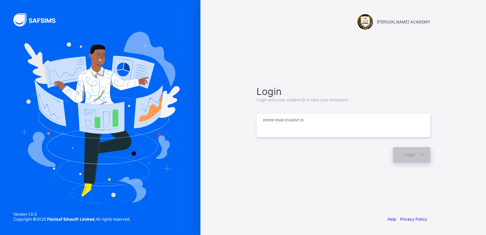
click at [330, 132] on input at bounding box center [344, 125] width 174 height 23
type input "**********"
click at [404, 151] on div "Login" at bounding box center [411, 154] width 37 height 15
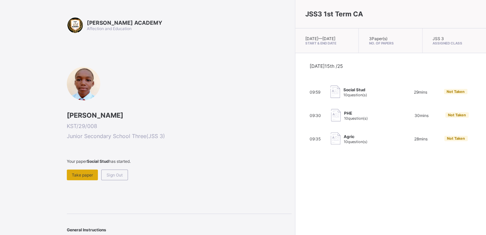
click at [84, 169] on div "Take paper" at bounding box center [82, 174] width 31 height 11
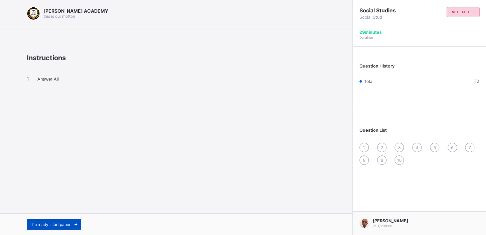
click at [62, 227] on div "I’m ready, start paper" at bounding box center [54, 224] width 54 height 11
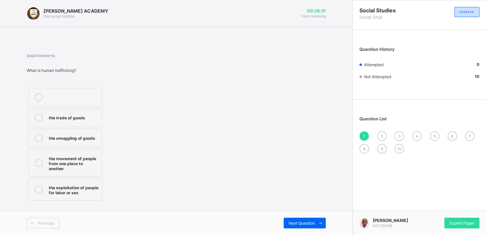
click at [67, 162] on div "the movement of people from one place to another" at bounding box center [74, 162] width 50 height 17
click at [301, 222] on span "Next Question" at bounding box center [302, 223] width 26 height 5
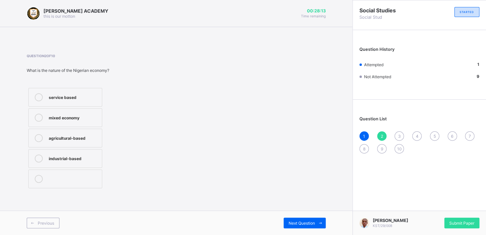
click at [96, 136] on div "agricultural-based" at bounding box center [74, 137] width 50 height 7
click at [307, 223] on span "Next Question" at bounding box center [302, 223] width 26 height 5
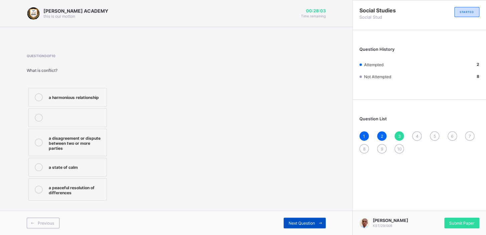
click at [295, 226] on div "Next Question" at bounding box center [305, 223] width 42 height 11
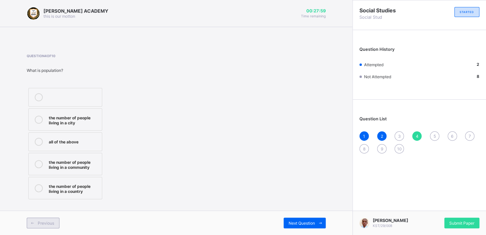
click at [40, 225] on span "Previous" at bounding box center [46, 223] width 16 height 5
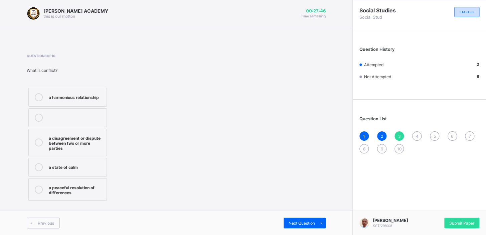
click at [103, 135] on label "a disagreement or dispute between two or more parties" at bounding box center [67, 142] width 79 height 27
click at [305, 221] on span "Next Question" at bounding box center [302, 223] width 26 height 5
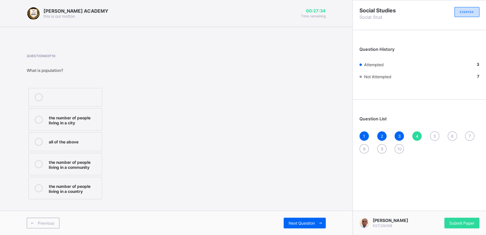
click at [86, 138] on div "all of the above" at bounding box center [74, 141] width 50 height 7
click at [298, 224] on span "Next Question" at bounding box center [302, 223] width 26 height 5
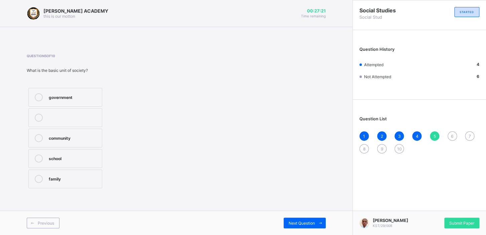
click at [98, 140] on div "community" at bounding box center [74, 138] width 50 height 8
click at [312, 221] on span "Next Question" at bounding box center [302, 223] width 26 height 5
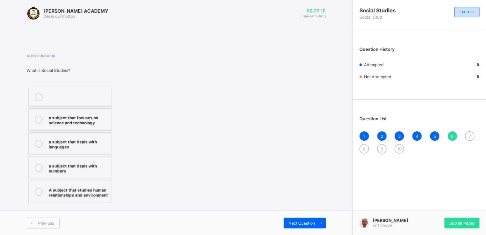
click at [105, 191] on div "A subject that studies human relationships and environment" at bounding box center [78, 192] width 59 height 12
click at [304, 224] on span "Next Question" at bounding box center [302, 223] width 26 height 5
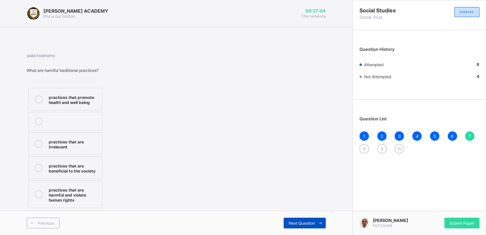
click at [304, 224] on span "Next Question" at bounding box center [302, 223] width 26 height 5
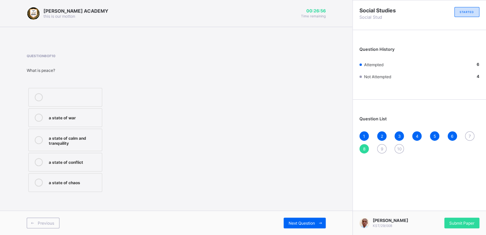
click at [92, 133] on label "a state of calm and tranquility" at bounding box center [65, 140] width 74 height 22
click at [291, 222] on span "Next Question" at bounding box center [302, 223] width 26 height 5
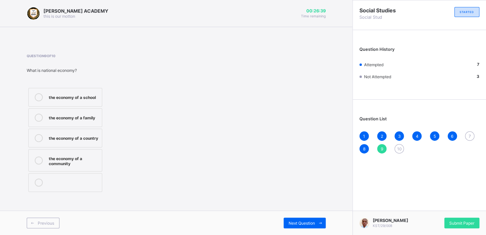
click at [90, 141] on div "the economy of a country" at bounding box center [74, 137] width 50 height 7
click at [293, 218] on div "Next Question" at bounding box center [305, 223] width 42 height 11
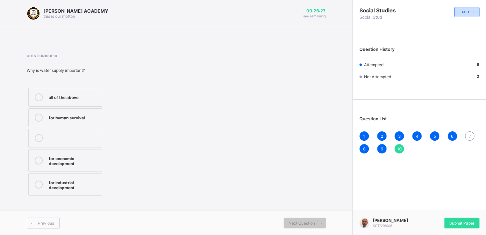
click at [94, 98] on div "all of the above" at bounding box center [74, 96] width 50 height 7
click at [293, 224] on span "Next Question" at bounding box center [302, 223] width 26 height 5
click at [461, 224] on span "Submit Paper" at bounding box center [461, 223] width 25 height 5
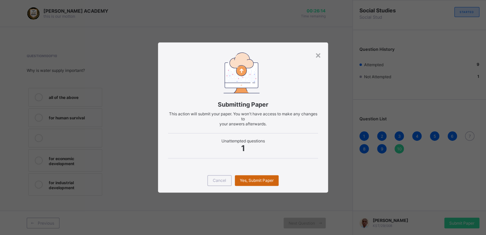
click at [240, 178] on span "Yes, Submit Paper" at bounding box center [257, 180] width 34 height 5
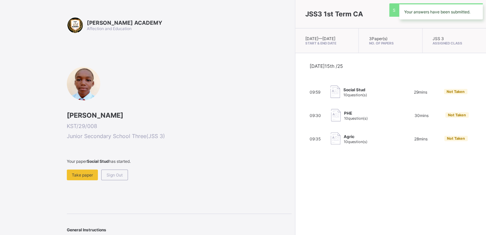
click at [295, 178] on div "JSS3 1st Term CA [DATE] — [DATE] Start & End Date 3 Paper(s) No. of Papers JSS …" at bounding box center [390, 117] width 191 height 235
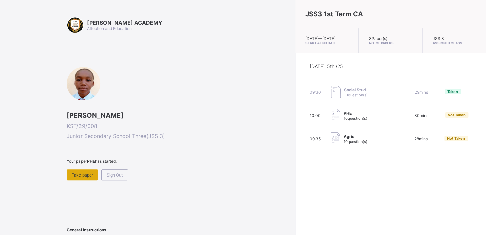
click at [73, 174] on span "Take paper" at bounding box center [82, 174] width 21 height 5
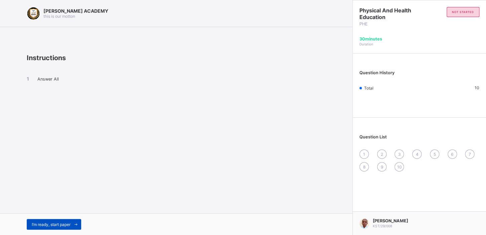
click at [42, 225] on span "I’m ready, start paper" at bounding box center [51, 224] width 39 height 5
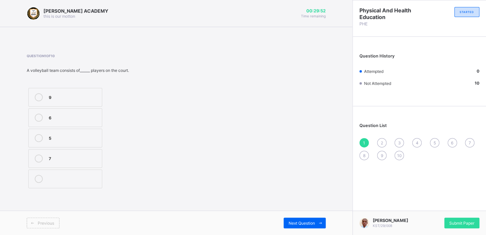
click at [65, 120] on div "6" at bounding box center [74, 118] width 50 height 8
click at [290, 218] on div "Next Question" at bounding box center [305, 223] width 42 height 11
click at [96, 151] on label "grip" at bounding box center [65, 158] width 74 height 19
click at [299, 225] on span "Next Question" at bounding box center [302, 223] width 26 height 5
click at [91, 124] on label "release" at bounding box center [68, 117] width 80 height 19
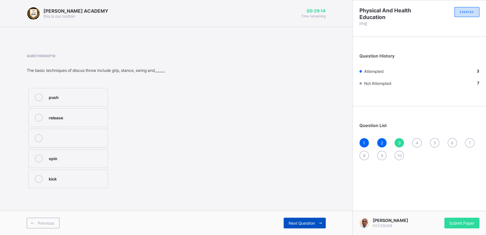
click at [295, 221] on span "Next Question" at bounding box center [302, 223] width 26 height 5
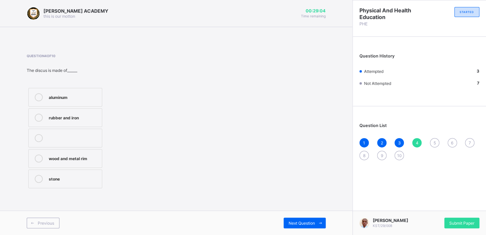
click at [92, 157] on div "wood and metal rim" at bounding box center [74, 157] width 50 height 7
click at [313, 220] on div "Next Question" at bounding box center [305, 223] width 42 height 11
click at [83, 157] on div "shot" at bounding box center [74, 157] width 50 height 7
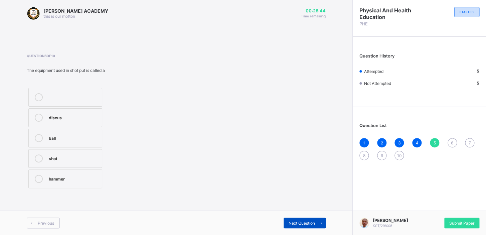
click at [297, 224] on span "Next Question" at bounding box center [302, 223] width 26 height 5
click at [85, 184] on label "bending" at bounding box center [65, 178] width 74 height 19
click at [301, 220] on div "Next Question" at bounding box center [305, 223] width 42 height 11
click at [88, 178] on div "both hands" at bounding box center [74, 178] width 50 height 7
click at [307, 223] on span "Next Question" at bounding box center [302, 223] width 26 height 5
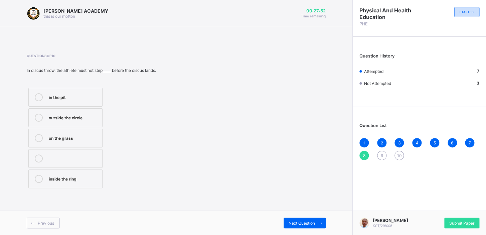
click at [60, 90] on label "in the pit" at bounding box center [65, 97] width 74 height 19
click at [296, 220] on div "Next Question" at bounding box center [305, 223] width 42 height 11
click at [93, 122] on label "2.13" at bounding box center [65, 117] width 74 height 19
click at [84, 138] on div "2.5" at bounding box center [74, 137] width 50 height 7
click at [78, 133] on label "2.5" at bounding box center [65, 138] width 74 height 19
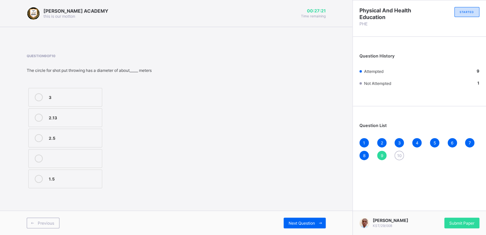
click at [78, 133] on label "2.5" at bounding box center [65, 138] width 74 height 19
click at [300, 220] on div "Next Question" at bounding box center [305, 223] width 42 height 11
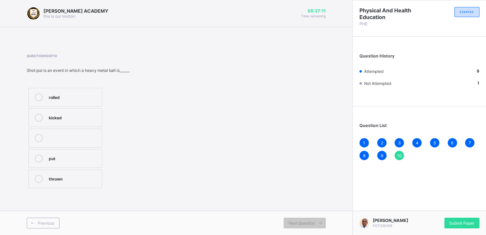
click at [76, 183] on label "thrown" at bounding box center [65, 178] width 74 height 19
click at [466, 221] on span "Submit Paper" at bounding box center [461, 223] width 25 height 5
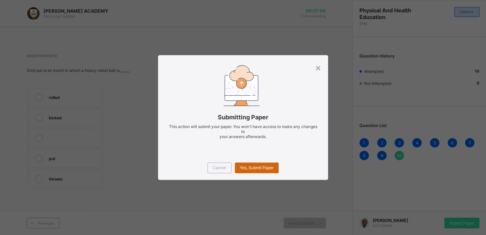
click at [257, 167] on span "Yes, Submit Paper" at bounding box center [257, 167] width 34 height 5
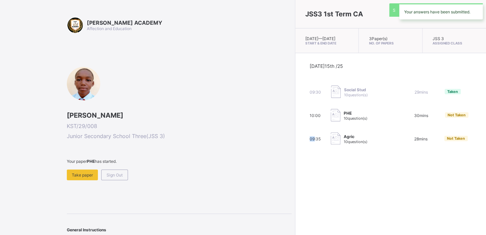
click at [295, 167] on div "JSS3 1st Term CA [DATE] — [DATE] Start & End Date 3 Paper(s) No. of Papers JSS …" at bounding box center [390, 117] width 191 height 235
click at [80, 175] on span "Take paper" at bounding box center [82, 174] width 21 height 5
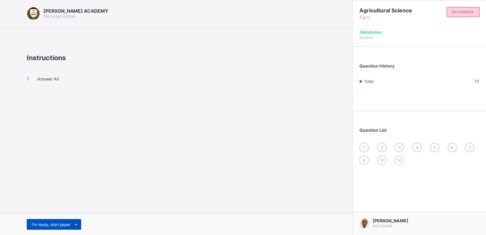
click at [61, 220] on div "I’m ready, start paper" at bounding box center [54, 224] width 54 height 11
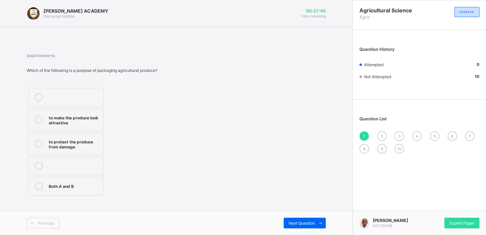
click at [86, 145] on div "to protect the produce from damage" at bounding box center [74, 144] width 51 height 12
click at [302, 222] on span "Next Question" at bounding box center [302, 223] width 26 height 5
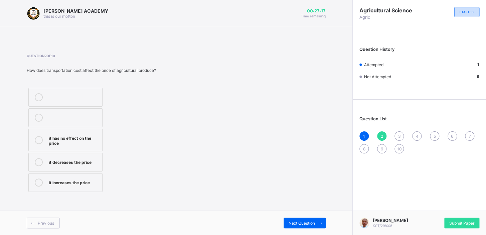
click at [77, 187] on label "it increases the price" at bounding box center [65, 182] width 74 height 19
click at [300, 222] on span "Next Question" at bounding box center [302, 223] width 26 height 5
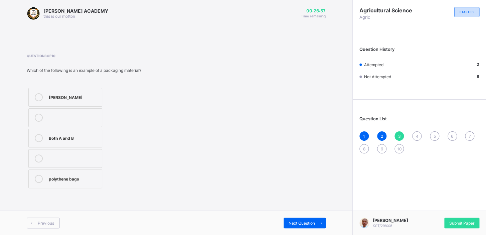
click at [67, 170] on label "polythene bags" at bounding box center [65, 178] width 74 height 19
click at [303, 220] on div "Next Question" at bounding box center [305, 223] width 42 height 11
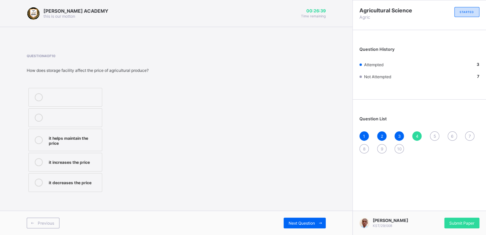
click at [77, 134] on div "it helps maintain the price" at bounding box center [74, 140] width 50 height 12
click at [295, 223] on span "Next Question" at bounding box center [302, 223] width 26 height 5
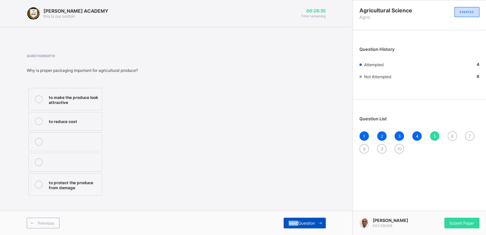
click at [295, 223] on span "Next Question" at bounding box center [302, 223] width 26 height 5
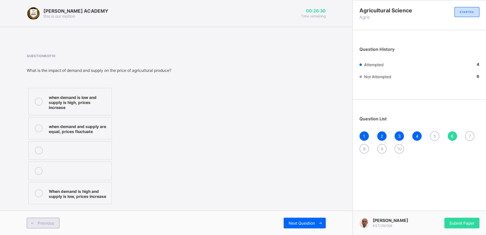
click at [40, 221] on span "Previous" at bounding box center [46, 223] width 16 height 5
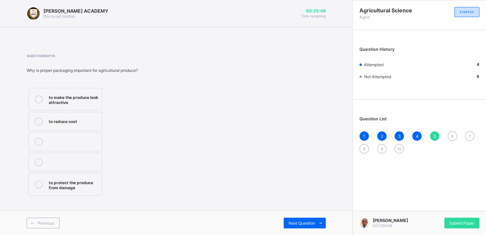
click at [92, 182] on div "to protect the produce from damage" at bounding box center [74, 184] width 50 height 12
click at [299, 219] on div "Next Question" at bounding box center [305, 223] width 42 height 11
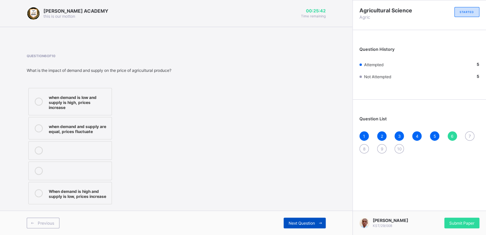
click at [299, 222] on span "Next Question" at bounding box center [302, 223] width 26 height 5
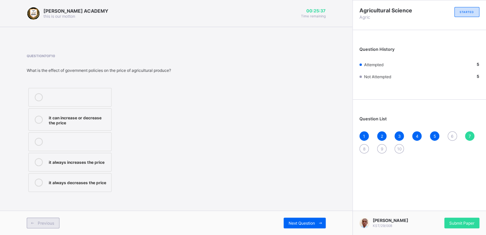
click at [34, 223] on icon at bounding box center [32, 223] width 5 height 4
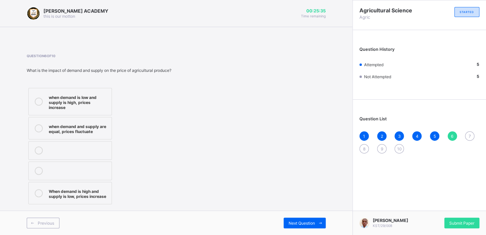
click at [74, 190] on div "When demand is high and supply is low, prices increase" at bounding box center [78, 193] width 59 height 12
click at [298, 225] on div "Next Question" at bounding box center [305, 223] width 42 height 11
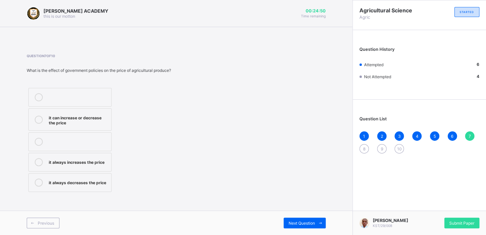
click at [63, 156] on label "it always increases the price" at bounding box center [69, 162] width 83 height 19
click at [57, 125] on label "it can increase or decrease the price" at bounding box center [69, 119] width 83 height 22
click at [299, 223] on span "Next Question" at bounding box center [302, 223] width 26 height 5
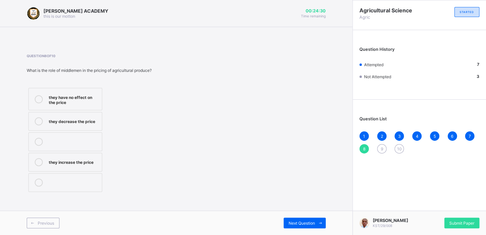
click at [60, 95] on div "they have no effect on the price" at bounding box center [74, 99] width 50 height 12
click at [309, 222] on span "Next Question" at bounding box center [302, 223] width 26 height 5
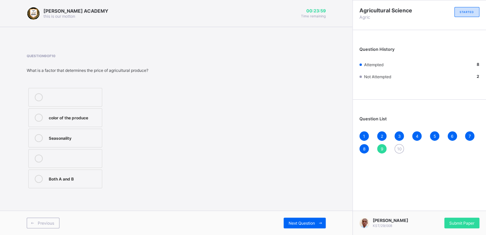
click at [76, 135] on div "Seasonality" at bounding box center [74, 137] width 50 height 7
click at [293, 221] on span "Next Question" at bounding box center [302, 223] width 26 height 5
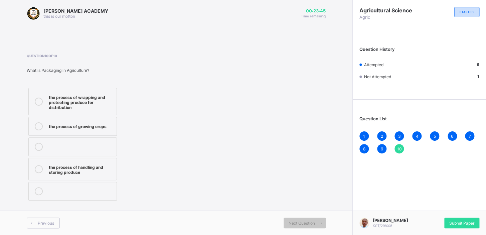
click at [89, 97] on div "the process of wrapping and protecting produce for distribution" at bounding box center [81, 101] width 64 height 17
click at [475, 221] on div "Submit Paper" at bounding box center [461, 223] width 35 height 11
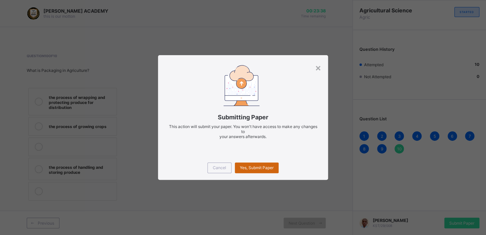
click at [247, 166] on span "Yes, Submit Paper" at bounding box center [257, 167] width 34 height 5
click at [247, 166] on div "Yes, Submit Paper" at bounding box center [257, 167] width 44 height 11
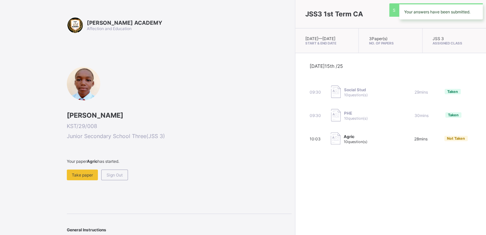
click at [295, 166] on div "JSS3 1st Term CA [DATE] — [DATE] Start & End Date 3 Paper(s) No. of Papers JSS …" at bounding box center [390, 117] width 191 height 235
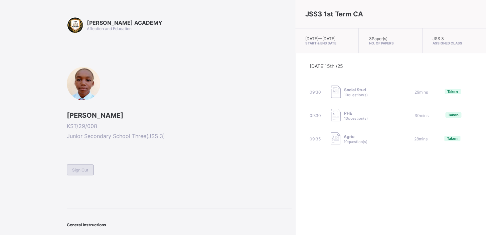
click at [82, 167] on span "Sign Out" at bounding box center [80, 169] width 16 height 5
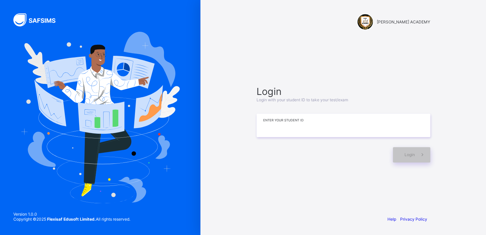
click at [317, 133] on input at bounding box center [344, 125] width 174 height 23
type input "*********"
click at [414, 154] on span "Login" at bounding box center [410, 154] width 10 height 5
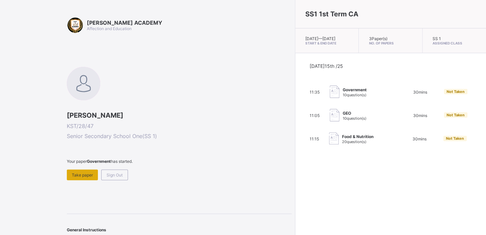
click at [79, 176] on span "Take paper" at bounding box center [82, 174] width 21 height 5
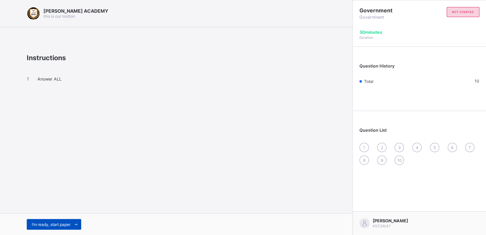
click at [64, 223] on span "I’m ready, start paper" at bounding box center [51, 224] width 39 height 5
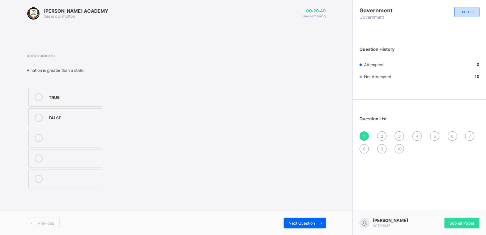
click at [38, 96] on icon at bounding box center [39, 97] width 8 height 8
click at [461, 223] on span "Submit Paper" at bounding box center [461, 223] width 25 height 5
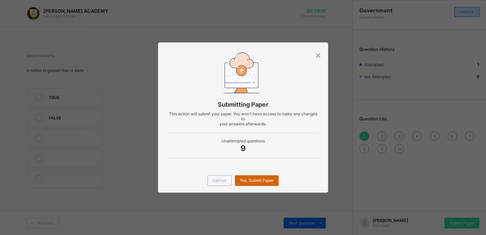
click at [255, 181] on span "Yes, Submit Paper" at bounding box center [257, 180] width 34 height 5
click at [255, 181] on div "Yes, Submit Paper" at bounding box center [257, 180] width 44 height 11
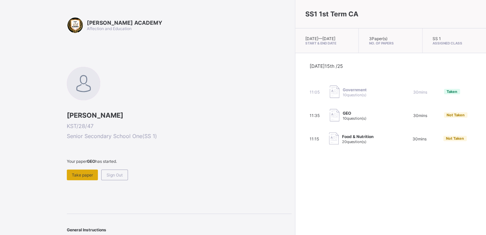
click at [79, 170] on div "Take paper" at bounding box center [82, 174] width 31 height 11
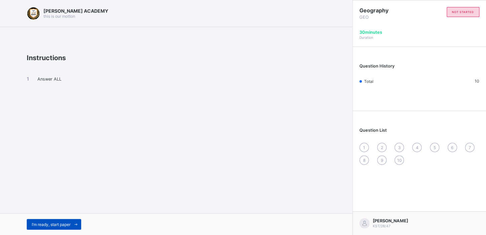
click at [68, 220] on div "I’m ready, start paper" at bounding box center [54, 224] width 54 height 11
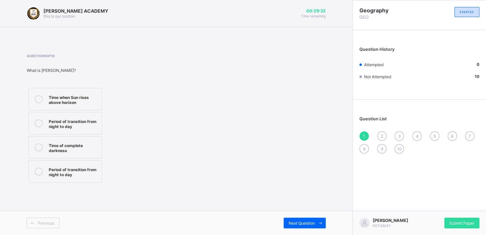
click at [37, 100] on icon at bounding box center [39, 99] width 8 height 8
click at [294, 223] on span "Next Question" at bounding box center [302, 223] width 26 height 5
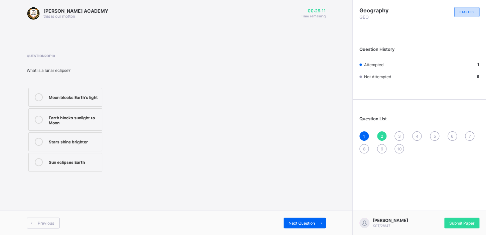
click at [39, 96] on icon at bounding box center [39, 97] width 8 height 8
click at [308, 221] on span "Next Question" at bounding box center [302, 223] width 26 height 5
click at [37, 97] on icon at bounding box center [39, 97] width 8 height 8
click at [37, 120] on icon at bounding box center [39, 120] width 8 height 8
click at [313, 223] on span "Next Question" at bounding box center [302, 223] width 26 height 5
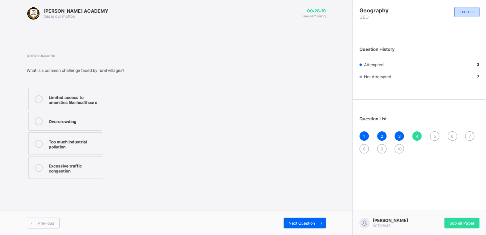
click at [38, 98] on icon at bounding box center [39, 99] width 8 height 8
click at [301, 223] on span "Next Question" at bounding box center [302, 223] width 26 height 5
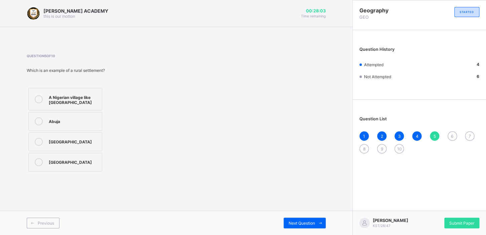
click at [37, 98] on icon at bounding box center [39, 99] width 8 height 8
click at [296, 224] on span "Next Question" at bounding box center [302, 223] width 26 height 5
click at [37, 99] on icon at bounding box center [39, 99] width 8 height 8
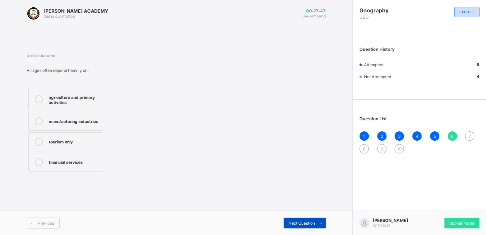
click at [299, 220] on div "Next Question" at bounding box center [305, 223] width 42 height 11
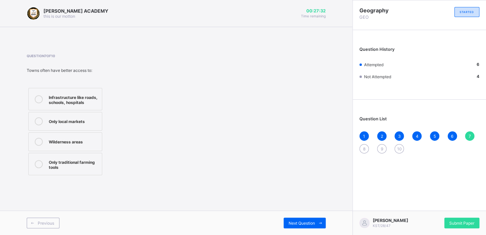
click at [37, 99] on icon at bounding box center [39, 99] width 8 height 8
click at [305, 221] on span "Next Question" at bounding box center [302, 223] width 26 height 5
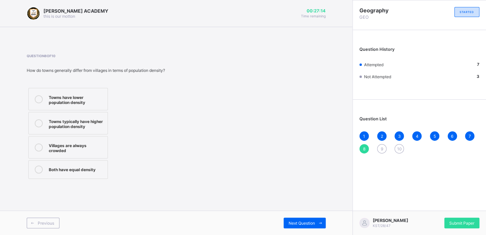
click at [36, 123] on icon at bounding box center [39, 123] width 8 height 8
click at [311, 220] on div "Next Question" at bounding box center [305, 223] width 42 height 11
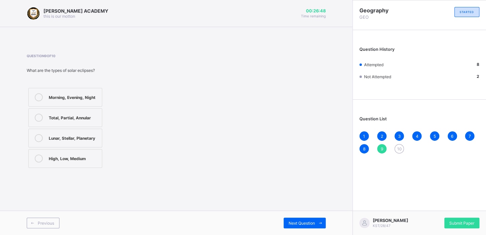
click at [38, 137] on icon at bounding box center [39, 138] width 8 height 8
click at [300, 221] on span "Next Question" at bounding box center [302, 223] width 26 height 5
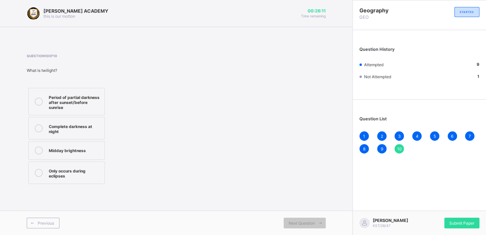
click at [37, 100] on icon at bounding box center [39, 102] width 8 height 8
click at [317, 221] on span at bounding box center [320, 223] width 11 height 11
click at [467, 220] on div "Submit Paper" at bounding box center [461, 223] width 35 height 11
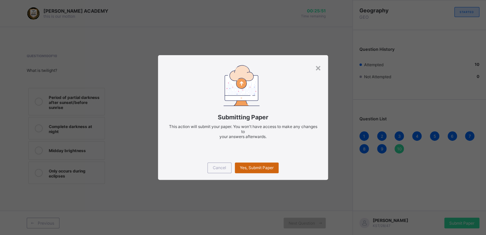
click at [258, 167] on span "Yes, Submit Paper" at bounding box center [257, 167] width 34 height 5
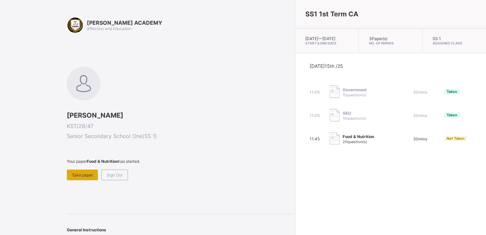
click at [78, 174] on span "Take paper" at bounding box center [82, 174] width 21 height 5
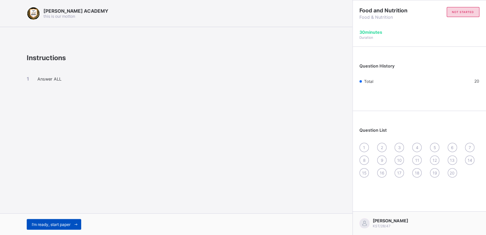
click at [49, 222] on span "I’m ready, start paper" at bounding box center [51, 224] width 39 height 5
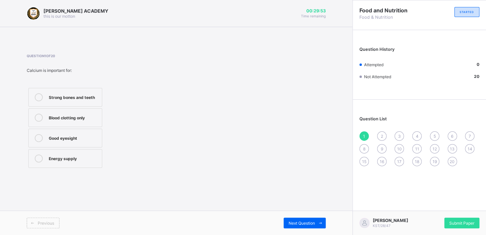
click at [37, 97] on icon at bounding box center [39, 97] width 8 height 8
click at [315, 220] on span at bounding box center [320, 223] width 11 height 11
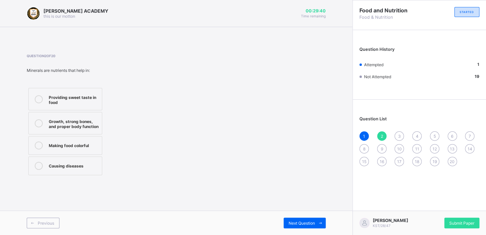
click at [39, 123] on icon at bounding box center [39, 123] width 8 height 8
click at [308, 223] on span "Next Question" at bounding box center [302, 223] width 26 height 5
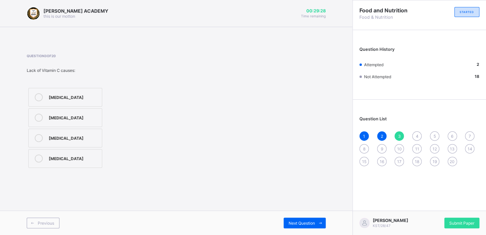
click at [37, 97] on icon at bounding box center [39, 97] width 8 height 8
click at [309, 222] on span "Next Question" at bounding box center [302, 223] width 26 height 5
click at [38, 140] on icon at bounding box center [39, 140] width 8 height 8
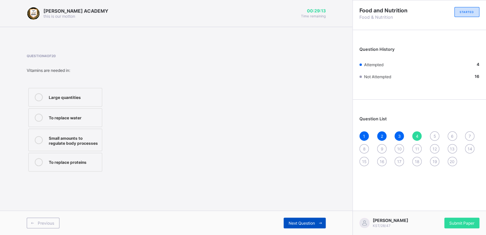
click at [299, 224] on span "Next Question" at bounding box center [302, 223] width 26 height 5
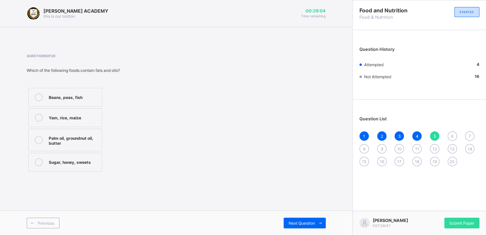
click at [38, 138] on icon at bounding box center [39, 140] width 8 height 8
click at [298, 222] on span "Next Question" at bounding box center [302, 223] width 26 height 5
click at [39, 116] on icon at bounding box center [39, 118] width 8 height 8
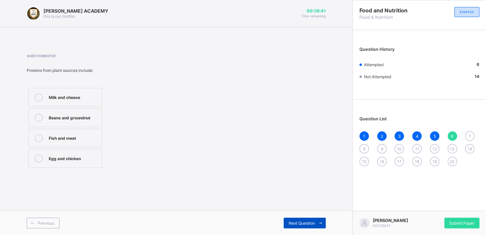
click at [296, 222] on span "Next Question" at bounding box center [302, 223] width 26 height 5
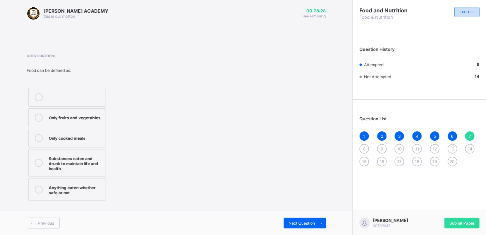
click at [37, 163] on icon at bounding box center [39, 163] width 8 height 8
click at [308, 221] on span "Next Question" at bounding box center [302, 223] width 26 height 5
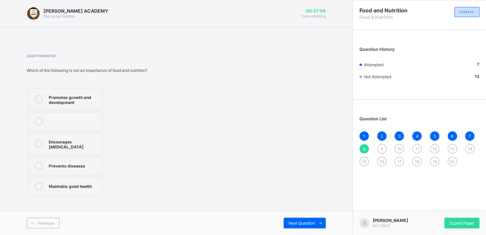
click at [33, 120] on div at bounding box center [38, 121] width 13 height 8
click at [305, 221] on span "Next Question" at bounding box center [302, 223] width 26 height 5
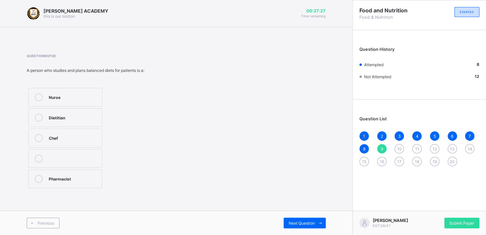
click at [38, 117] on icon at bounding box center [39, 118] width 8 height 8
click at [313, 221] on span "Next Question" at bounding box center [302, 223] width 26 height 5
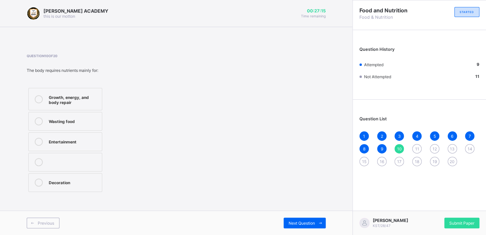
click at [37, 100] on icon at bounding box center [39, 99] width 8 height 8
click at [319, 223] on icon at bounding box center [320, 223] width 5 height 4
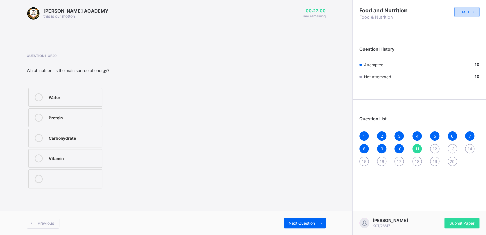
click at [38, 139] on icon at bounding box center [39, 138] width 8 height 8
click at [293, 223] on span "Next Question" at bounding box center [302, 223] width 26 height 5
click at [37, 137] on icon at bounding box center [39, 138] width 8 height 8
click at [310, 220] on div "Next Question" at bounding box center [305, 223] width 42 height 11
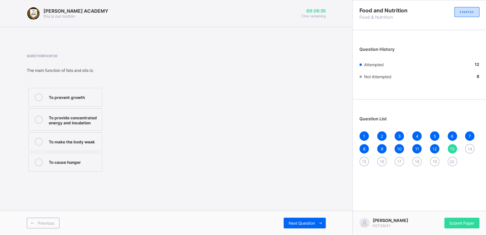
click at [38, 118] on icon at bounding box center [39, 120] width 8 height 8
click at [296, 218] on div "Next Question" at bounding box center [305, 223] width 42 height 11
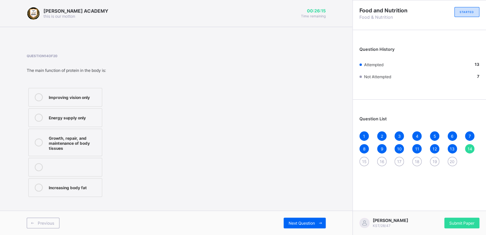
click at [37, 142] on icon at bounding box center [39, 142] width 8 height 8
click at [301, 224] on span "Next Question" at bounding box center [302, 223] width 26 height 5
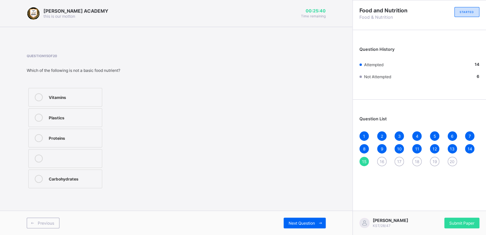
click at [37, 117] on icon at bounding box center [39, 118] width 8 height 8
click at [289, 221] on span "Next Question" at bounding box center [302, 223] width 26 height 5
click at [39, 97] on icon at bounding box center [39, 97] width 8 height 8
click at [306, 221] on span "Next Question" at bounding box center [302, 223] width 26 height 5
click at [38, 137] on icon at bounding box center [39, 138] width 8 height 8
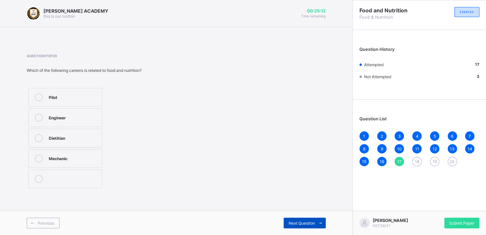
click at [306, 223] on span "Next Question" at bounding box center [302, 223] width 26 height 5
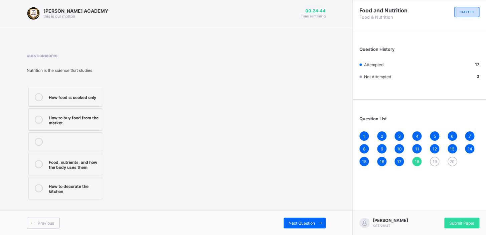
click at [37, 163] on icon at bounding box center [39, 164] width 8 height 8
click at [294, 221] on span "Next Question" at bounding box center [302, 223] width 26 height 5
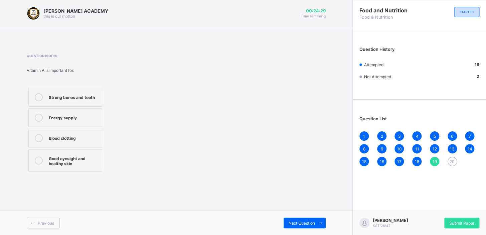
click at [38, 96] on icon at bounding box center [39, 97] width 8 height 8
click at [311, 221] on span "Next Question" at bounding box center [302, 223] width 26 height 5
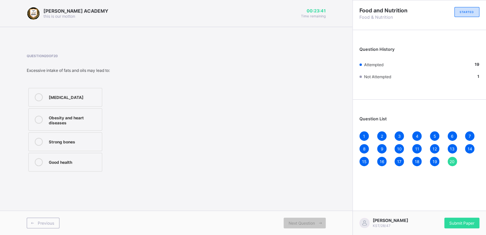
click at [37, 120] on icon at bounding box center [39, 120] width 8 height 8
click at [40, 227] on div "Previous" at bounding box center [43, 223] width 33 height 11
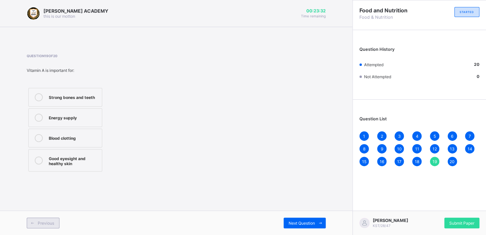
click at [40, 227] on div "Previous" at bounding box center [43, 223] width 33 height 11
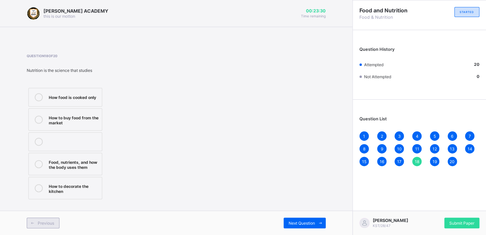
click at [40, 227] on div "Previous" at bounding box center [43, 223] width 33 height 11
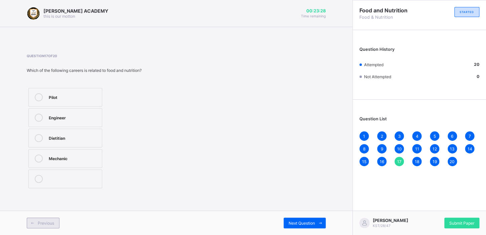
click at [40, 227] on div "Previous" at bounding box center [43, 223] width 33 height 11
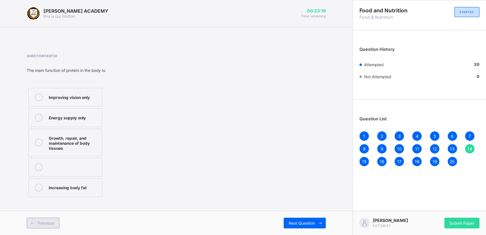
click at [40, 227] on div "Previous" at bounding box center [43, 223] width 33 height 11
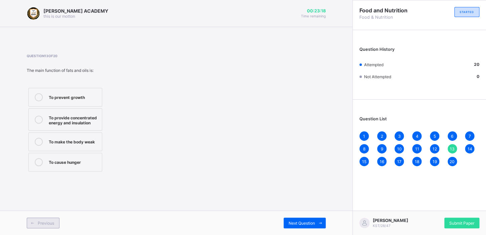
click at [40, 227] on div "Previous" at bounding box center [43, 223] width 33 height 11
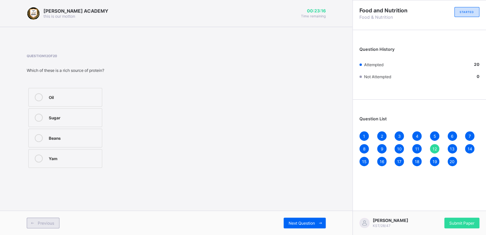
click at [40, 227] on div "Previous" at bounding box center [43, 223] width 33 height 11
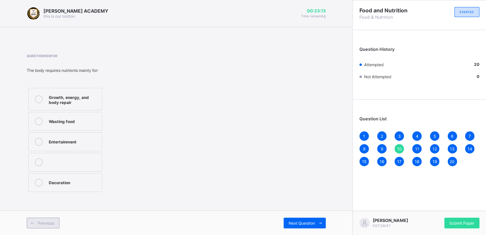
click at [40, 227] on div "Previous" at bounding box center [43, 223] width 33 height 11
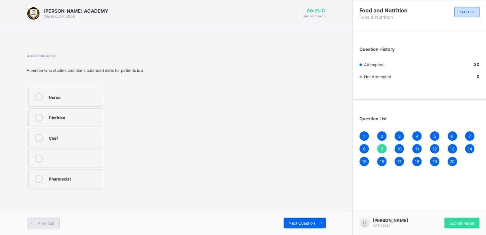
click at [40, 227] on div "Previous" at bounding box center [43, 223] width 33 height 11
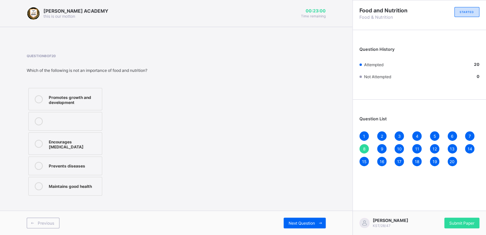
click at [40, 141] on icon at bounding box center [39, 144] width 8 height 8
click at [314, 223] on span "Next Question" at bounding box center [302, 223] width 26 height 5
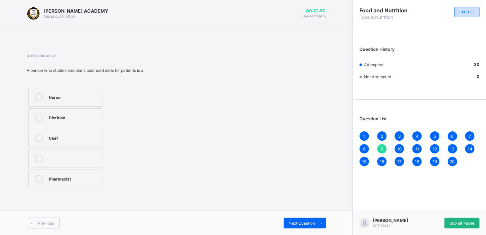
click at [456, 223] on span "Submit Paper" at bounding box center [461, 223] width 25 height 5
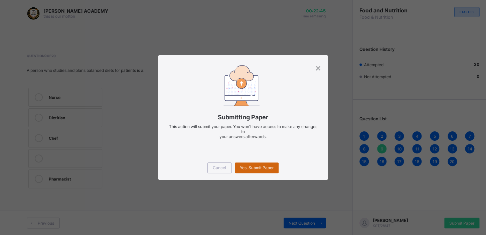
click at [267, 167] on span "Yes, Submit Paper" at bounding box center [257, 167] width 34 height 5
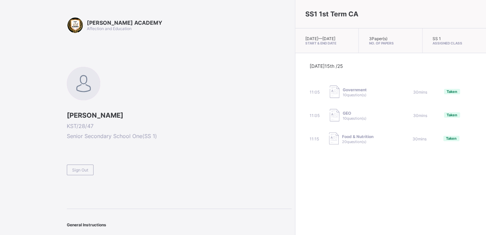
drag, startPoint x: 0, startPoint y: 231, endPoint x: 140, endPoint y: 93, distance: 196.6
click at [140, 93] on div "[PERSON_NAME] KST/28/47 Senior Secondary School One ( SS 1 ) Sign Out" at bounding box center [179, 121] width 225 height 108
click at [80, 168] on span "Sign Out" at bounding box center [80, 169] width 16 height 5
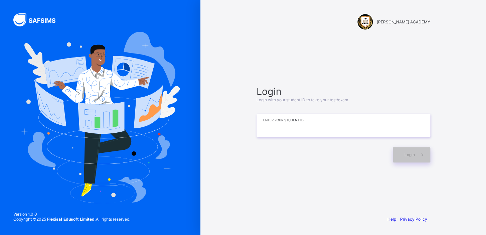
click at [296, 127] on input at bounding box center [344, 125] width 174 height 23
type input "*******"
